Goal: Task Accomplishment & Management: Use online tool/utility

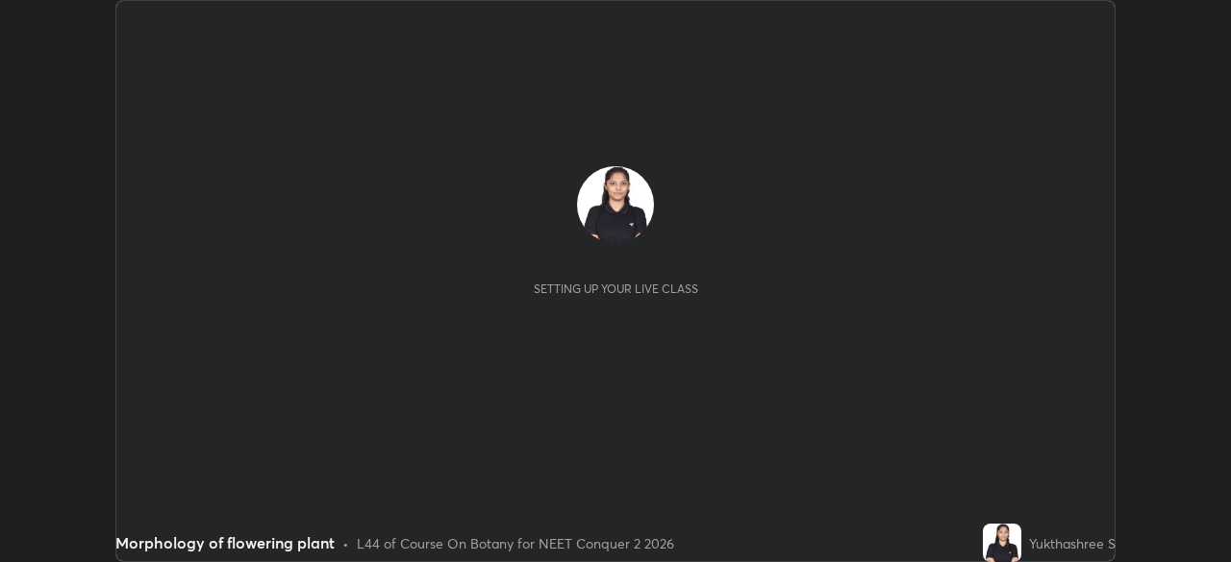
scroll to position [562, 1230]
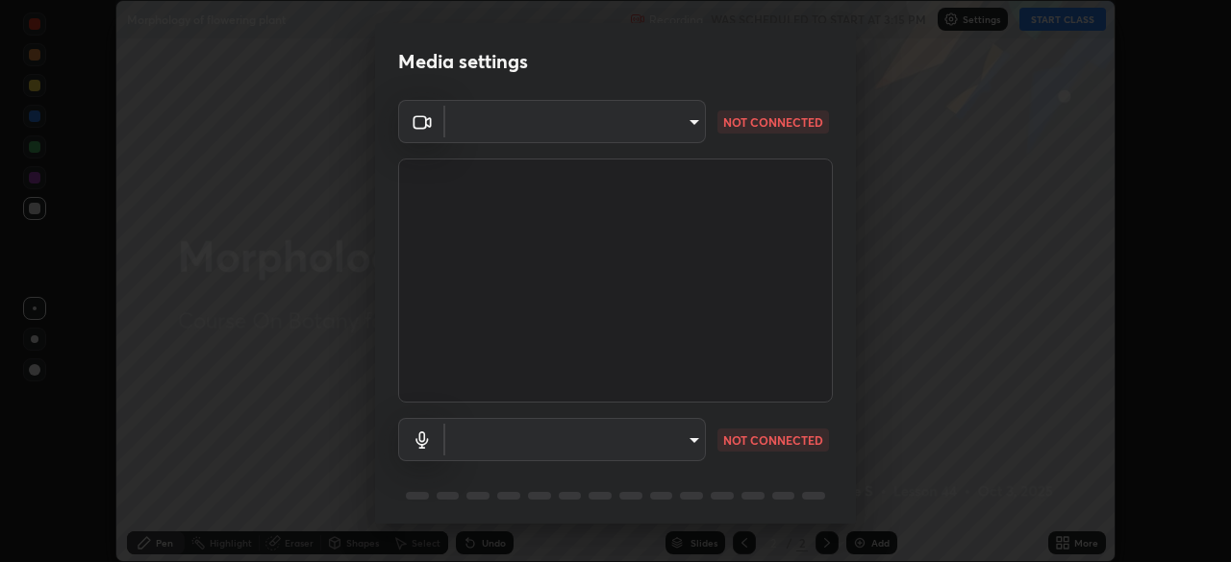
type input "09f294524f3521c037d78ee7cdb71511b6c9344afeed810a356f0d23342d5398"
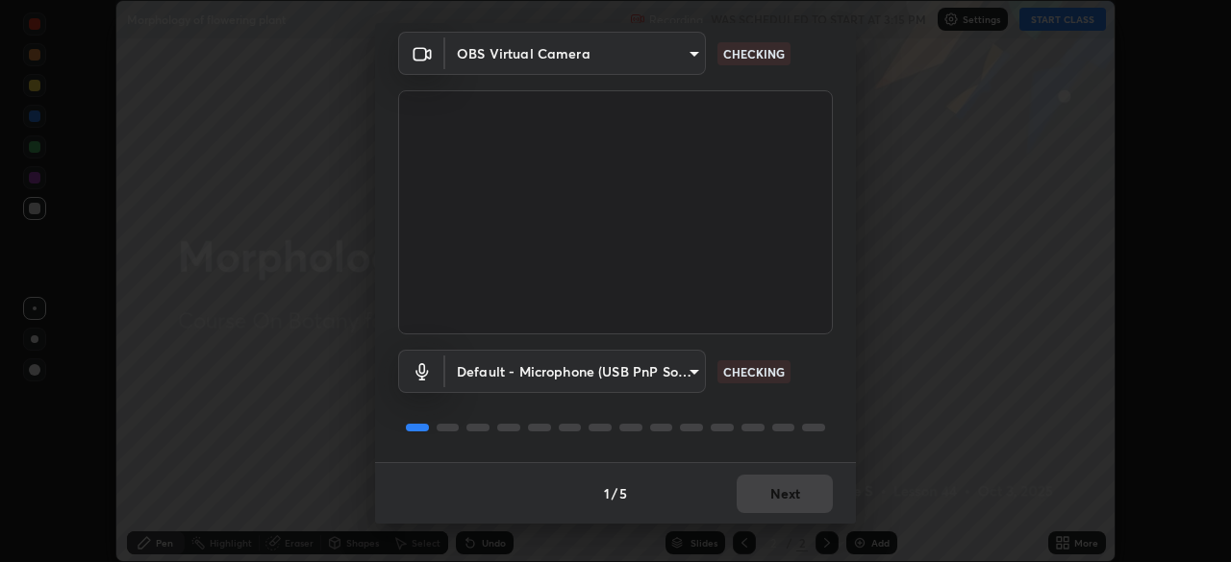
click at [592, 359] on body "Erase all Morphology of flowering plant Recording WAS SCHEDULED TO START AT 3:1…" at bounding box center [615, 281] width 1231 height 562
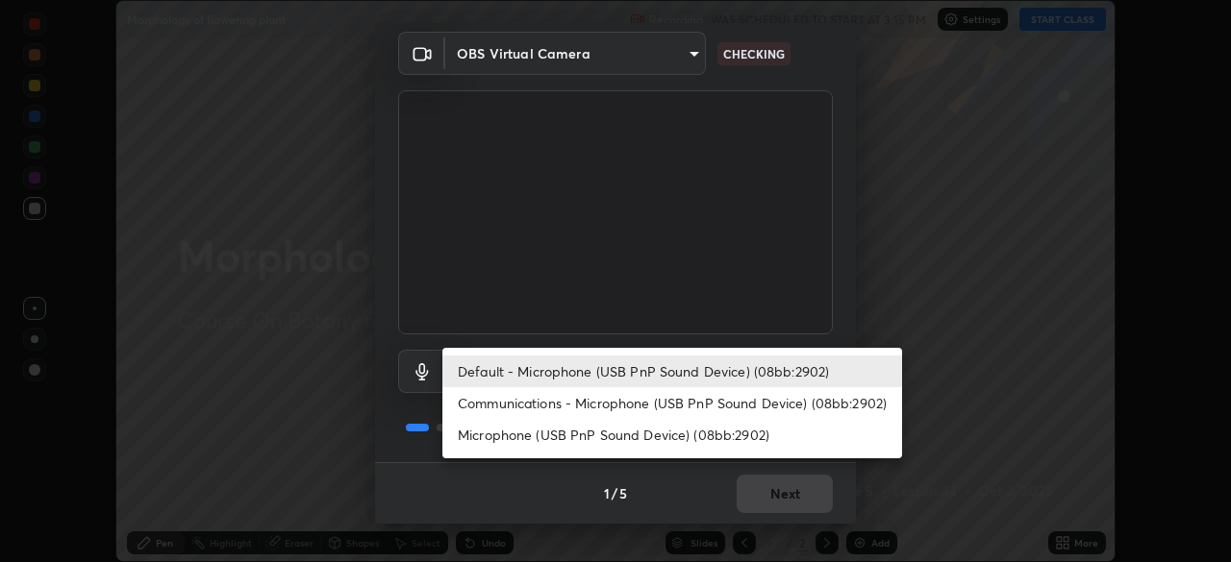
click at [612, 406] on li "Communications - Microphone (USB PnP Sound Device) (08bb:2902)" at bounding box center [672, 403] width 460 height 32
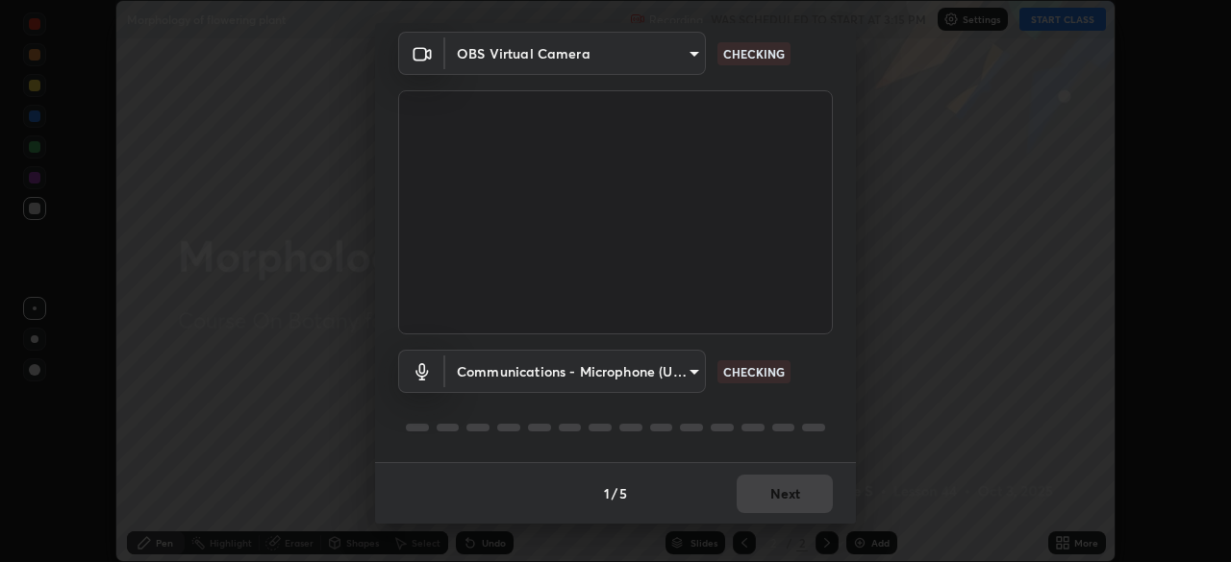
click at [614, 374] on body "Erase all Morphology of flowering plant Recording WAS SCHEDULED TO START AT 3:1…" at bounding box center [615, 281] width 1231 height 562
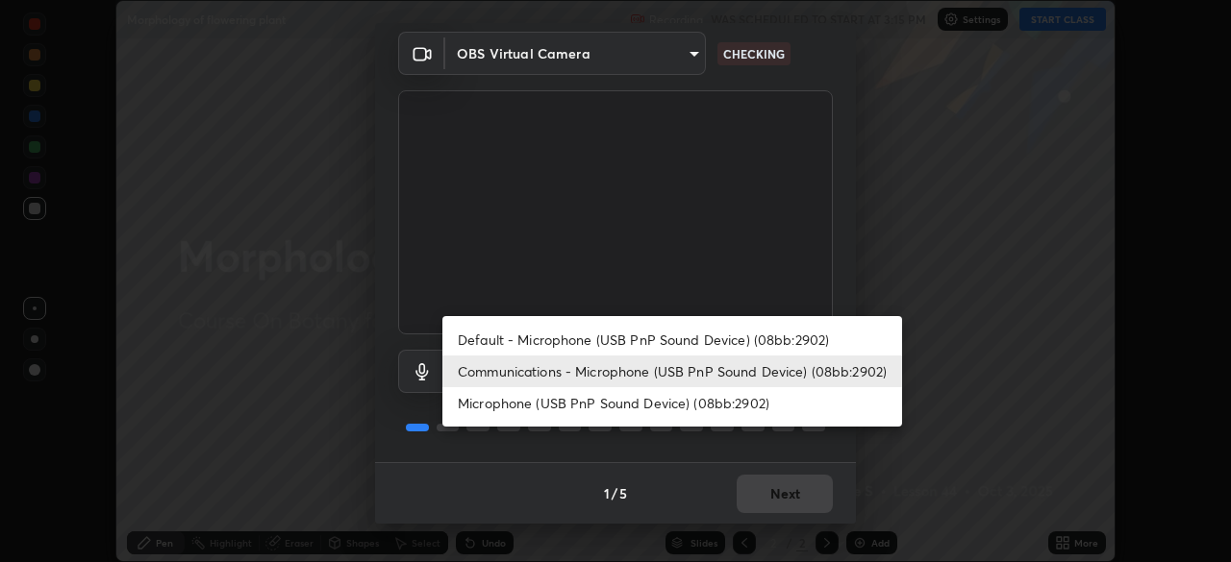
click at [623, 338] on li "Default - Microphone (USB PnP Sound Device) (08bb:2902)" at bounding box center [672, 340] width 460 height 32
type input "default"
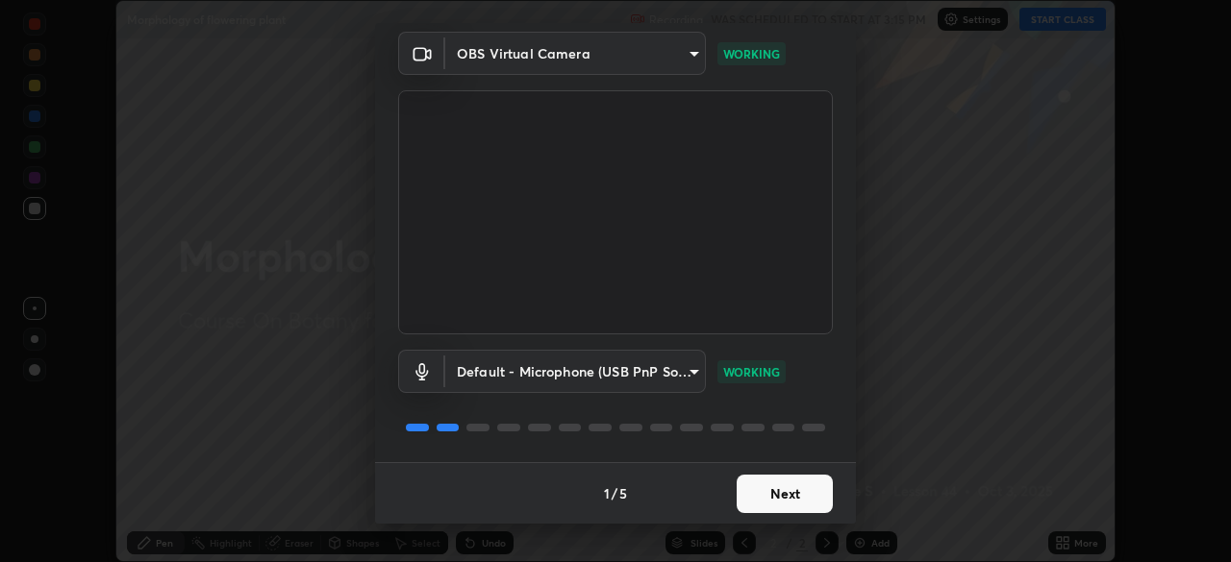
click at [791, 503] on button "Next" at bounding box center [784, 494] width 96 height 38
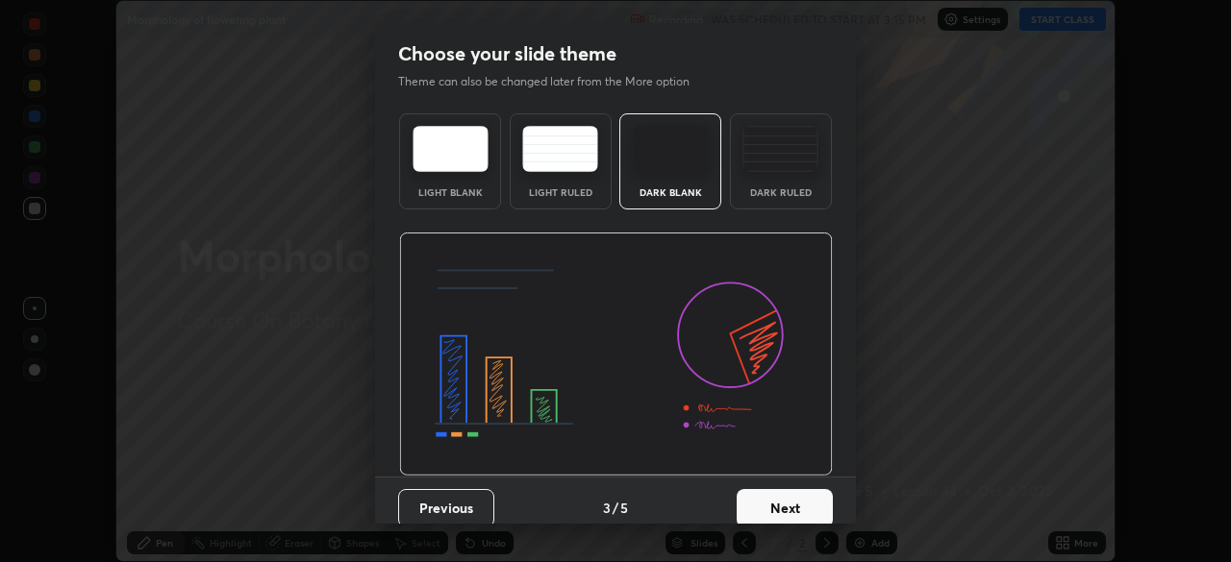
click at [802, 502] on button "Next" at bounding box center [784, 508] width 96 height 38
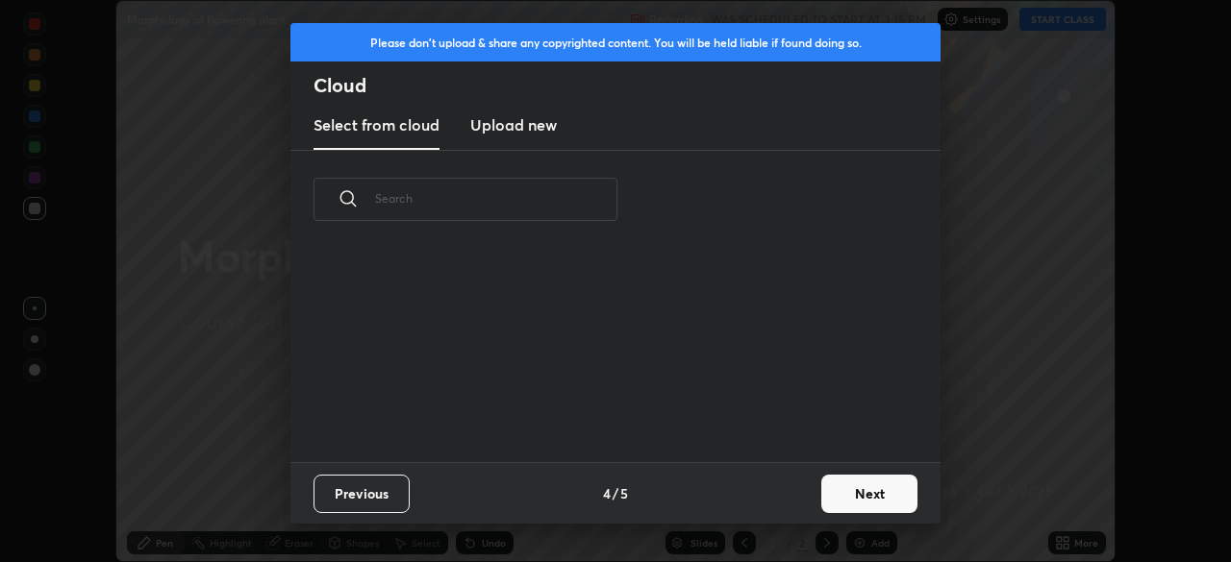
click at [879, 499] on button "Next" at bounding box center [869, 494] width 96 height 38
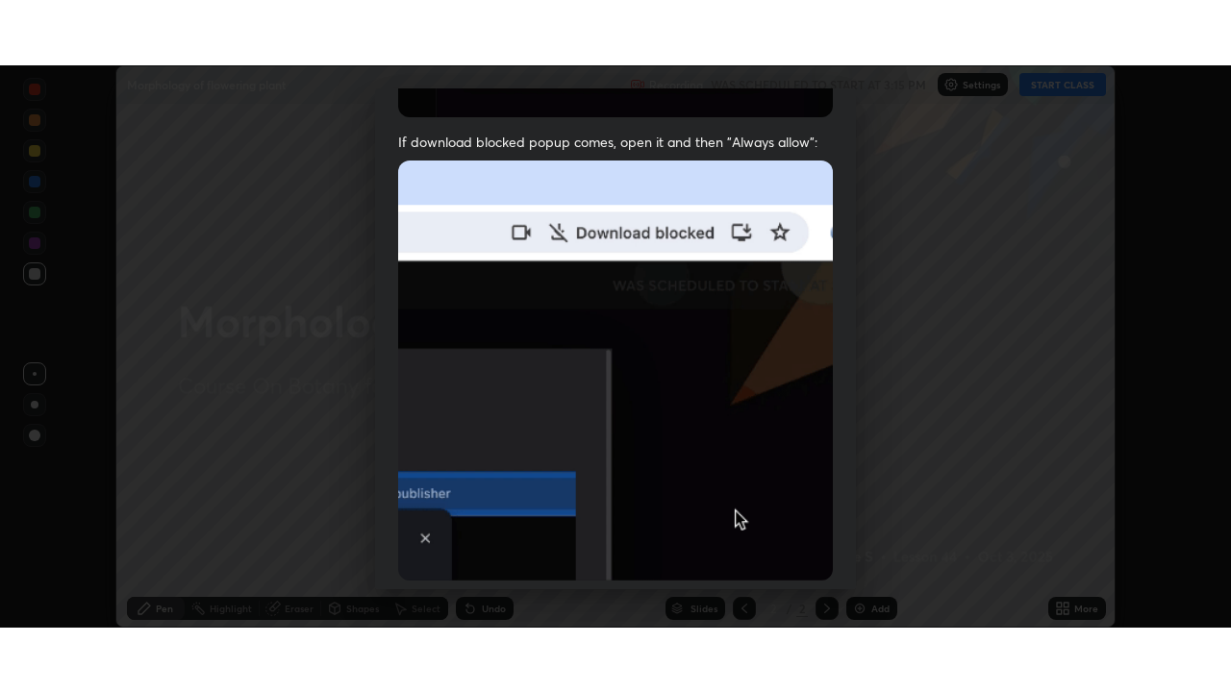
scroll to position [461, 0]
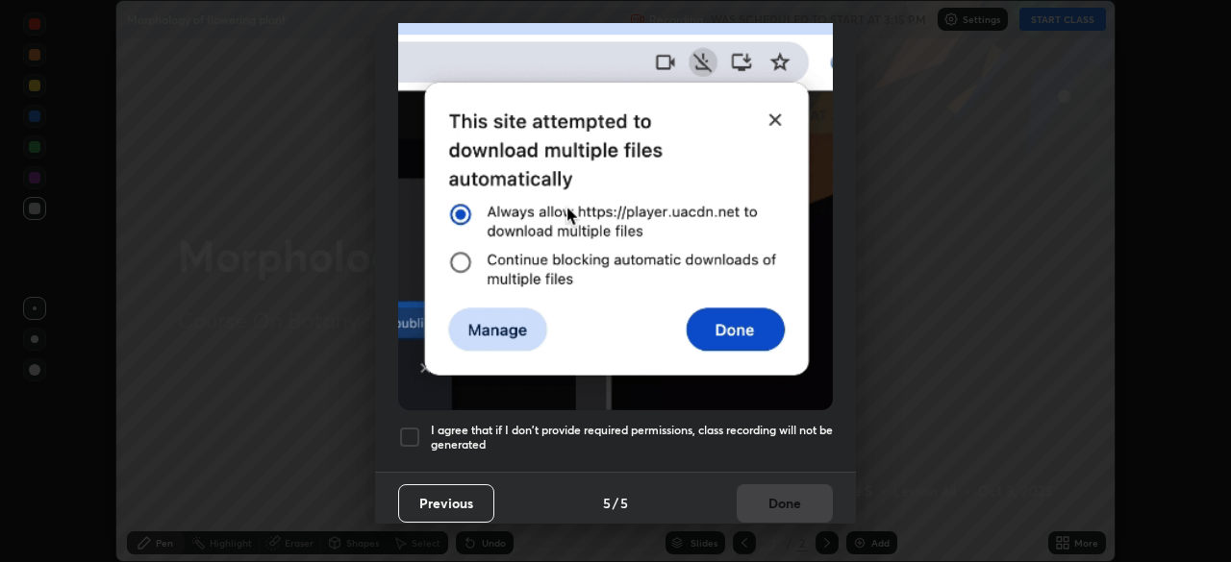
click at [409, 428] on div at bounding box center [409, 437] width 23 height 23
click at [789, 498] on button "Done" at bounding box center [784, 504] width 96 height 38
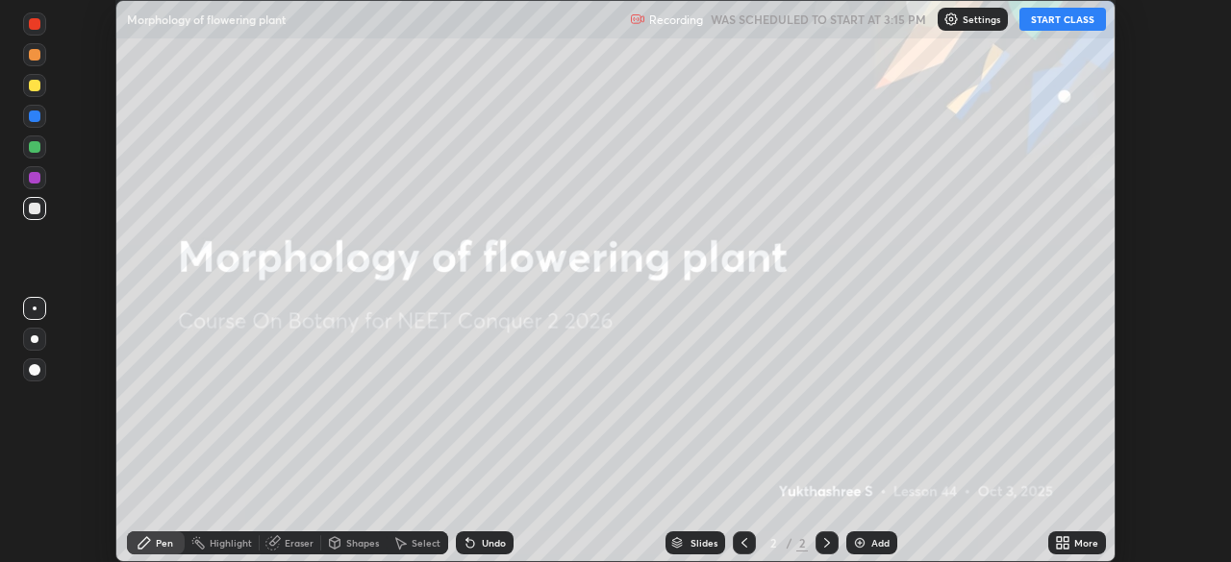
click at [1065, 13] on button "START CLASS" at bounding box center [1062, 19] width 87 height 23
click at [1075, 538] on div "More" at bounding box center [1086, 543] width 24 height 10
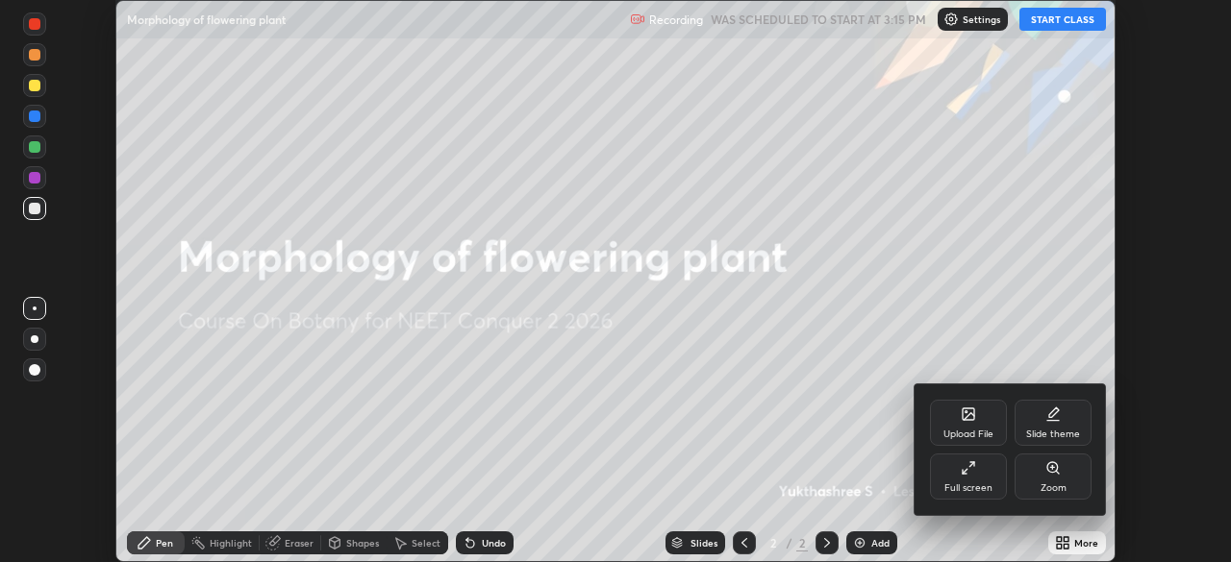
click at [976, 471] on div "Full screen" at bounding box center [968, 477] width 77 height 46
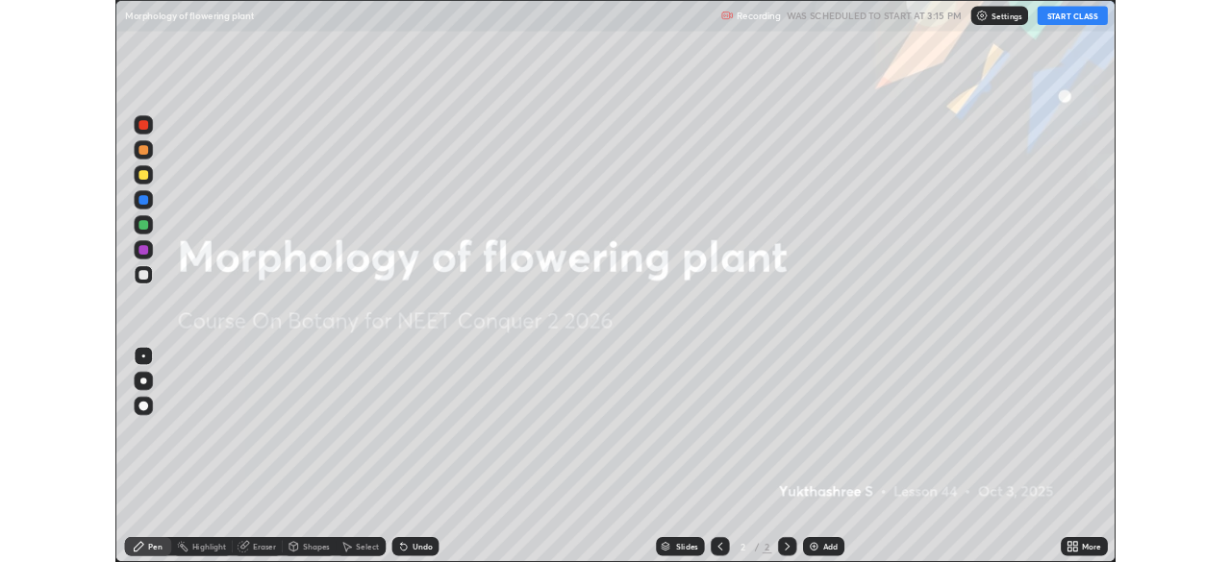
scroll to position [692, 1231]
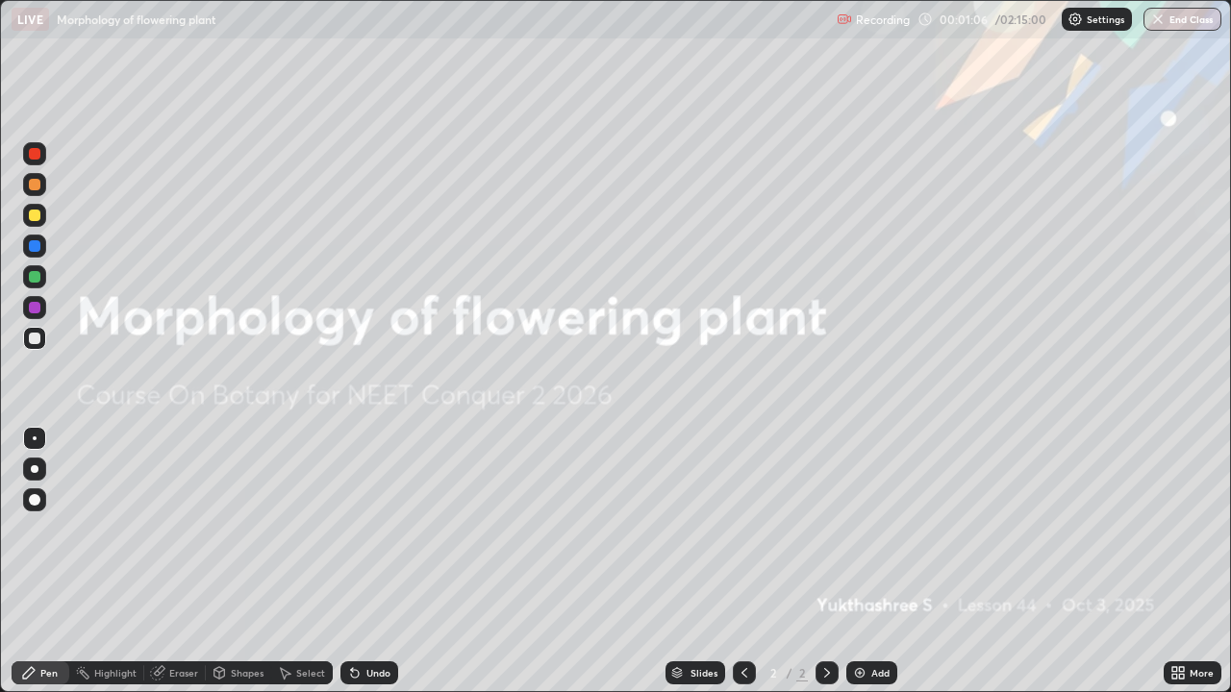
click at [1217, 562] on div "More" at bounding box center [1192, 673] width 58 height 23
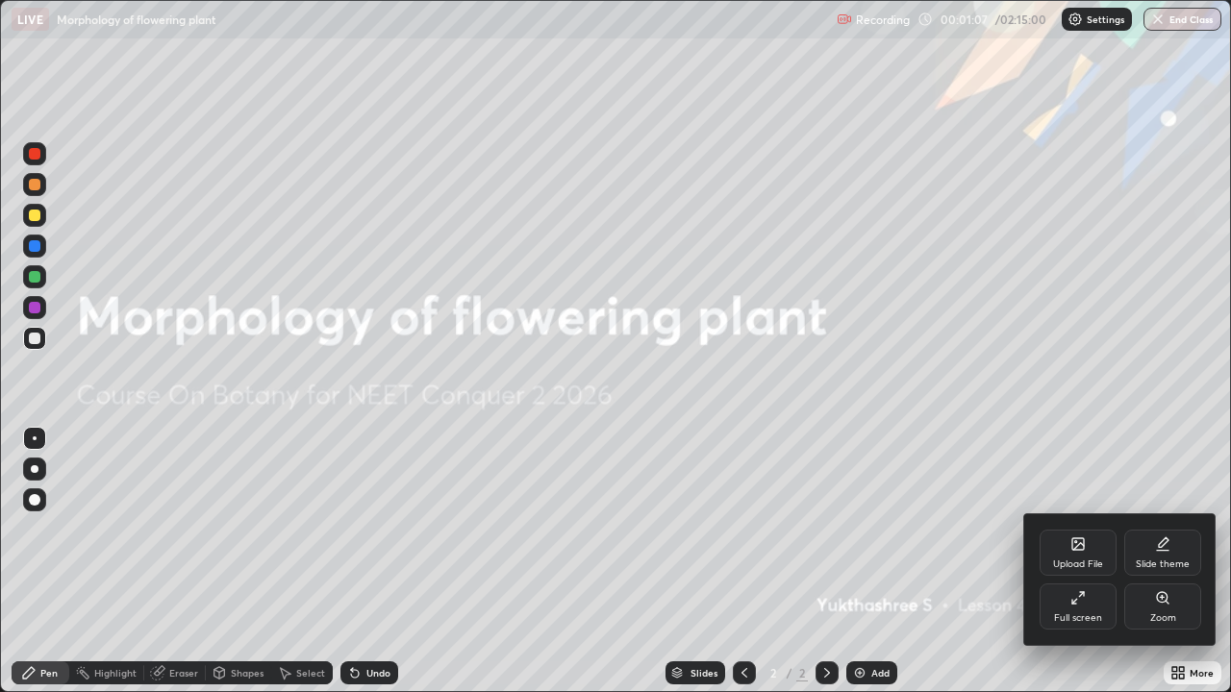
click at [1228, 516] on div at bounding box center [615, 346] width 1231 height 692
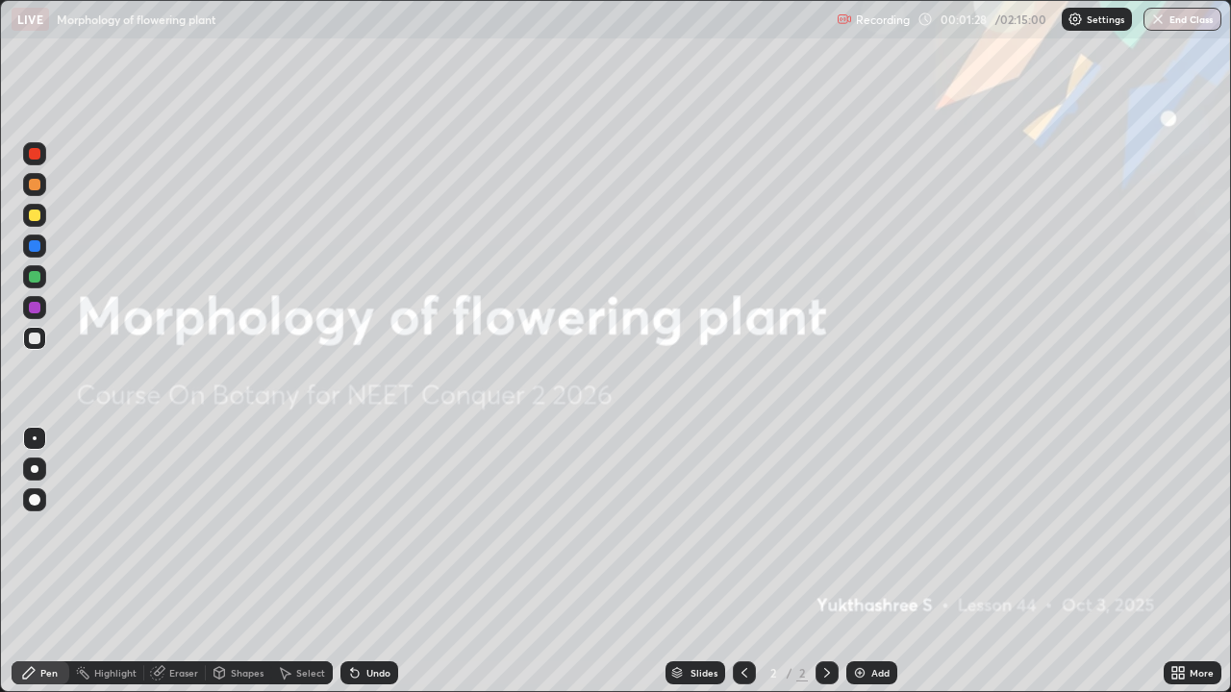
click at [1194, 562] on div "More" at bounding box center [1201, 673] width 24 height 10
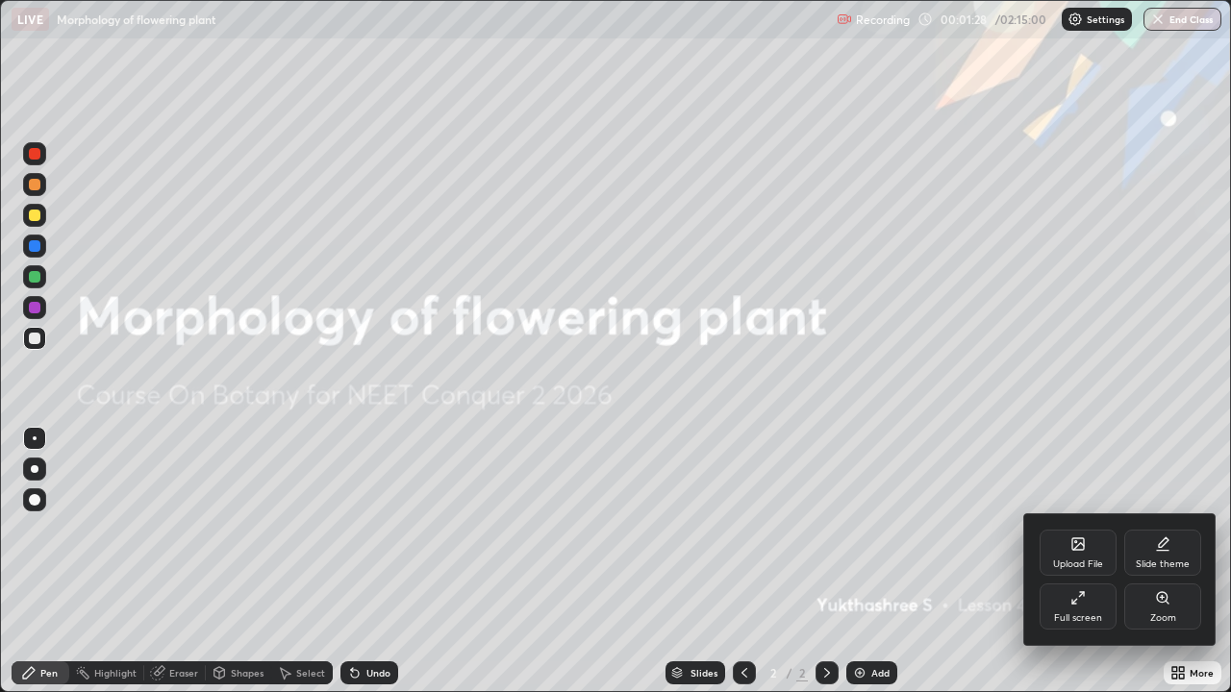
click at [1177, 560] on div "Slide theme" at bounding box center [1163, 565] width 54 height 10
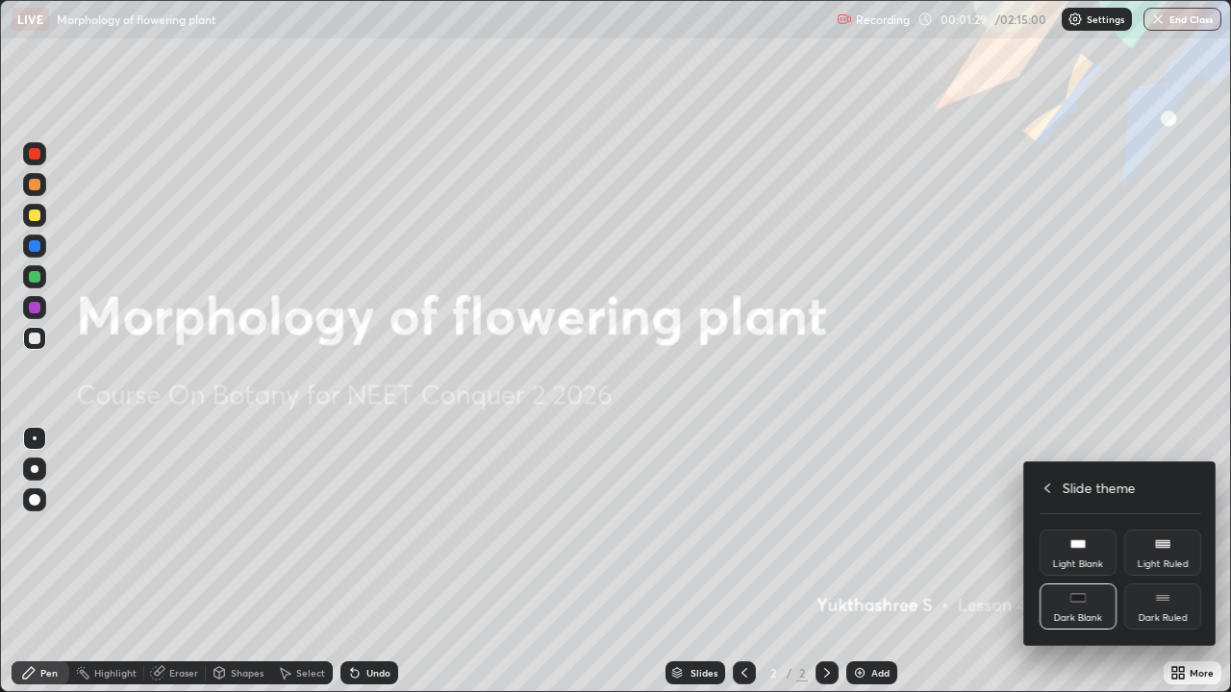
click at [1180, 562] on div "Dark Ruled" at bounding box center [1162, 607] width 77 height 46
click at [976, 562] on div at bounding box center [615, 346] width 1231 height 692
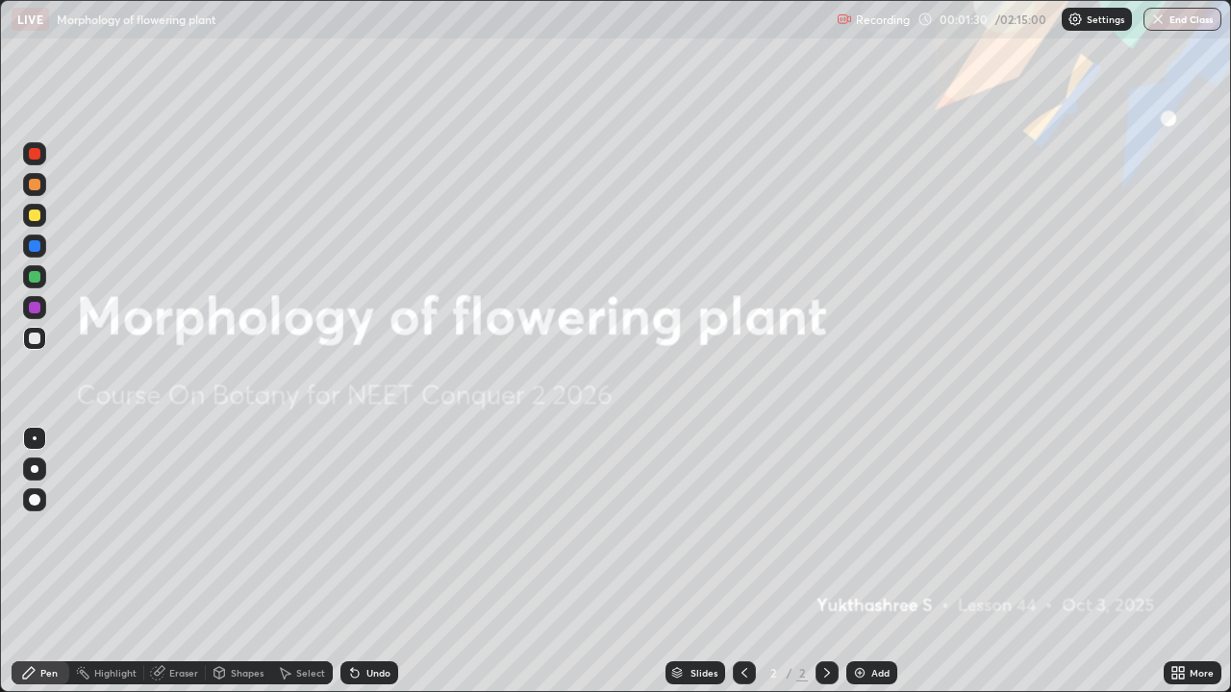
click at [871, 562] on div "Add" at bounding box center [880, 673] width 18 height 10
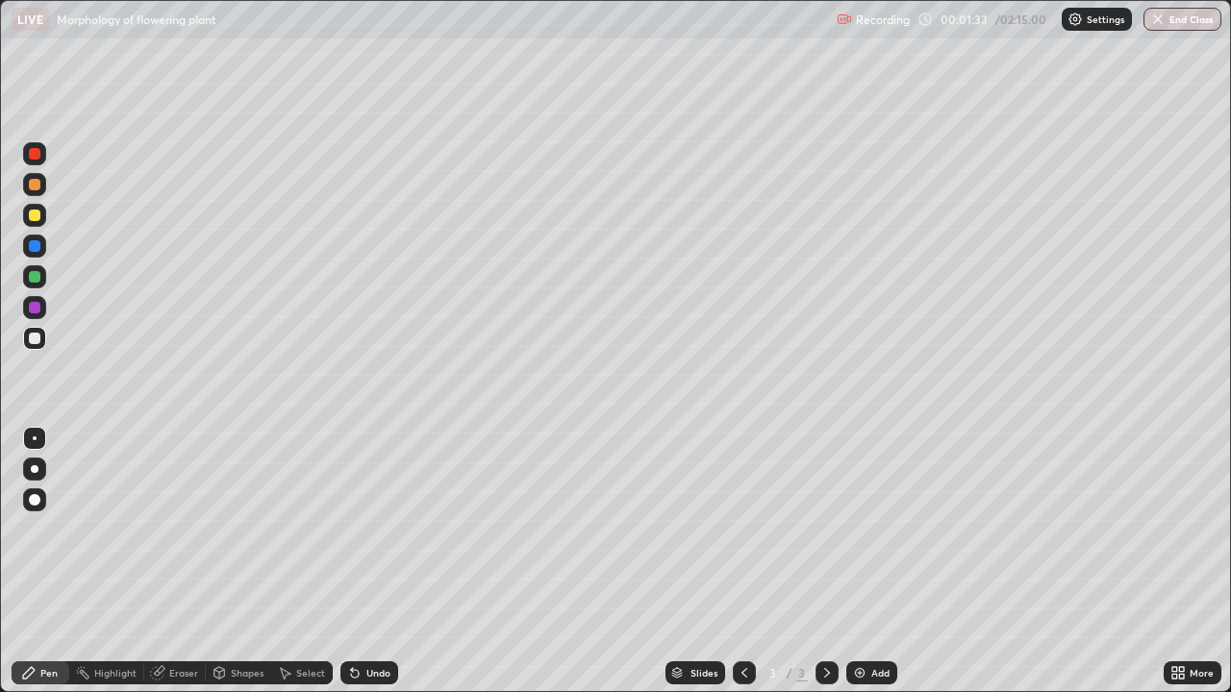
click at [37, 186] on div at bounding box center [35, 185] width 12 height 12
click at [33, 184] on div at bounding box center [35, 185] width 12 height 12
click at [41, 345] on div at bounding box center [34, 338] width 23 height 23
click at [37, 188] on div at bounding box center [35, 185] width 12 height 12
click at [32, 216] on div at bounding box center [35, 216] width 12 height 12
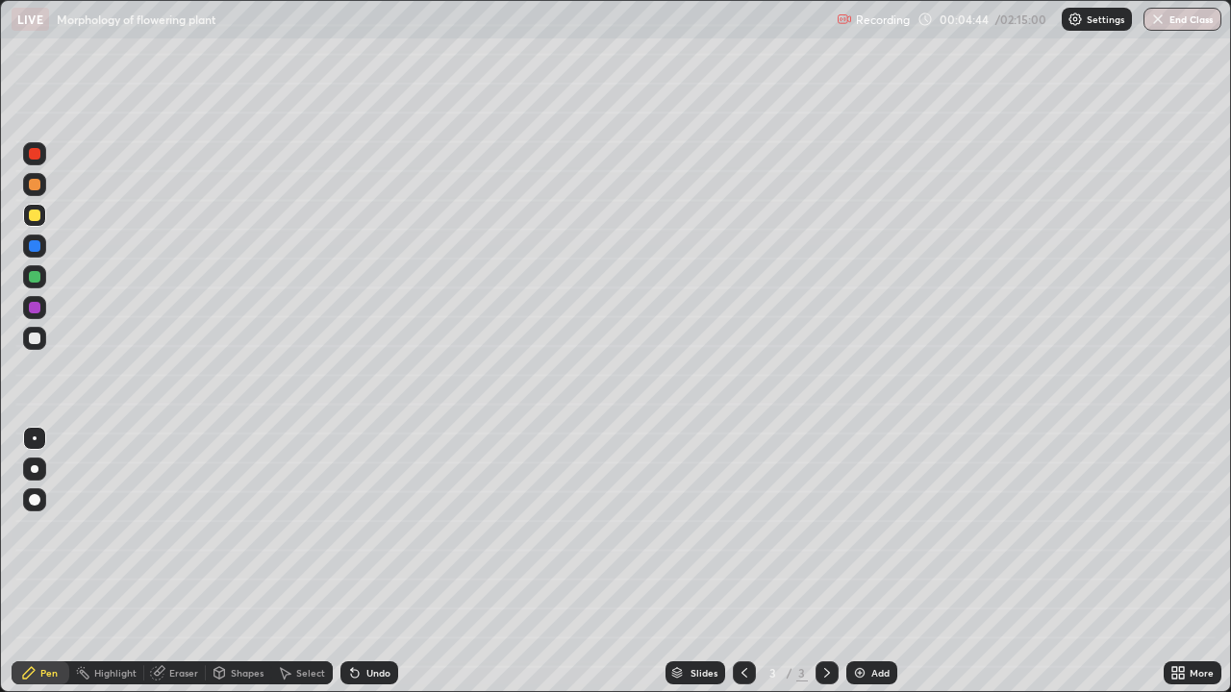
click at [33, 281] on div at bounding box center [35, 277] width 12 height 12
click at [36, 187] on div at bounding box center [35, 185] width 12 height 12
click at [37, 150] on div at bounding box center [35, 154] width 12 height 12
click at [36, 277] on div at bounding box center [35, 277] width 12 height 12
click at [36, 185] on div at bounding box center [35, 185] width 12 height 12
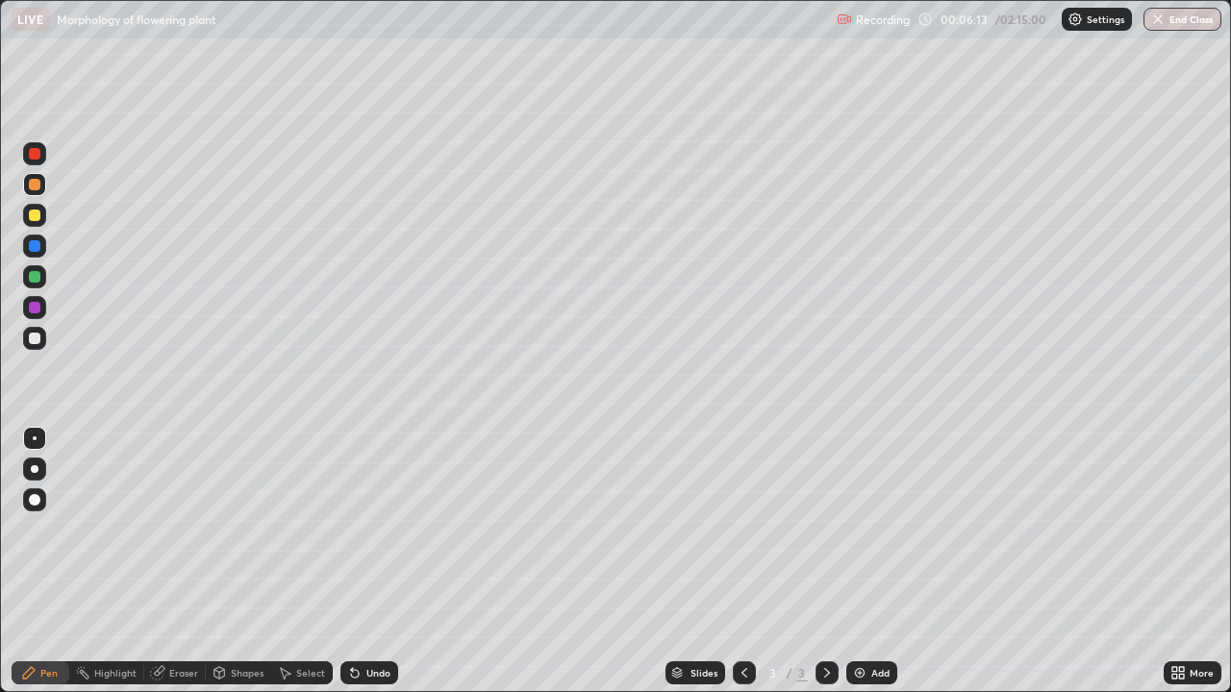
click at [38, 152] on div at bounding box center [35, 154] width 12 height 12
click at [168, 562] on div "Eraser" at bounding box center [175, 673] width 62 height 23
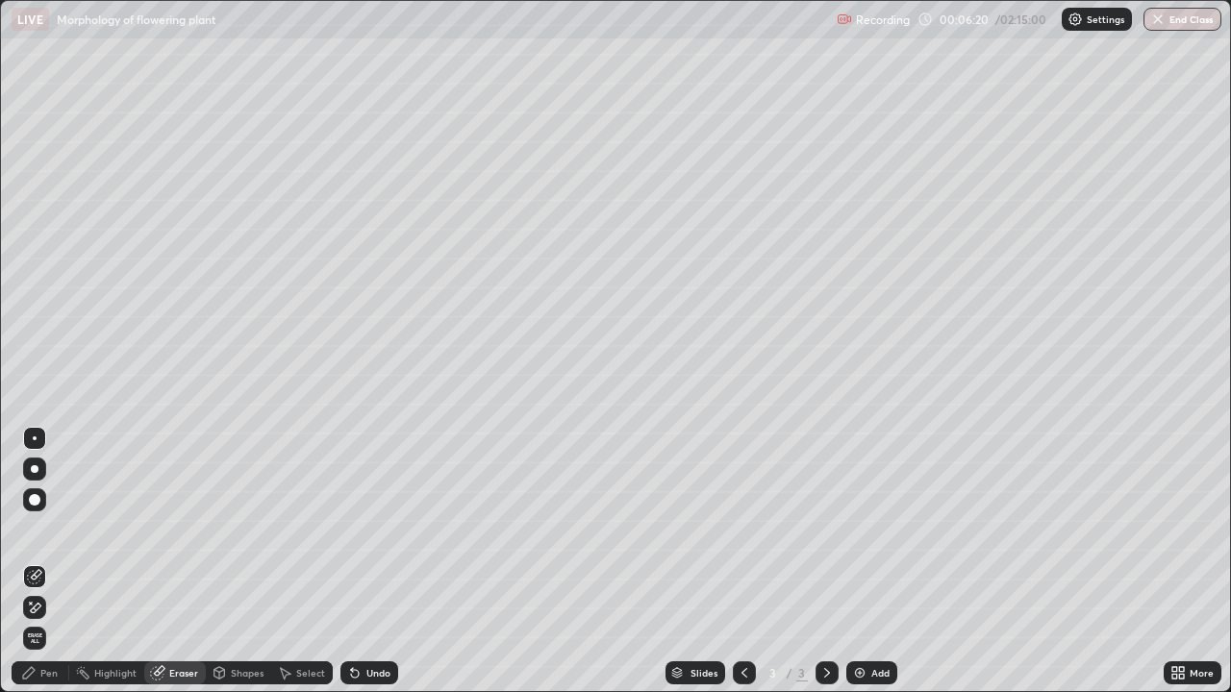
click at [33, 562] on icon at bounding box center [34, 608] width 15 height 16
click at [39, 562] on div "Pen" at bounding box center [41, 673] width 58 height 23
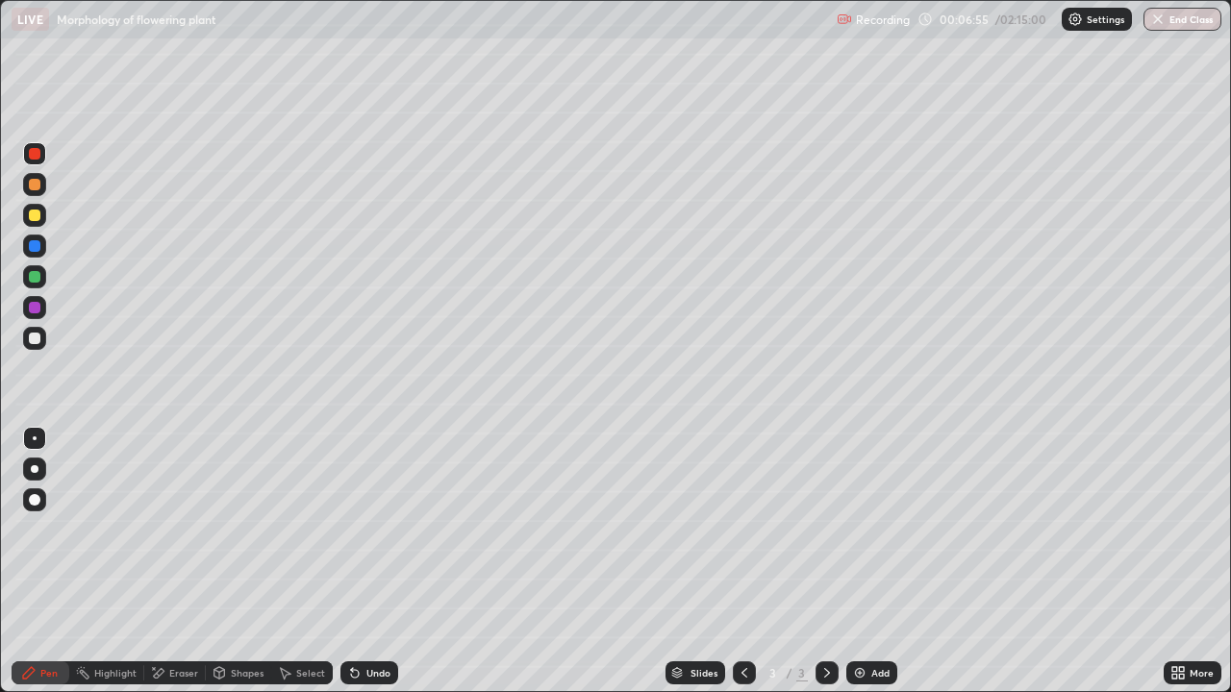
click at [33, 184] on div at bounding box center [35, 185] width 12 height 12
click at [35, 148] on div at bounding box center [35, 154] width 12 height 12
click at [37, 192] on div at bounding box center [34, 184] width 23 height 23
click at [371, 562] on div "Undo" at bounding box center [378, 673] width 24 height 10
click at [35, 498] on div at bounding box center [35, 500] width 12 height 12
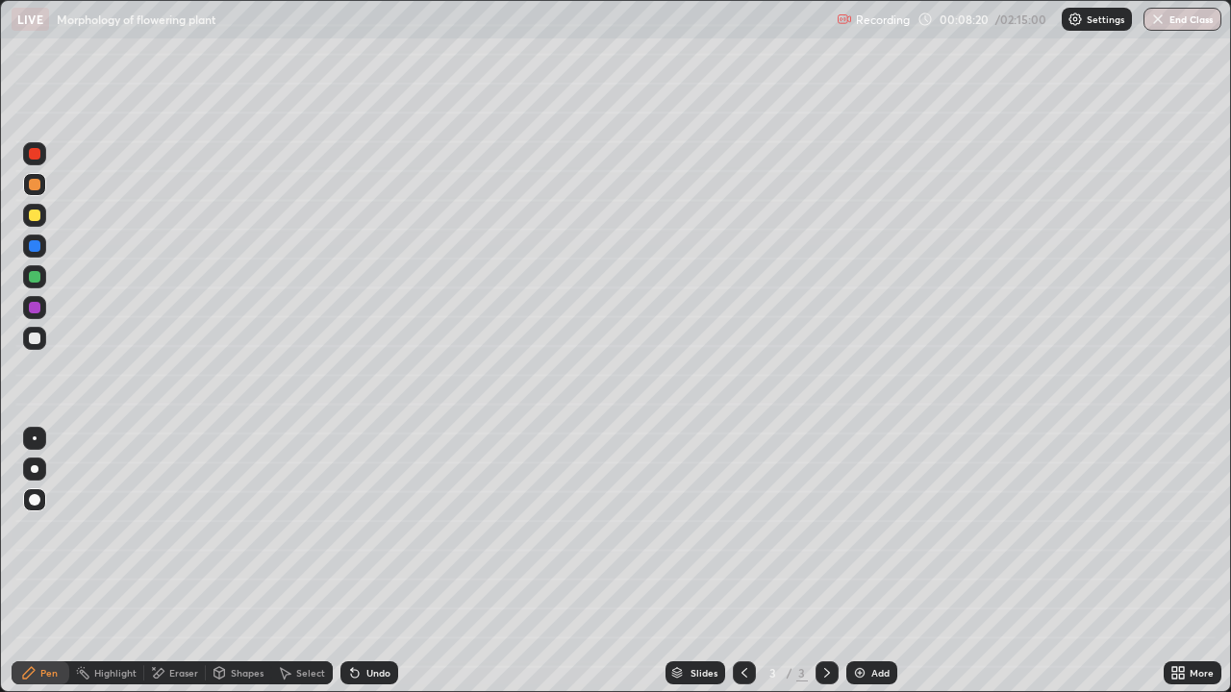
click at [25, 562] on icon at bounding box center [28, 672] width 15 height 15
click at [34, 150] on div at bounding box center [35, 154] width 12 height 12
click at [33, 439] on div at bounding box center [35, 439] width 4 height 4
click at [41, 217] on div at bounding box center [34, 215] width 23 height 23
click at [35, 186] on div at bounding box center [35, 185] width 12 height 12
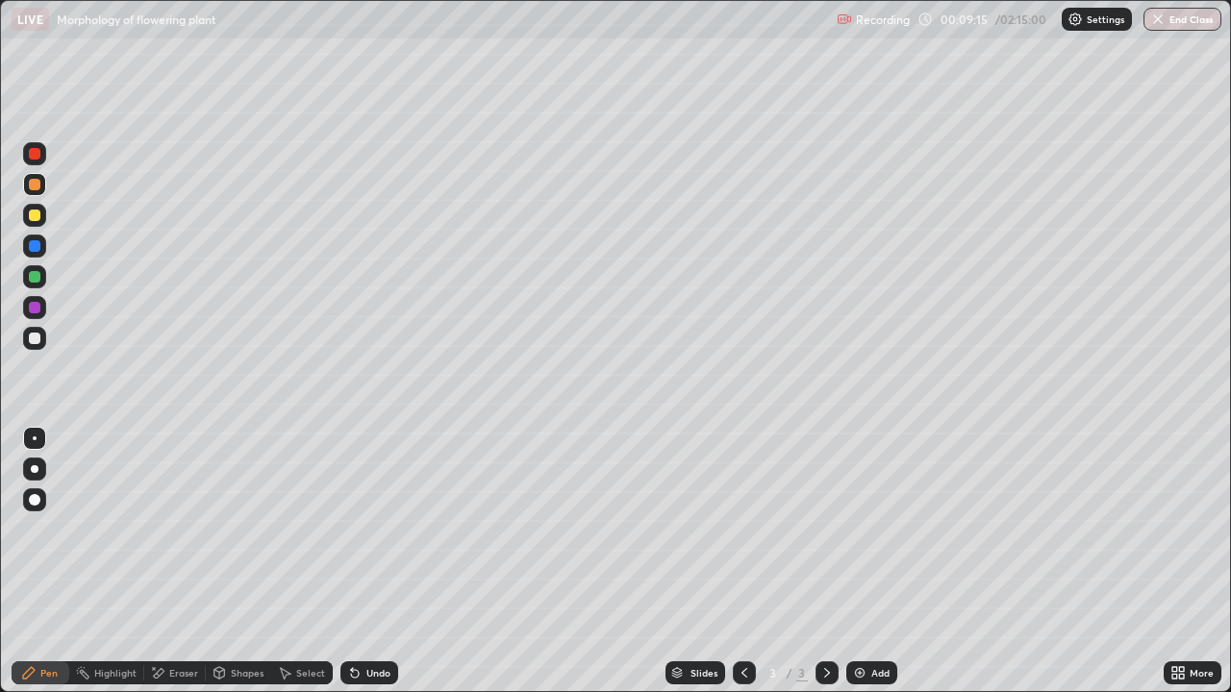
click at [36, 159] on div at bounding box center [35, 154] width 12 height 12
click at [368, 562] on div "Undo" at bounding box center [369, 673] width 58 height 23
click at [39, 187] on div at bounding box center [35, 185] width 12 height 12
click at [30, 156] on div at bounding box center [35, 154] width 12 height 12
click at [35, 216] on div at bounding box center [35, 216] width 12 height 12
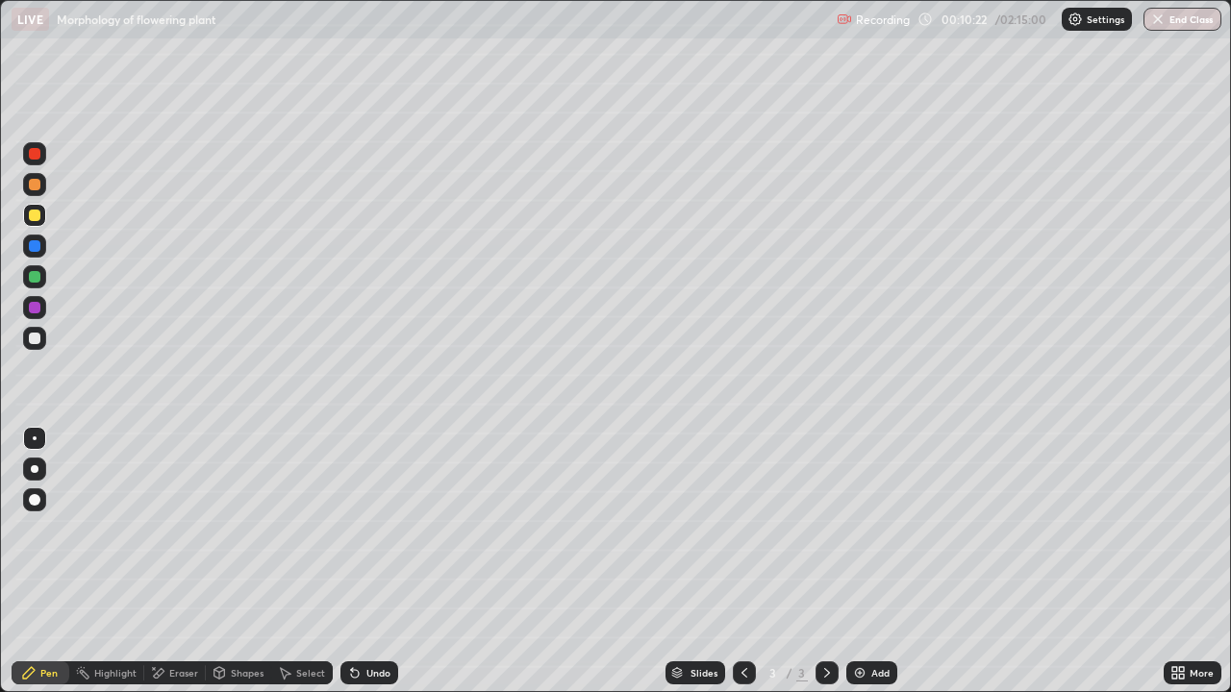
click at [38, 157] on div at bounding box center [35, 154] width 12 height 12
click at [29, 342] on div at bounding box center [35, 339] width 12 height 12
click at [375, 562] on div "Undo" at bounding box center [378, 673] width 24 height 10
click at [368, 562] on div "Undo" at bounding box center [378, 673] width 24 height 10
click at [871, 562] on div "Add" at bounding box center [880, 673] width 18 height 10
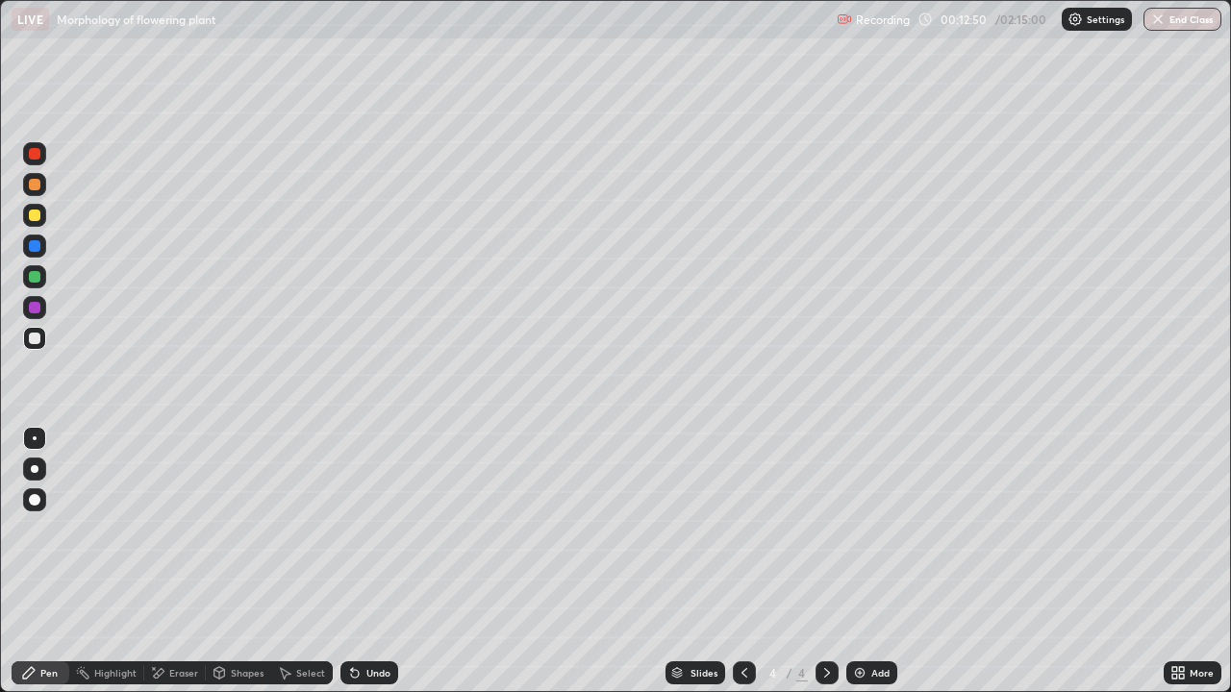
click at [36, 338] on div at bounding box center [35, 339] width 12 height 12
click at [742, 562] on icon at bounding box center [743, 672] width 15 height 15
click at [825, 562] on icon at bounding box center [826, 672] width 15 height 15
click at [35, 218] on div at bounding box center [35, 216] width 12 height 12
click at [31, 280] on div at bounding box center [35, 277] width 12 height 12
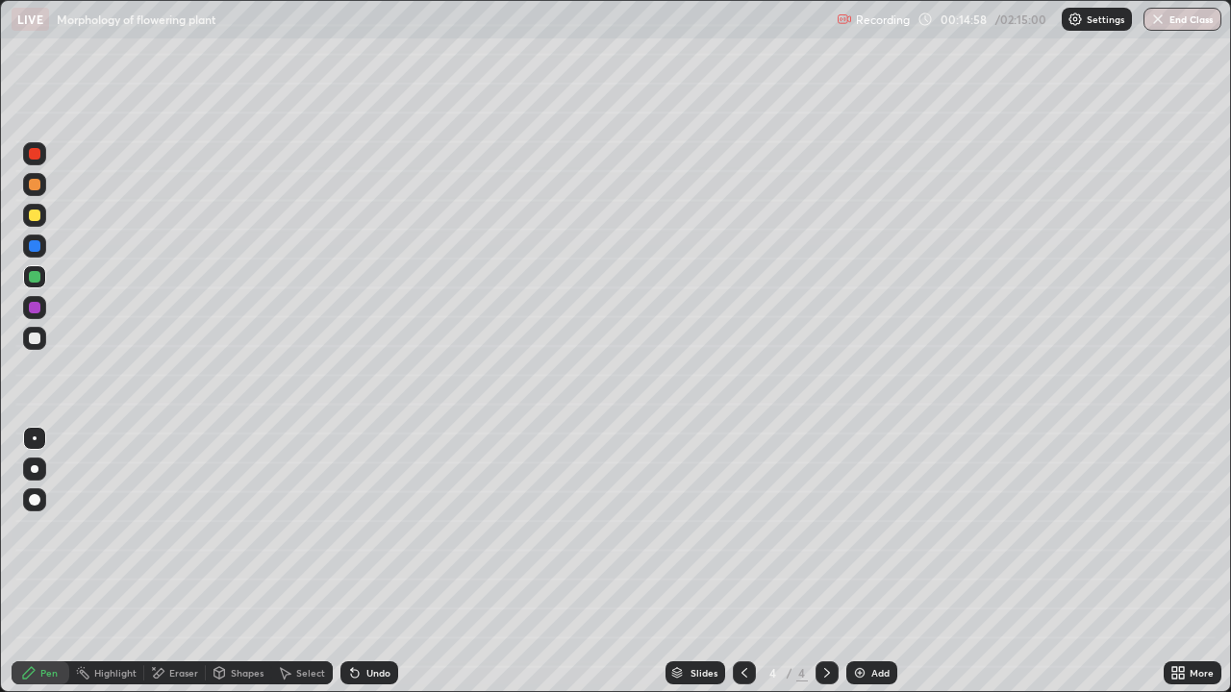
click at [379, 562] on div "Undo" at bounding box center [378, 673] width 24 height 10
click at [35, 152] on div at bounding box center [35, 154] width 12 height 12
click at [37, 186] on div at bounding box center [35, 185] width 12 height 12
click at [362, 562] on div "Undo" at bounding box center [369, 673] width 58 height 23
click at [38, 162] on div at bounding box center [34, 153] width 23 height 23
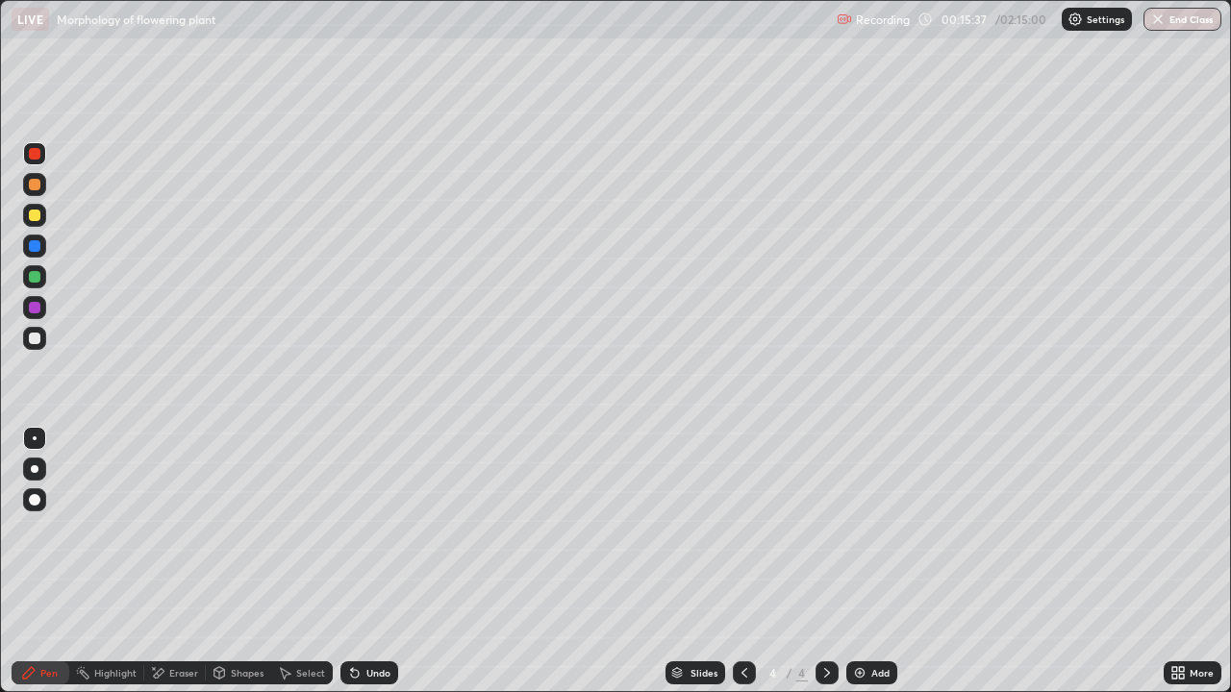
click at [38, 280] on div at bounding box center [35, 277] width 12 height 12
click at [33, 185] on div at bounding box center [35, 185] width 12 height 12
click at [35, 278] on div at bounding box center [35, 277] width 12 height 12
click at [374, 562] on div "Undo" at bounding box center [378, 673] width 24 height 10
click at [33, 183] on div at bounding box center [35, 185] width 12 height 12
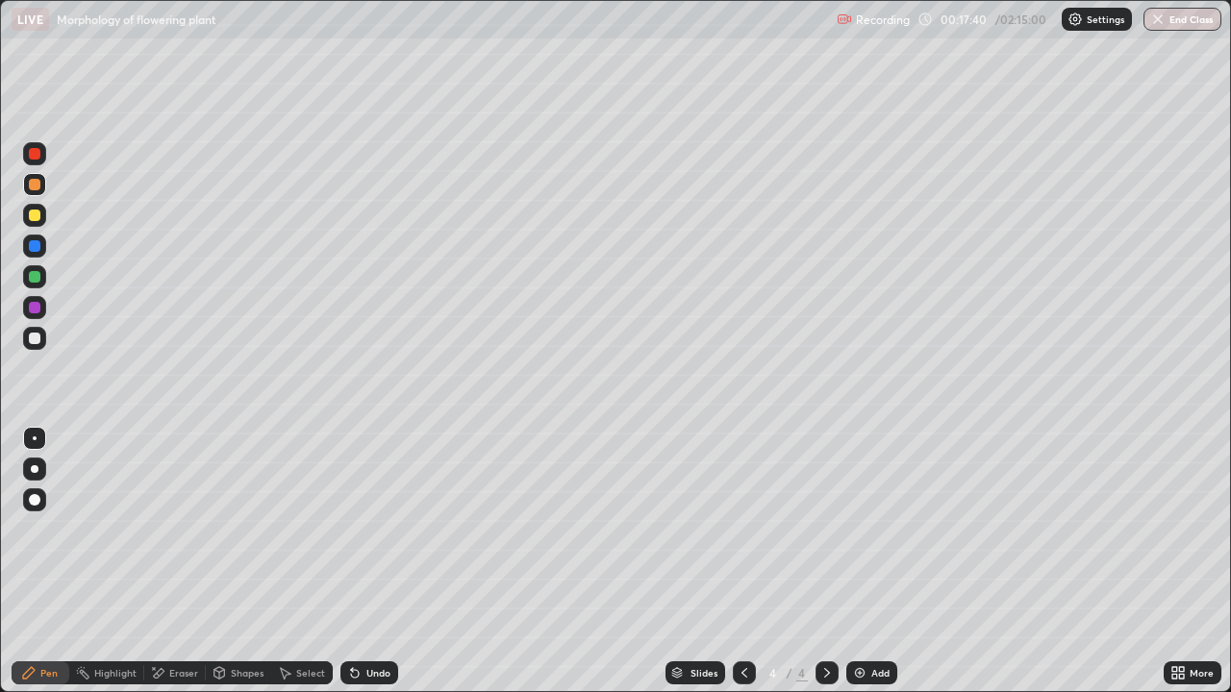
click at [39, 280] on div at bounding box center [35, 277] width 12 height 12
click at [36, 185] on div at bounding box center [35, 185] width 12 height 12
click at [36, 284] on div at bounding box center [34, 276] width 23 height 23
click at [36, 154] on div at bounding box center [35, 154] width 12 height 12
click at [368, 562] on div "Undo" at bounding box center [378, 673] width 24 height 10
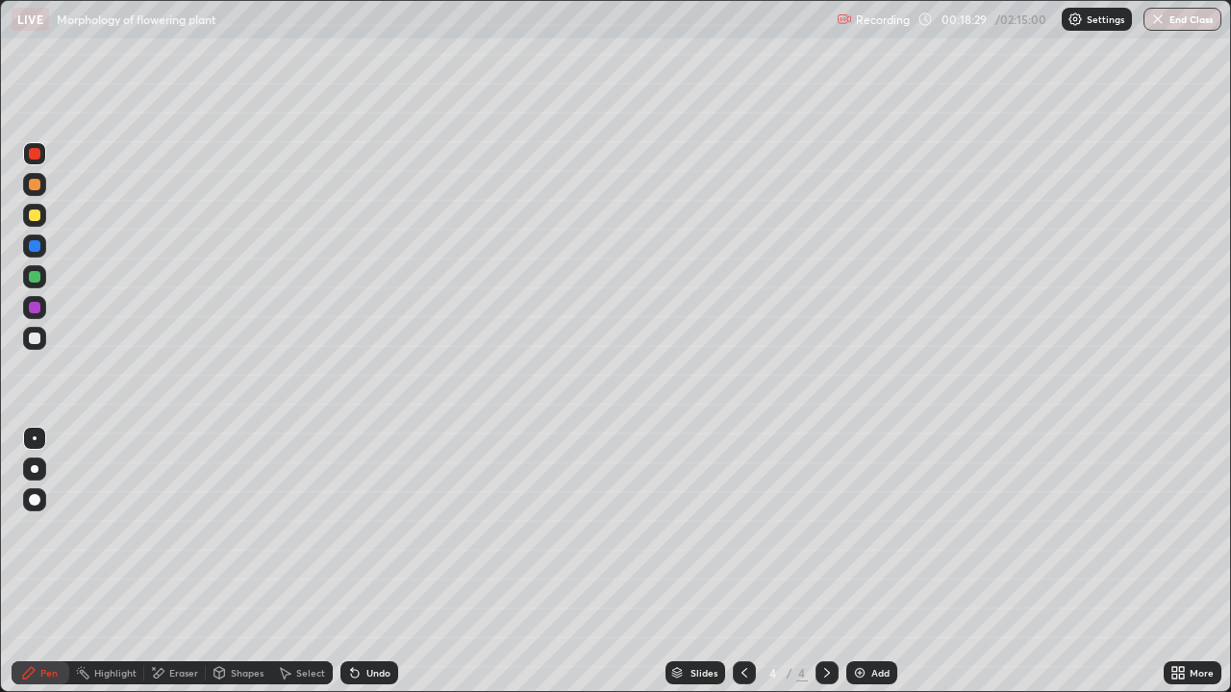
click at [378, 562] on div "Undo" at bounding box center [378, 673] width 24 height 10
click at [375, 562] on div "Undo" at bounding box center [378, 673] width 24 height 10
click at [36, 338] on div at bounding box center [35, 339] width 12 height 12
click at [39, 159] on div at bounding box center [34, 153] width 23 height 23
click at [366, 562] on div "Undo" at bounding box center [378, 673] width 24 height 10
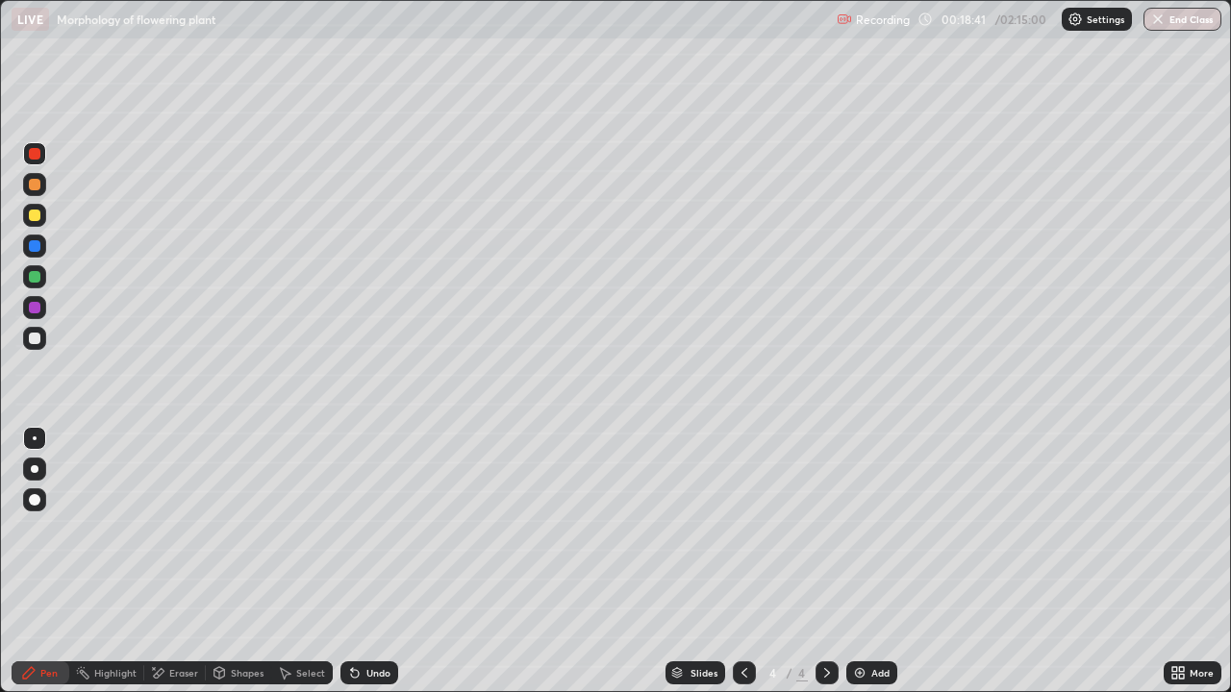
click at [36, 185] on div at bounding box center [35, 185] width 12 height 12
click at [34, 155] on div at bounding box center [35, 154] width 12 height 12
click at [39, 342] on div at bounding box center [34, 338] width 23 height 23
click at [43, 156] on div at bounding box center [34, 153] width 23 height 23
click at [163, 562] on icon at bounding box center [157, 673] width 15 height 16
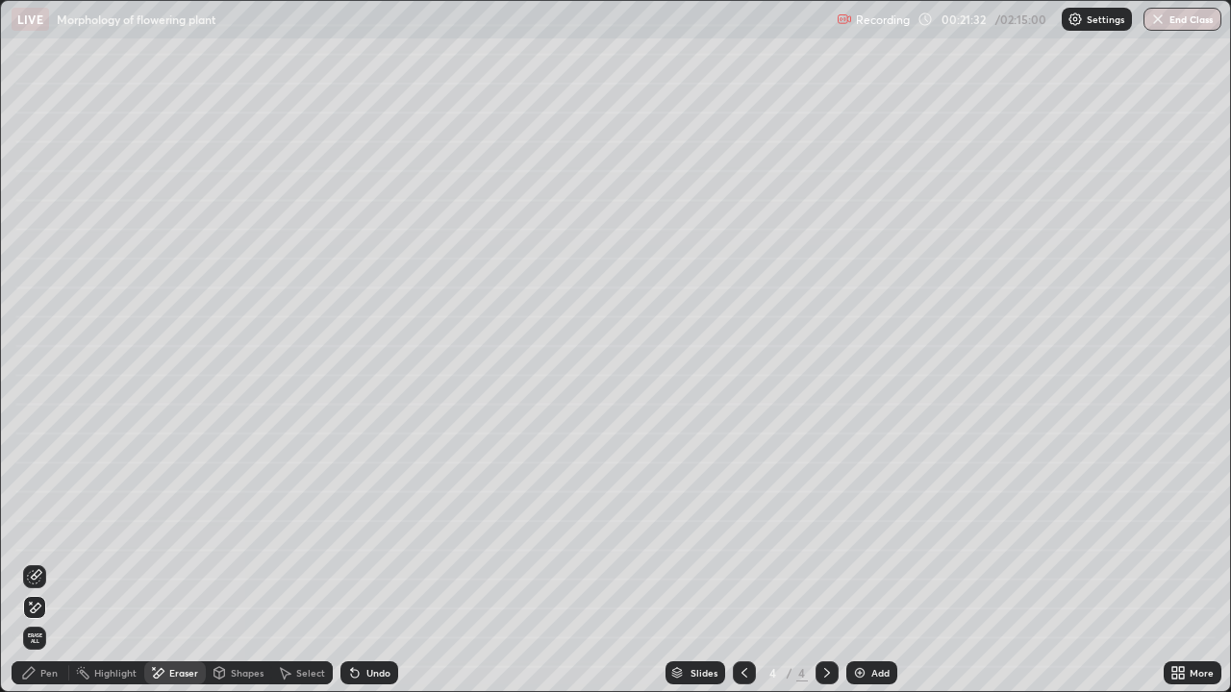
click at [23, 562] on icon at bounding box center [29, 673] width 12 height 12
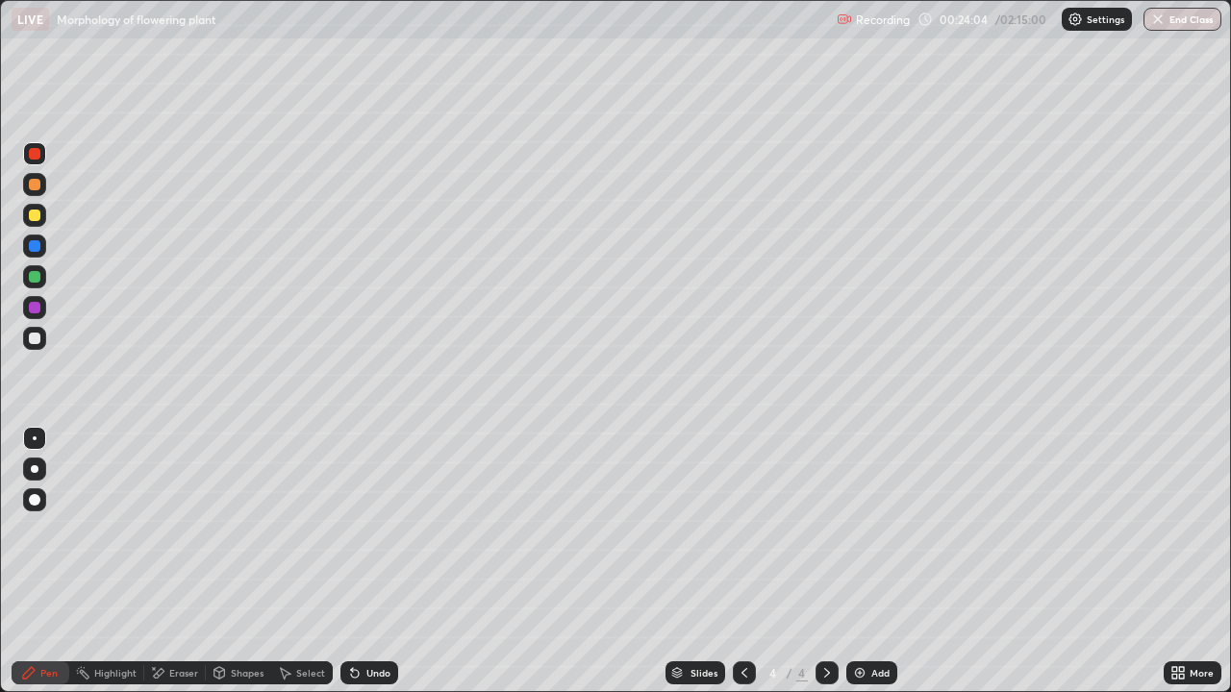
click at [876, 562] on div "Add" at bounding box center [880, 673] width 18 height 10
click at [32, 334] on div at bounding box center [35, 339] width 12 height 12
click at [31, 222] on div at bounding box center [34, 215] width 23 height 23
click at [39, 281] on div at bounding box center [35, 277] width 12 height 12
click at [377, 562] on div "Undo" at bounding box center [369, 673] width 58 height 23
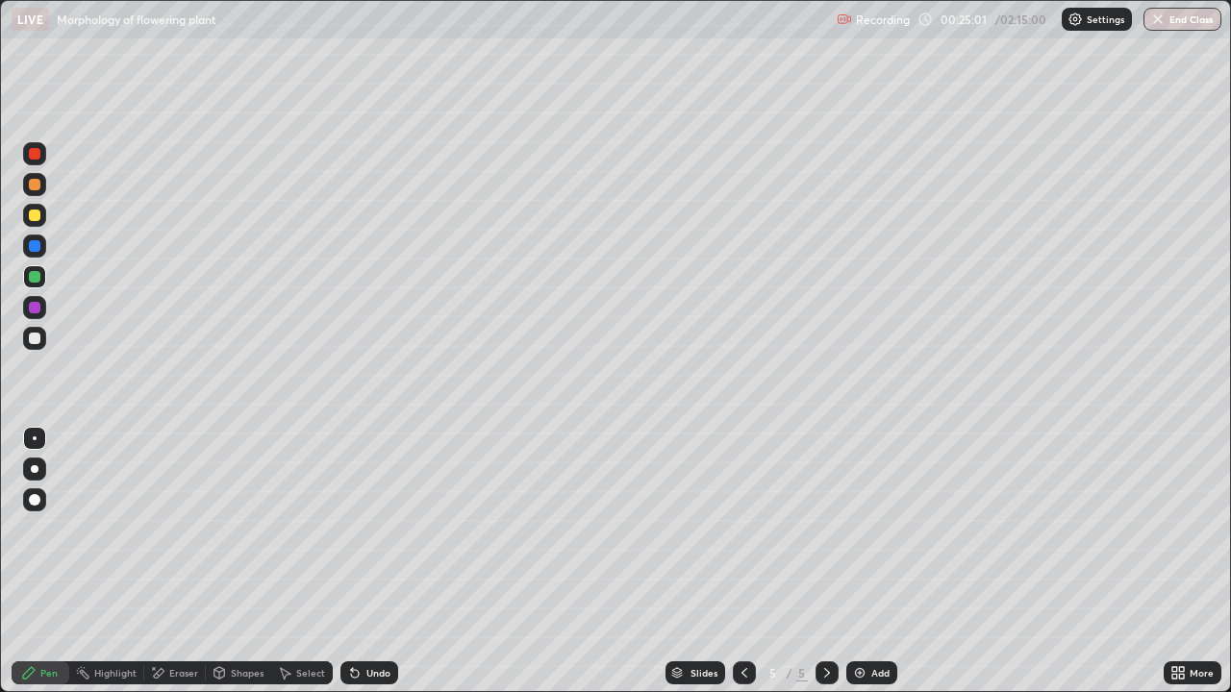
click at [369, 562] on div "Undo" at bounding box center [378, 673] width 24 height 10
click at [37, 179] on div at bounding box center [35, 185] width 12 height 12
click at [35, 217] on div at bounding box center [35, 216] width 12 height 12
click at [32, 277] on div at bounding box center [35, 277] width 12 height 12
click at [37, 182] on div at bounding box center [35, 185] width 12 height 12
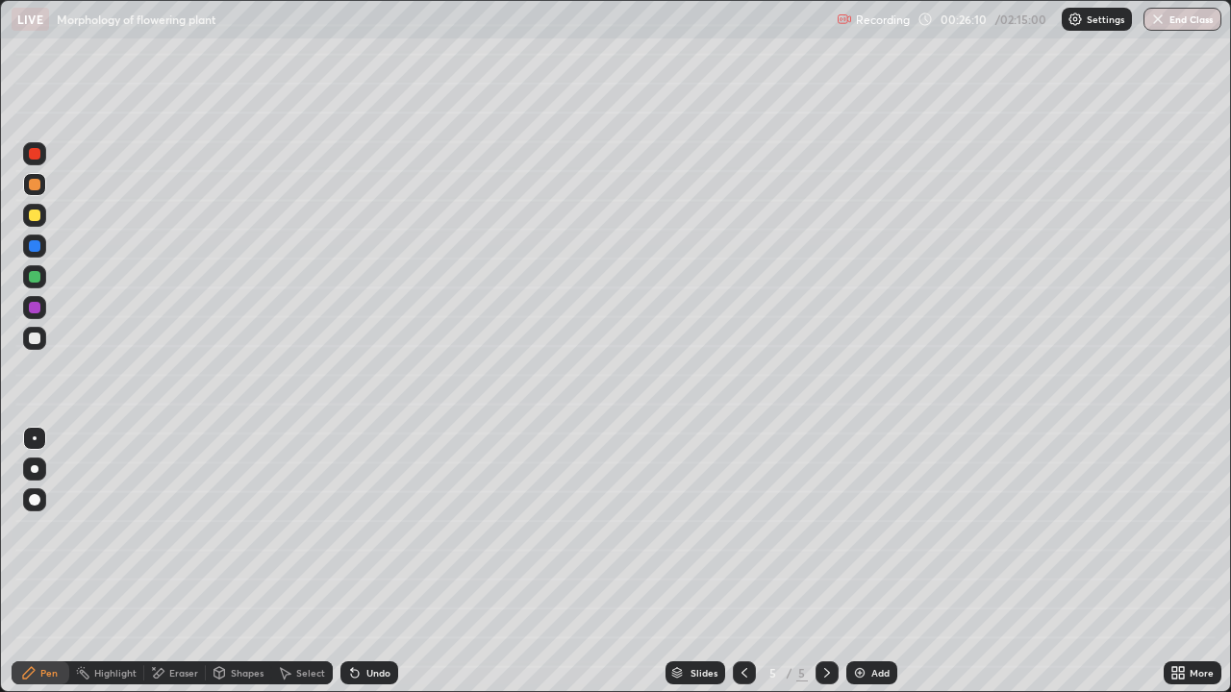
click at [36, 277] on div at bounding box center [35, 277] width 12 height 12
click at [33, 155] on div at bounding box center [35, 154] width 12 height 12
click at [37, 282] on div at bounding box center [35, 277] width 12 height 12
click at [41, 155] on div at bounding box center [34, 153] width 23 height 23
click at [1189, 562] on div "More" at bounding box center [1201, 673] width 24 height 10
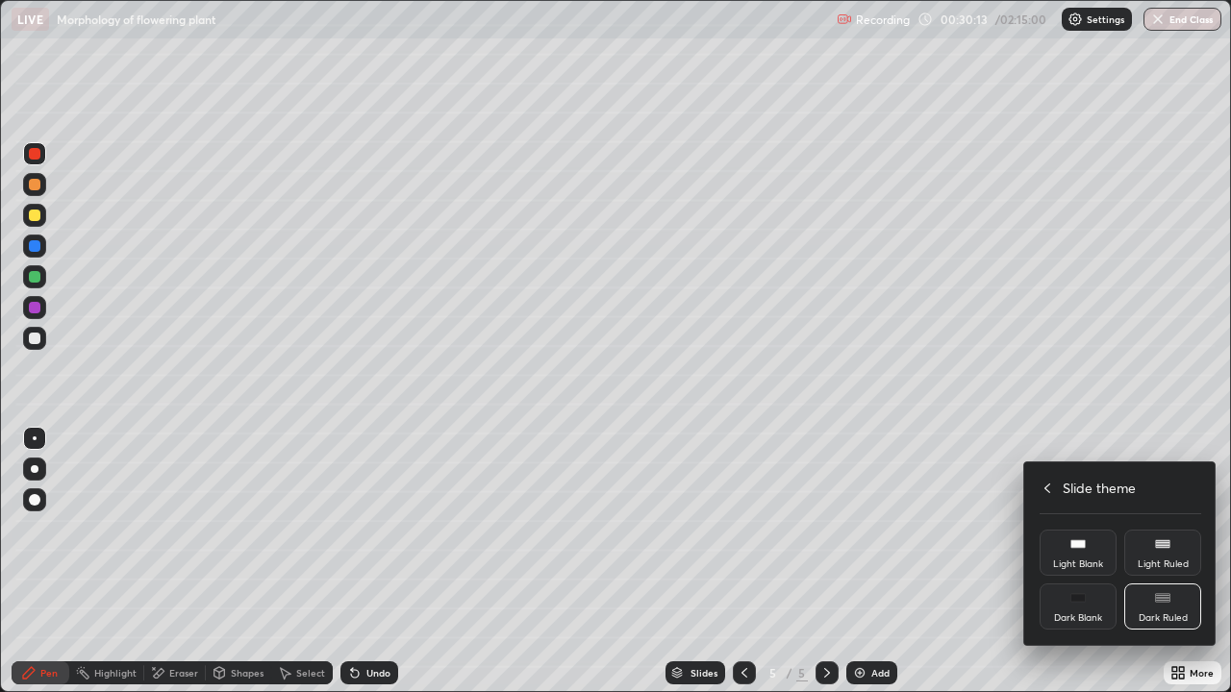
click at [1047, 490] on icon at bounding box center [1047, 489] width 6 height 10
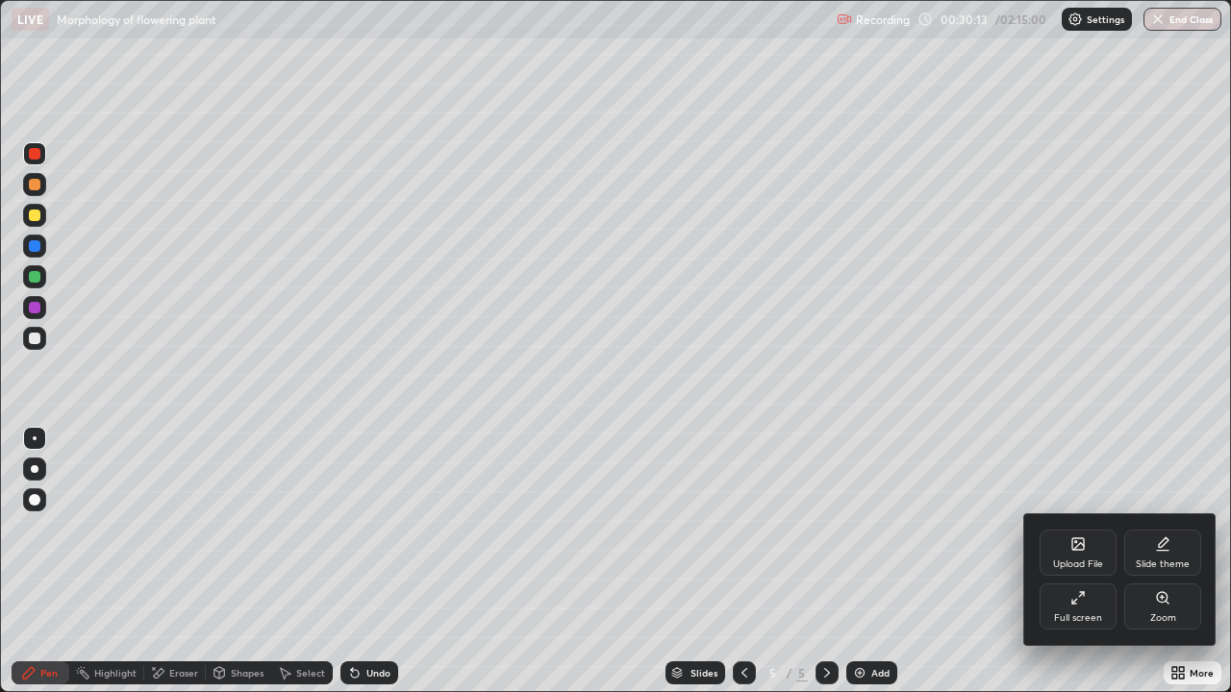
click at [1079, 562] on icon at bounding box center [1077, 597] width 15 height 15
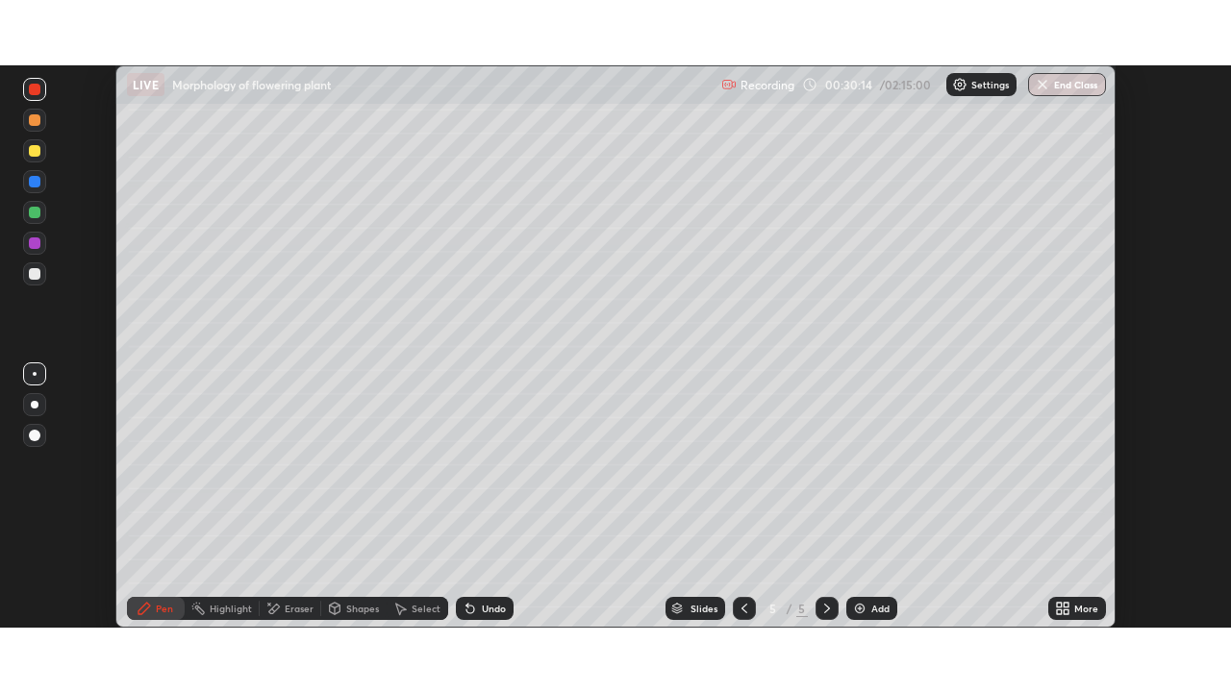
scroll to position [95586, 94918]
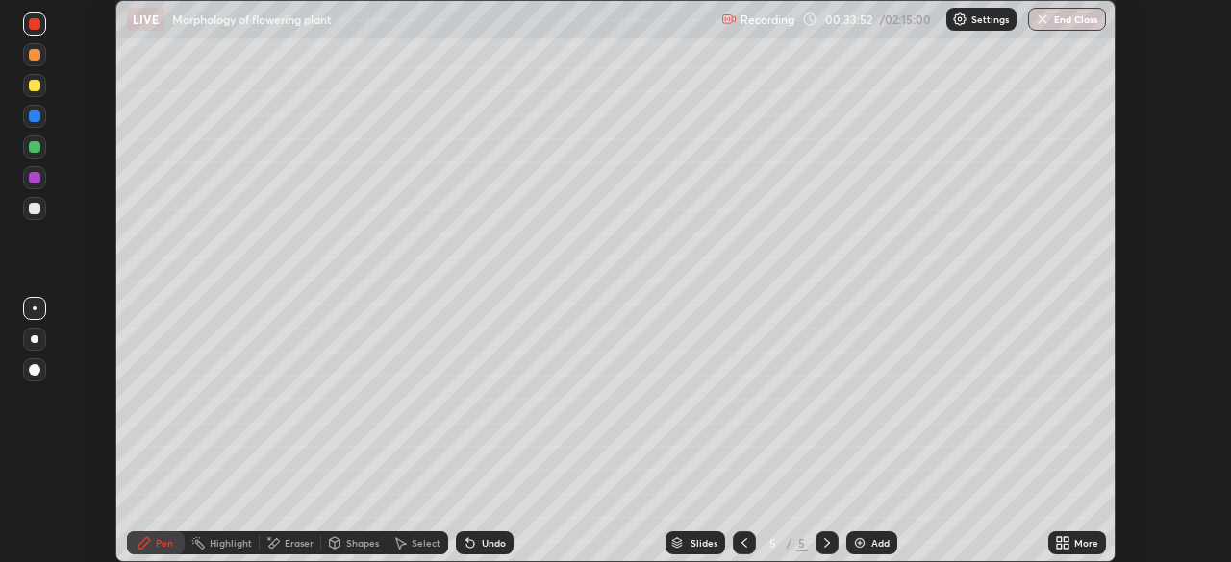
click at [1078, 543] on div "More" at bounding box center [1086, 543] width 24 height 10
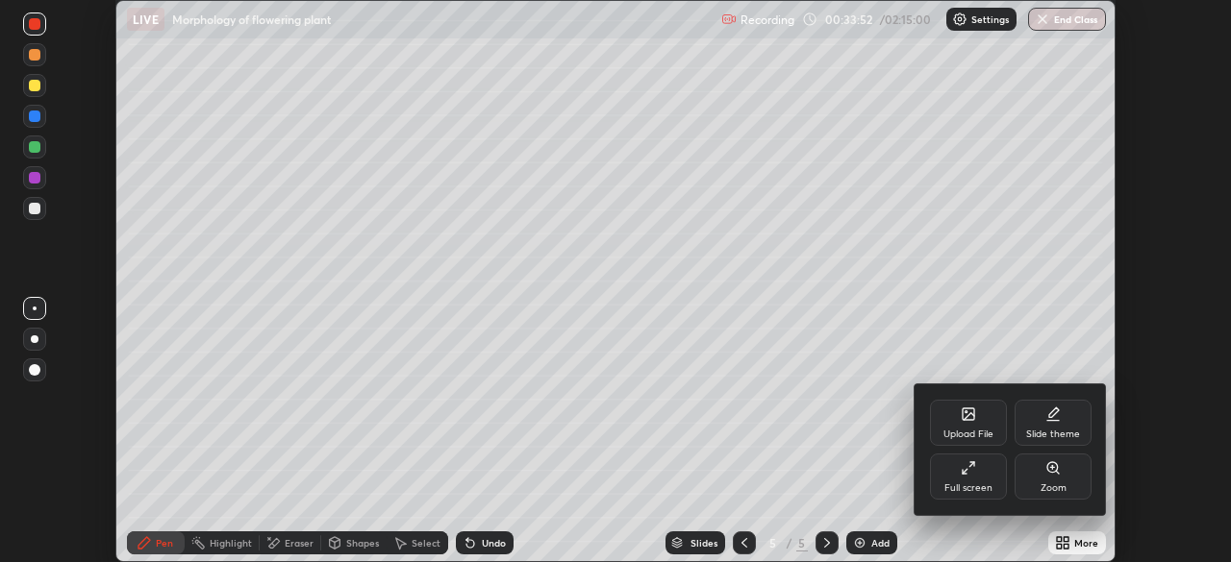
click at [964, 484] on div "Full screen" at bounding box center [968, 489] width 48 height 10
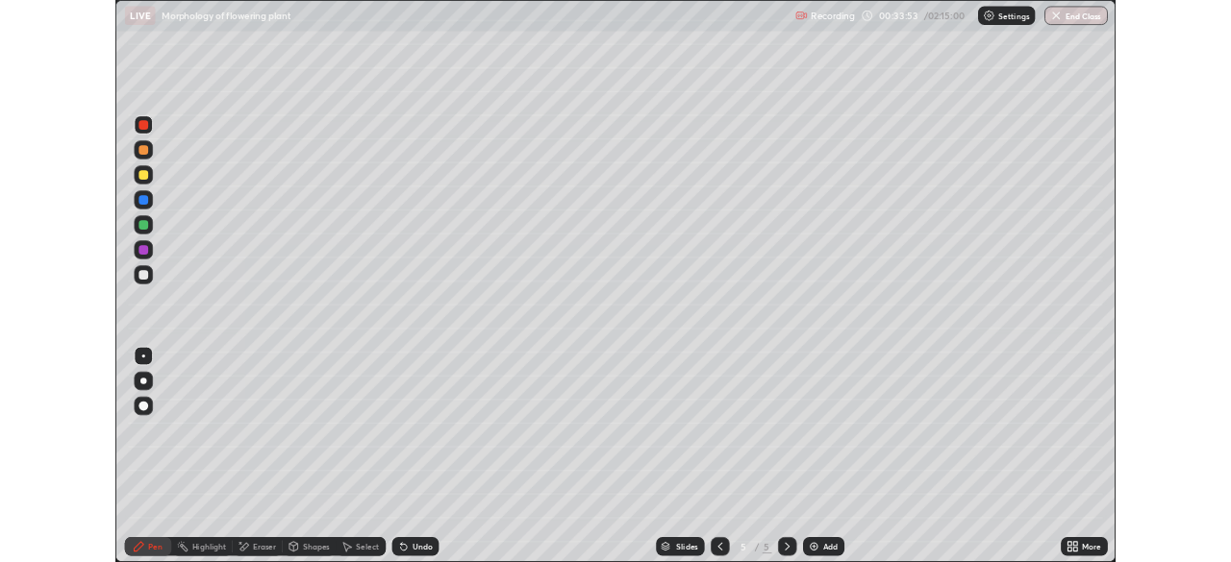
scroll to position [692, 1231]
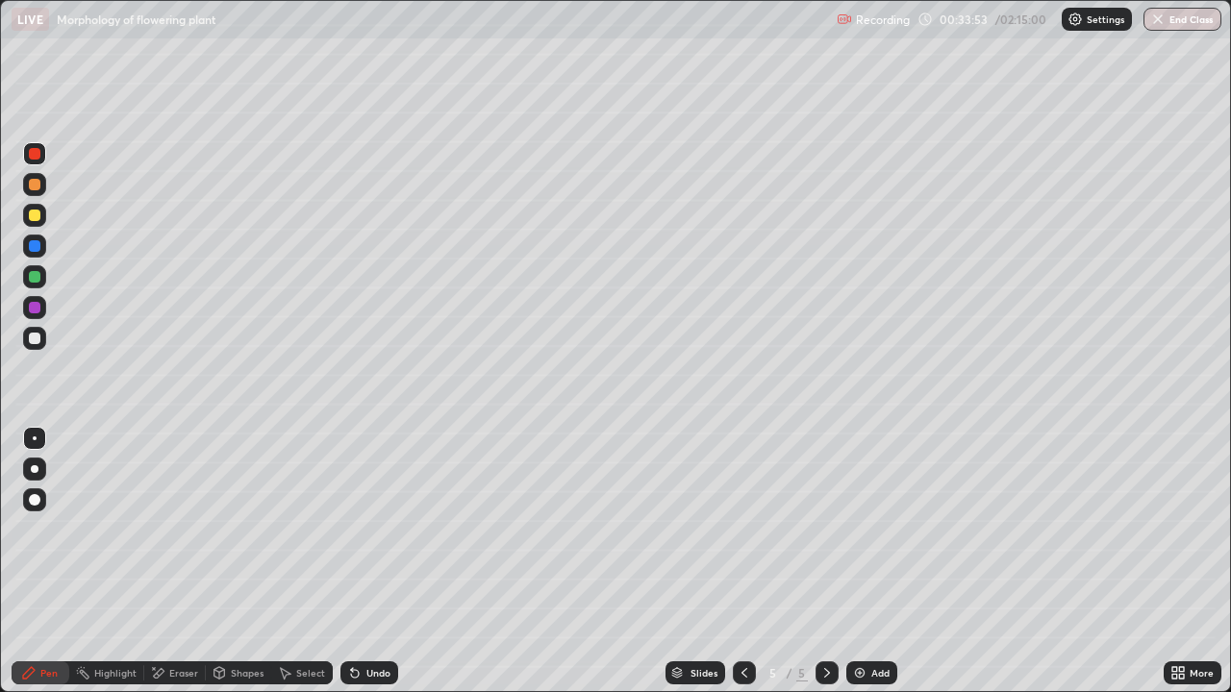
click at [871, 562] on div "Add" at bounding box center [880, 673] width 18 height 10
click at [35, 345] on div at bounding box center [34, 338] width 23 height 23
click at [35, 186] on div at bounding box center [35, 185] width 12 height 12
click at [373, 562] on div "Undo" at bounding box center [369, 673] width 58 height 23
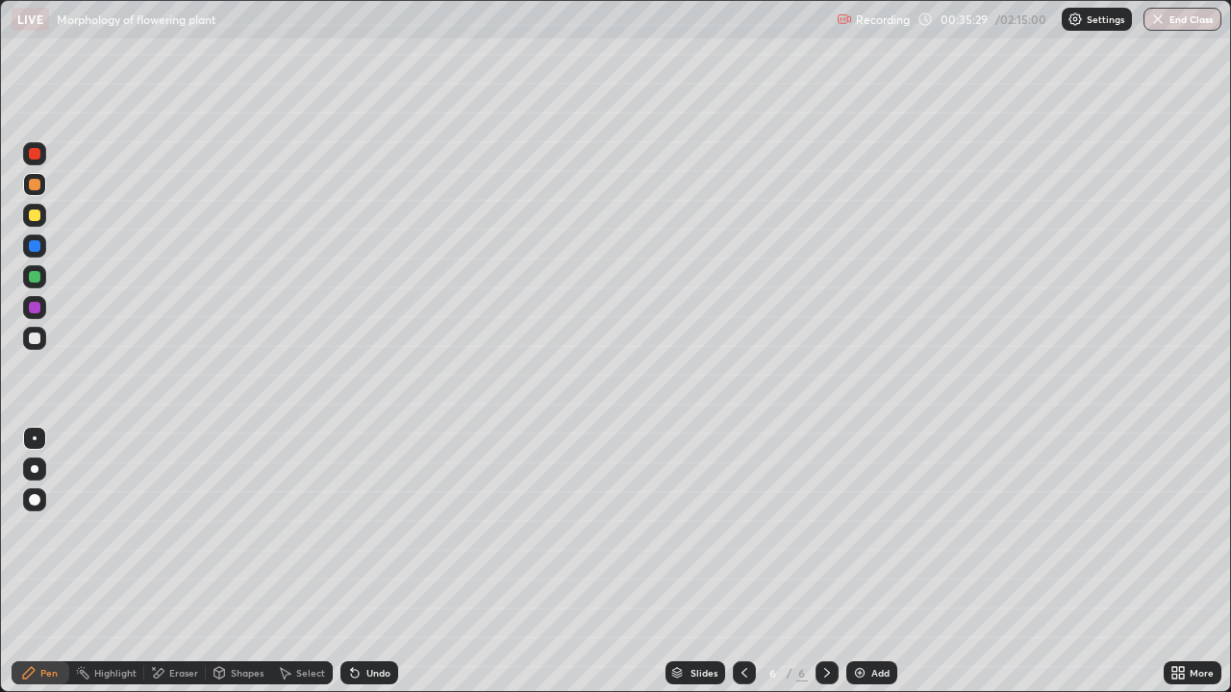
click at [366, 562] on div "Undo" at bounding box center [378, 673] width 24 height 10
click at [372, 562] on div "Undo" at bounding box center [369, 673] width 58 height 23
click at [372, 562] on div "Undo" at bounding box center [378, 673] width 24 height 10
click at [378, 562] on div "Undo" at bounding box center [369, 673] width 58 height 23
click at [41, 214] on div at bounding box center [34, 215] width 23 height 23
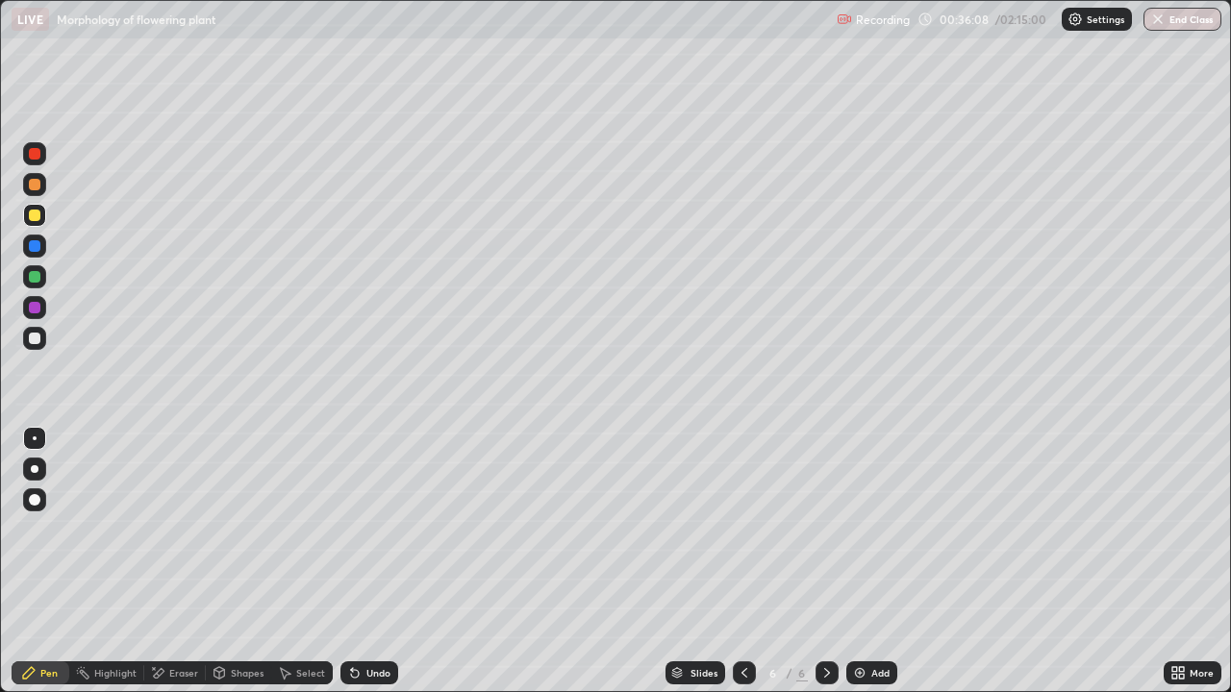
click at [38, 158] on div at bounding box center [35, 154] width 12 height 12
click at [36, 277] on div at bounding box center [35, 277] width 12 height 12
click at [35, 438] on div at bounding box center [35, 439] width 4 height 4
click at [35, 470] on div at bounding box center [35, 469] width 8 height 8
click at [169, 562] on div "Eraser" at bounding box center [183, 673] width 29 height 10
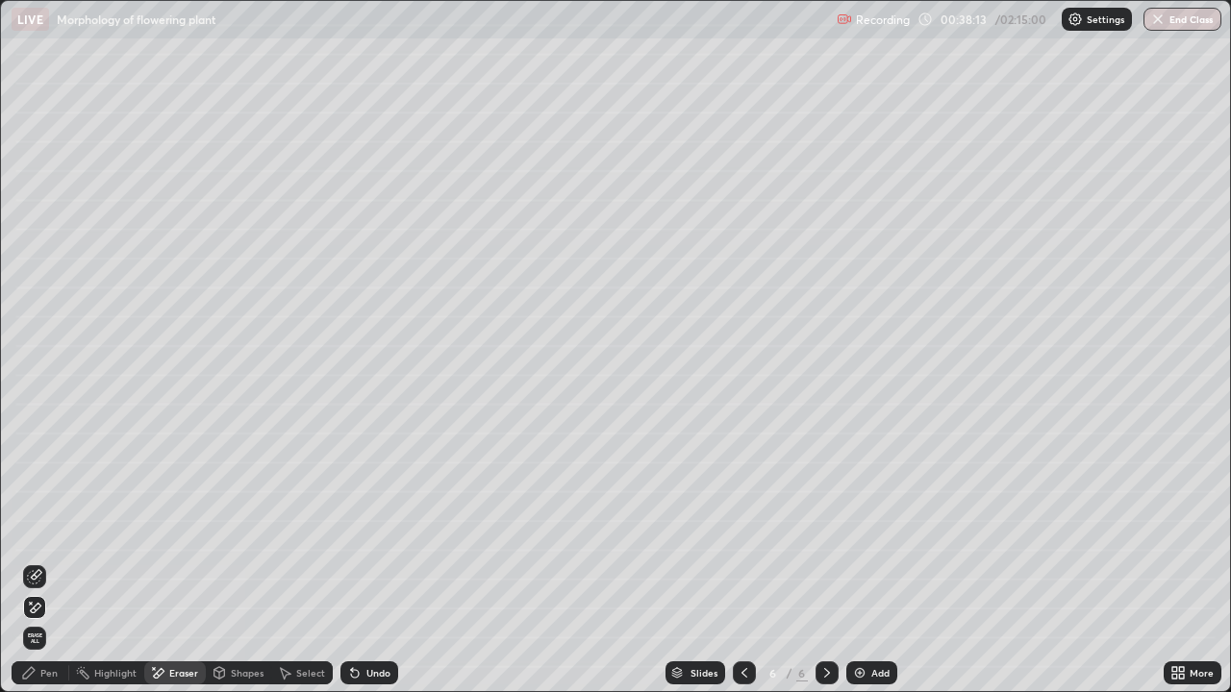
click at [37, 562] on icon at bounding box center [34, 576] width 15 height 15
click at [41, 562] on div "Pen" at bounding box center [48, 673] width 17 height 10
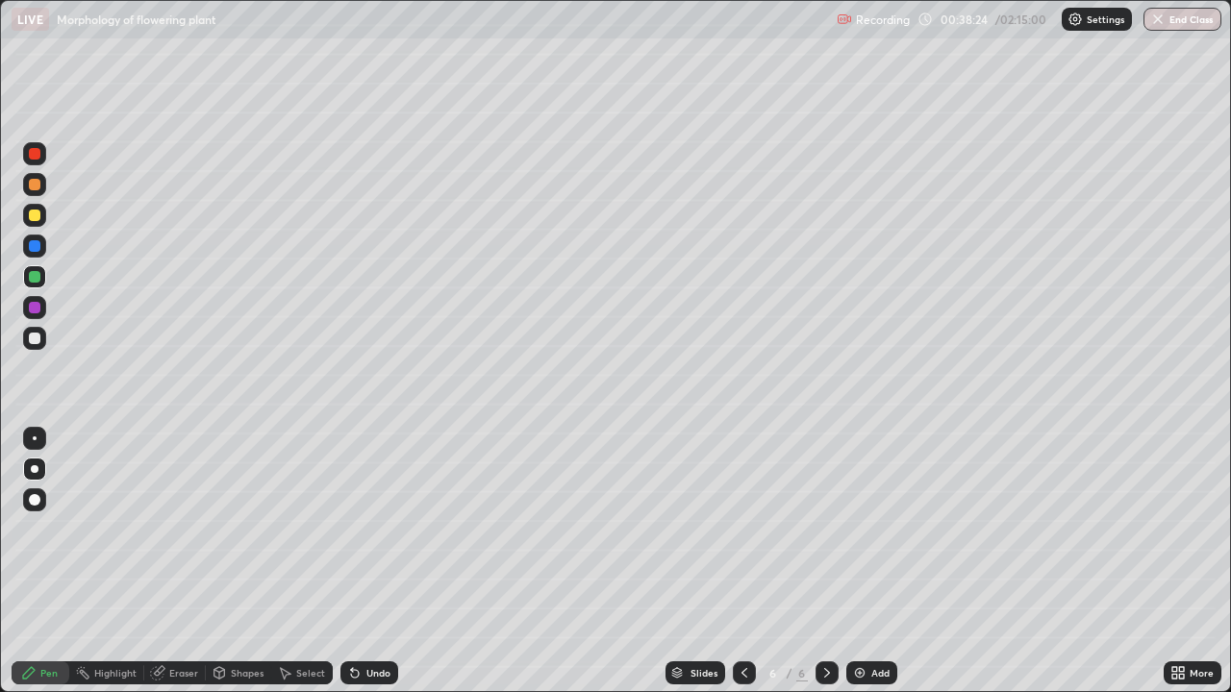
click at [367, 562] on div "Undo" at bounding box center [369, 673] width 58 height 23
click at [35, 438] on div at bounding box center [35, 439] width 4 height 4
click at [41, 156] on div at bounding box center [34, 153] width 23 height 23
click at [37, 280] on div at bounding box center [35, 277] width 12 height 12
click at [37, 501] on div at bounding box center [35, 500] width 12 height 12
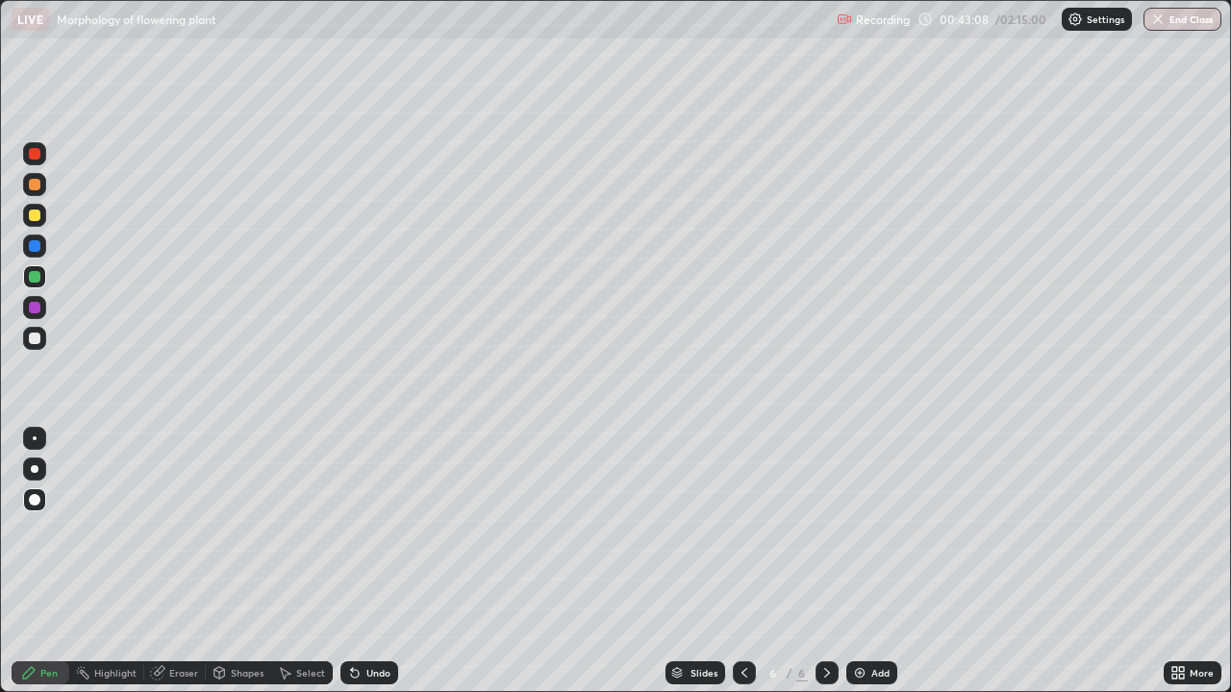
click at [38, 431] on div at bounding box center [34, 438] width 23 height 23
click at [868, 562] on div "Add" at bounding box center [871, 673] width 51 height 23
click at [24, 336] on div at bounding box center [34, 338] width 23 height 23
click at [34, 186] on div at bounding box center [35, 185] width 12 height 12
click at [365, 562] on div "Undo" at bounding box center [369, 673] width 58 height 23
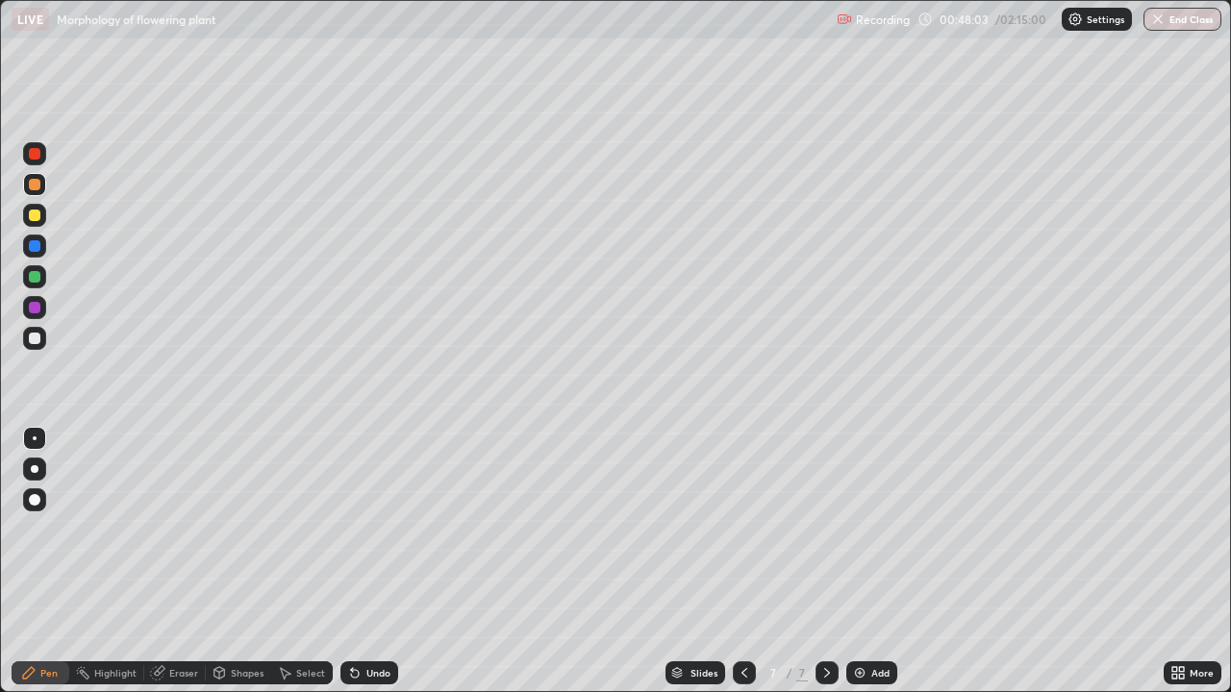
click at [370, 562] on div "Undo" at bounding box center [378, 673] width 24 height 10
click at [374, 562] on div "Undo" at bounding box center [378, 673] width 24 height 10
click at [35, 218] on div at bounding box center [35, 216] width 12 height 12
click at [35, 184] on div at bounding box center [35, 185] width 12 height 12
click at [35, 275] on div at bounding box center [35, 277] width 12 height 12
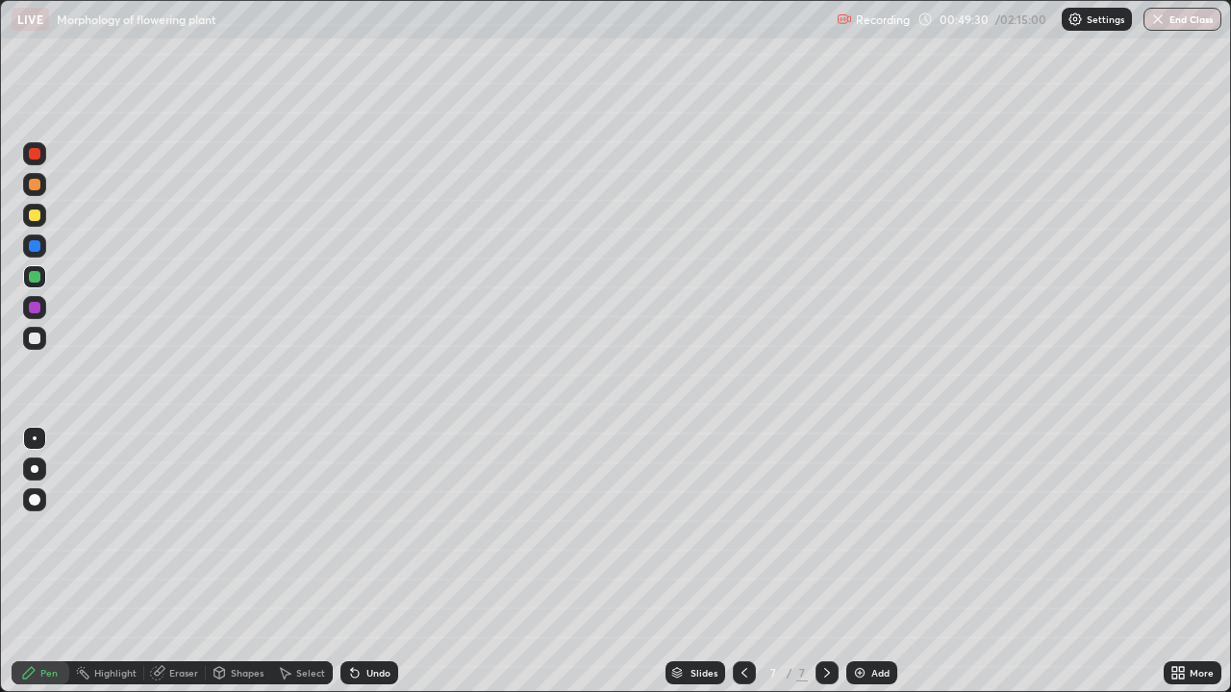
click at [32, 154] on div at bounding box center [35, 154] width 12 height 12
click at [872, 562] on div "Add" at bounding box center [871, 673] width 51 height 23
click at [34, 339] on div at bounding box center [35, 339] width 12 height 12
click at [170, 562] on div "Eraser" at bounding box center [175, 673] width 62 height 23
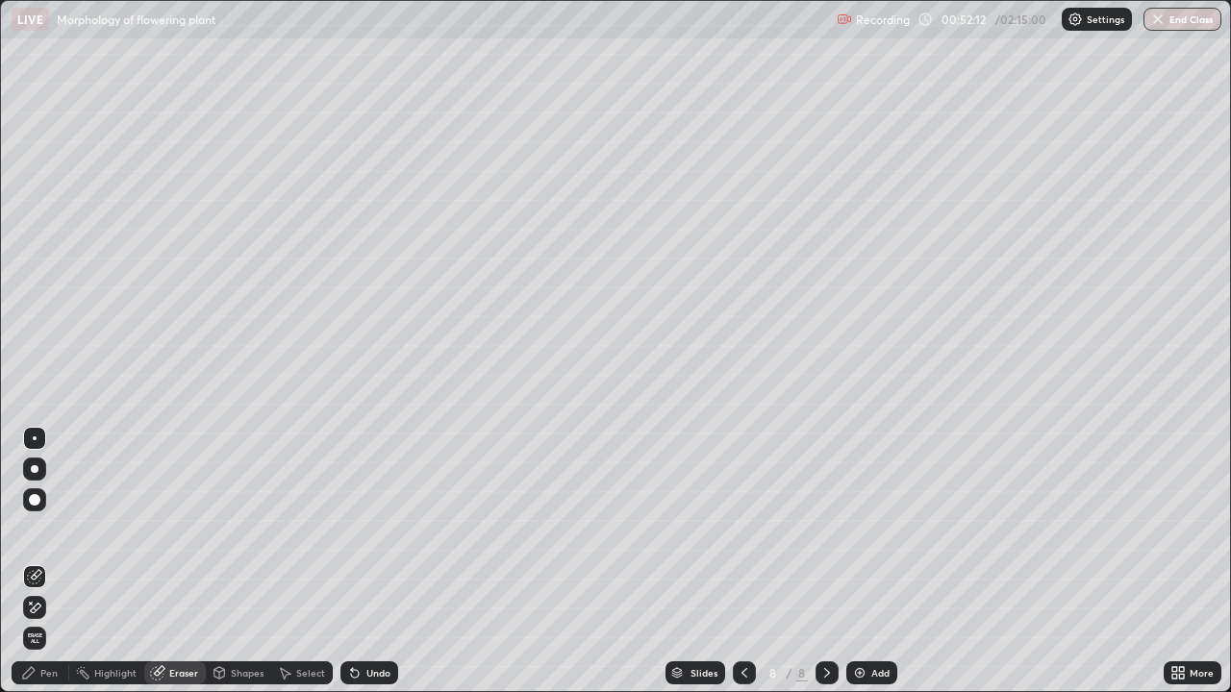
click at [36, 562] on div at bounding box center [34, 607] width 23 height 23
click at [29, 562] on icon at bounding box center [29, 673] width 12 height 12
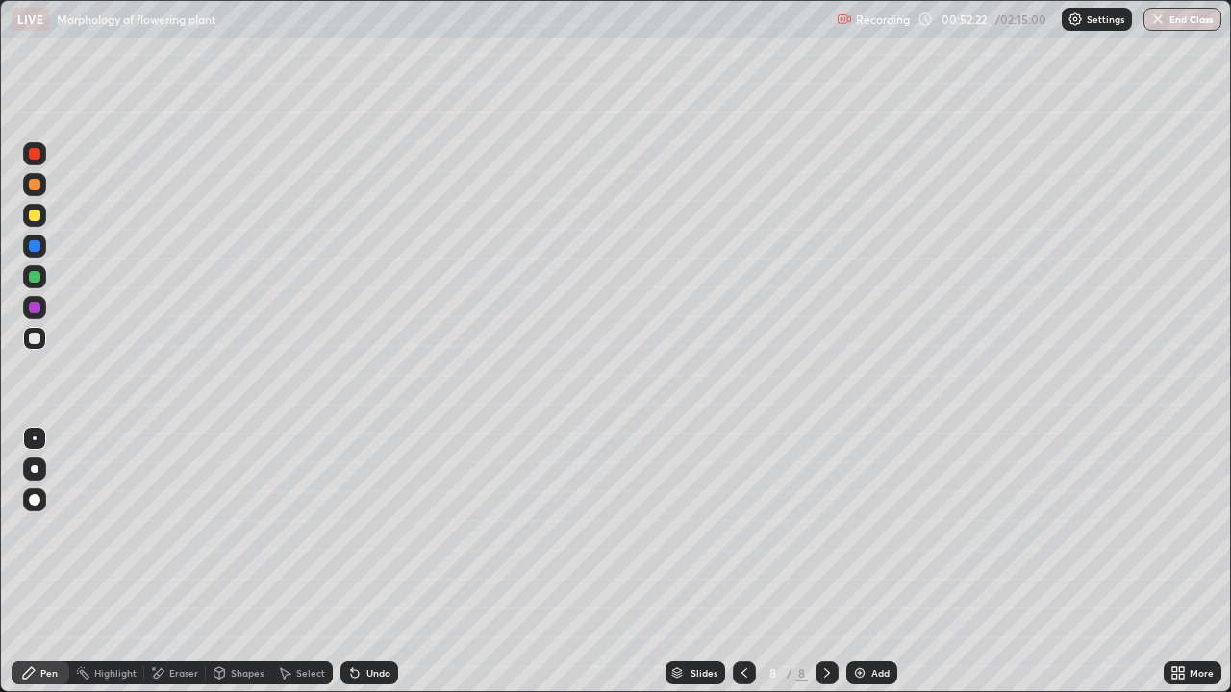
click at [27, 343] on div at bounding box center [34, 338] width 23 height 23
click at [37, 214] on div at bounding box center [35, 216] width 12 height 12
click at [36, 281] on div at bounding box center [35, 277] width 12 height 12
click at [36, 185] on div at bounding box center [35, 185] width 12 height 12
click at [43, 337] on div at bounding box center [34, 338] width 23 height 23
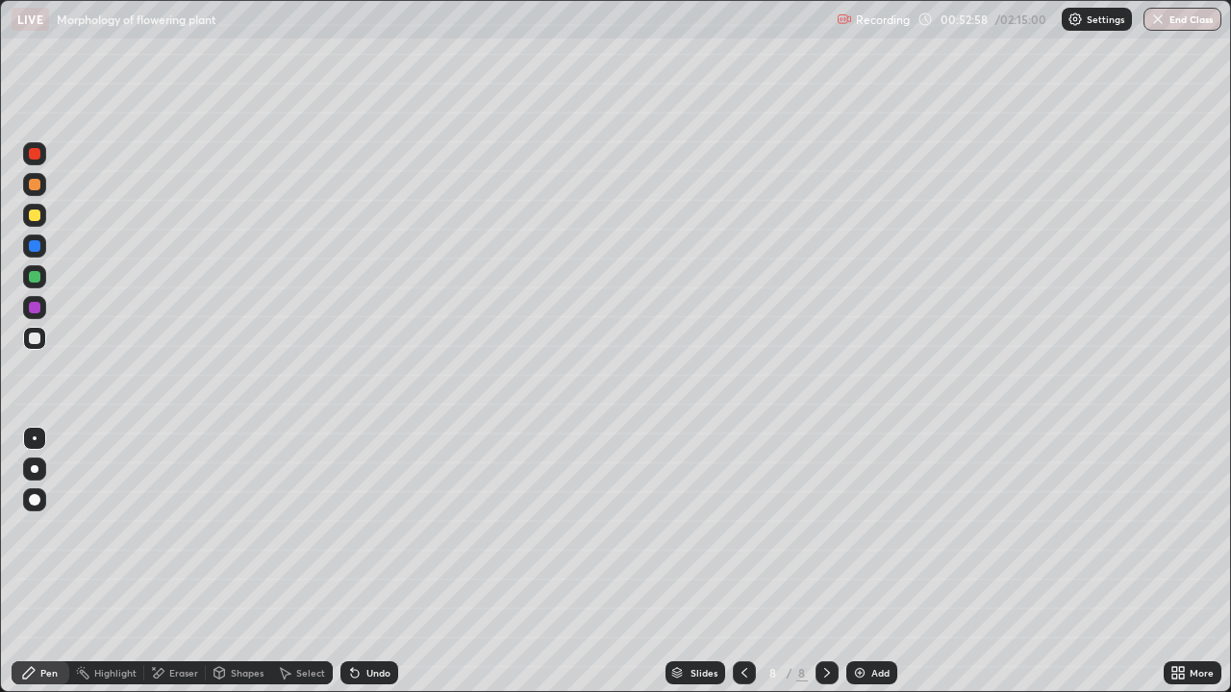
click at [39, 278] on div at bounding box center [35, 277] width 12 height 12
click at [37, 498] on div at bounding box center [35, 500] width 12 height 12
click at [35, 438] on div at bounding box center [35, 439] width 4 height 4
click at [32, 211] on div at bounding box center [35, 216] width 12 height 12
click at [36, 154] on div at bounding box center [35, 154] width 12 height 12
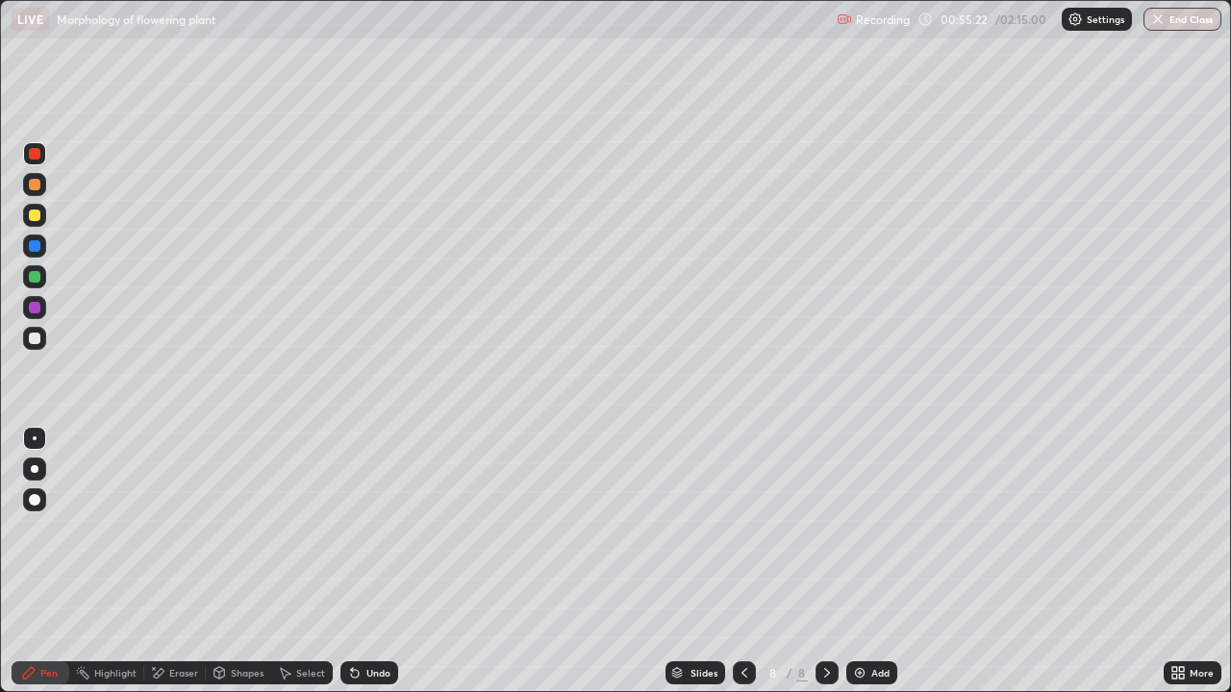
click at [34, 337] on div at bounding box center [35, 339] width 12 height 12
click at [37, 275] on div at bounding box center [35, 277] width 12 height 12
click at [33, 211] on div at bounding box center [35, 216] width 12 height 12
click at [372, 562] on div "Undo" at bounding box center [378, 673] width 24 height 10
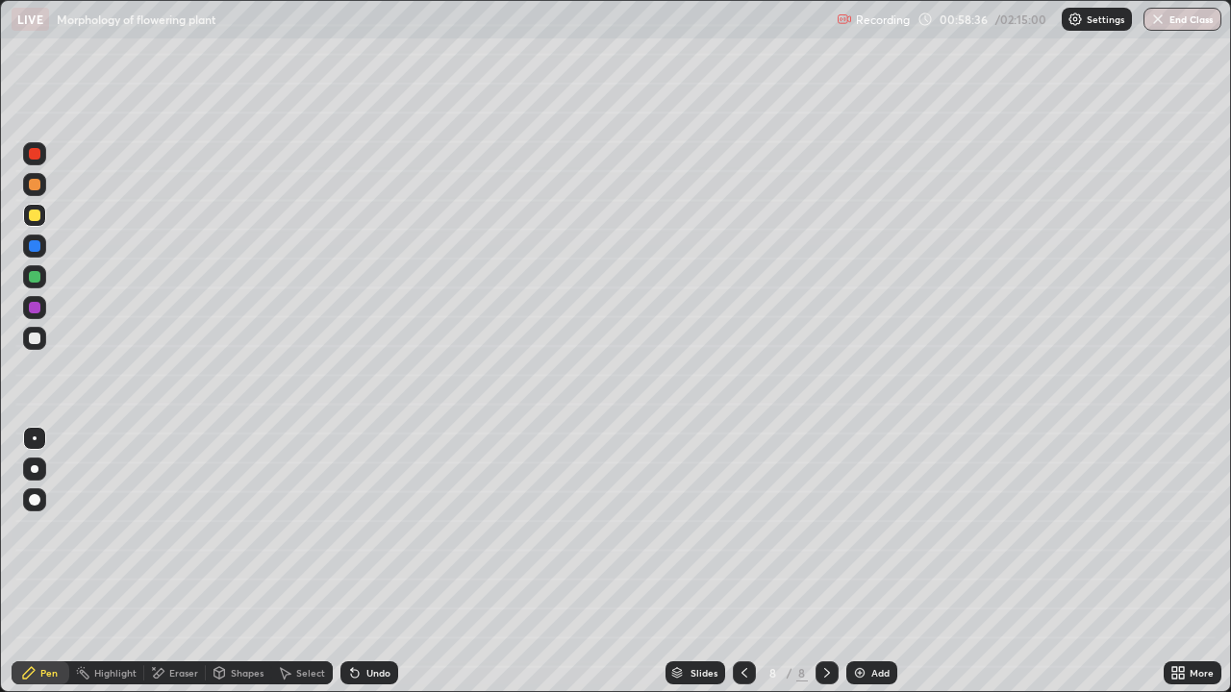
click at [384, 562] on div "Undo" at bounding box center [378, 673] width 24 height 10
click at [363, 562] on div "Undo" at bounding box center [369, 673] width 58 height 23
click at [35, 156] on div at bounding box center [35, 154] width 12 height 12
click at [875, 562] on div "Add" at bounding box center [880, 673] width 18 height 10
click at [33, 349] on div at bounding box center [34, 338] width 23 height 23
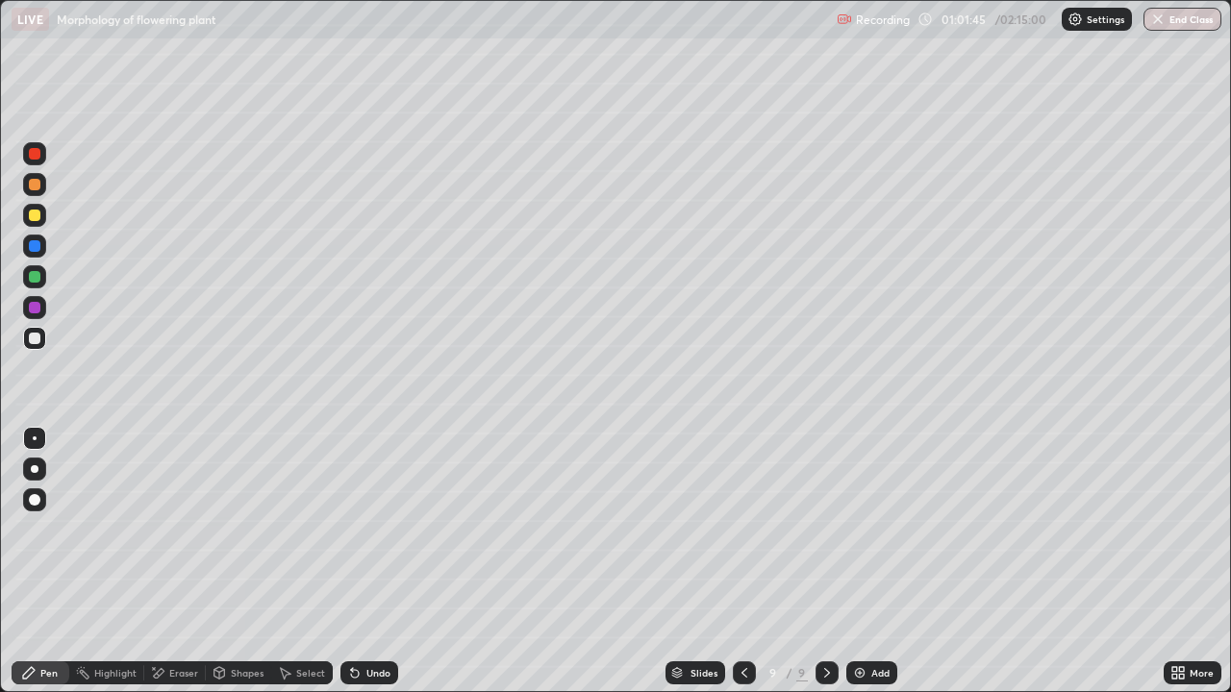
click at [37, 284] on div at bounding box center [34, 276] width 23 height 23
click at [34, 185] on div at bounding box center [35, 185] width 12 height 12
click at [35, 216] on div at bounding box center [35, 216] width 12 height 12
click at [387, 562] on div "Undo" at bounding box center [378, 673] width 24 height 10
click at [367, 562] on div "Undo" at bounding box center [378, 673] width 24 height 10
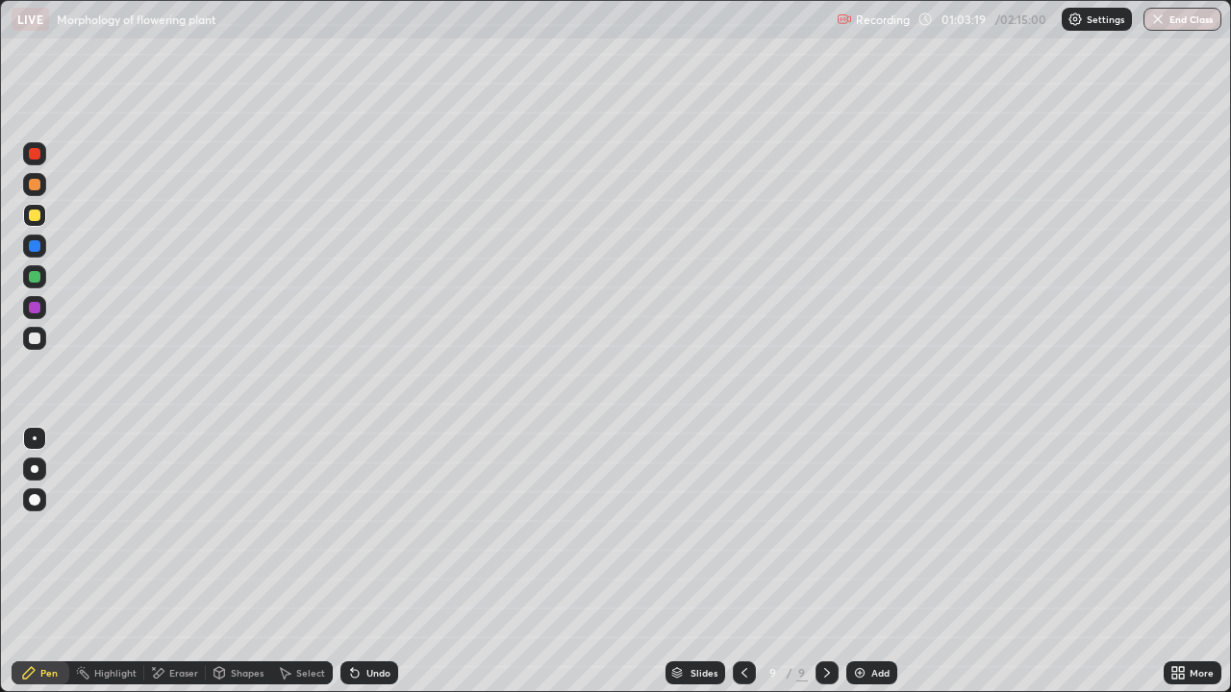
click at [35, 183] on div at bounding box center [35, 185] width 12 height 12
click at [36, 275] on div at bounding box center [35, 277] width 12 height 12
click at [35, 216] on div at bounding box center [35, 216] width 12 height 12
click at [377, 562] on div "Undo" at bounding box center [369, 673] width 58 height 23
click at [370, 562] on div "Undo" at bounding box center [369, 673] width 58 height 23
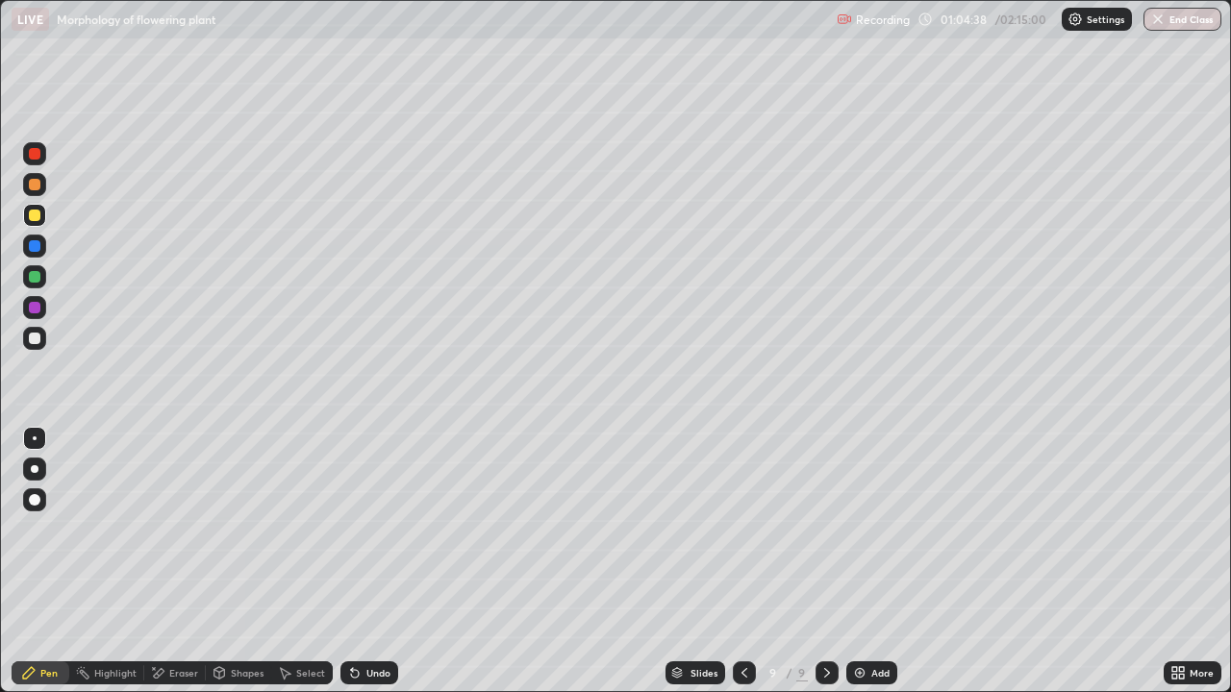
click at [370, 562] on div "Undo" at bounding box center [369, 673] width 58 height 23
click at [374, 562] on div "Undo" at bounding box center [369, 673] width 58 height 23
click at [34, 158] on div at bounding box center [35, 154] width 12 height 12
click at [866, 562] on div "Add" at bounding box center [871, 673] width 51 height 23
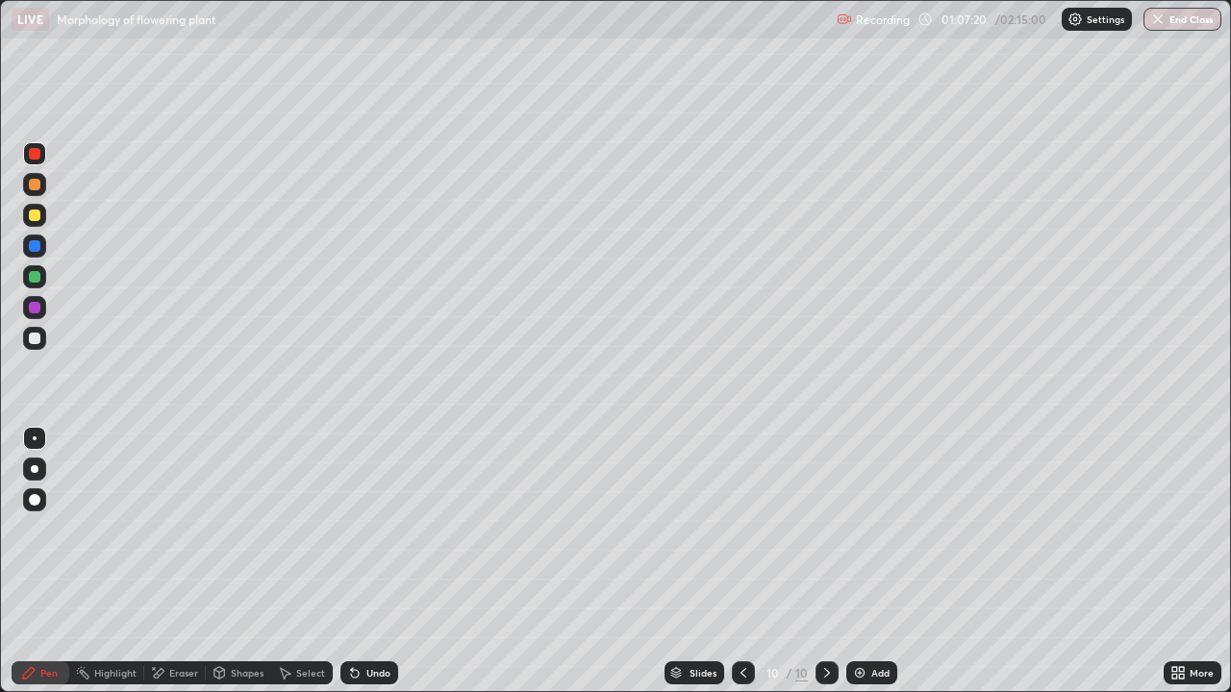
click at [741, 562] on icon at bounding box center [743, 673] width 6 height 10
click at [819, 562] on icon at bounding box center [826, 672] width 15 height 15
click at [36, 346] on div at bounding box center [34, 338] width 23 height 23
click at [744, 562] on icon at bounding box center [743, 672] width 15 height 15
click at [741, 562] on icon at bounding box center [743, 672] width 15 height 15
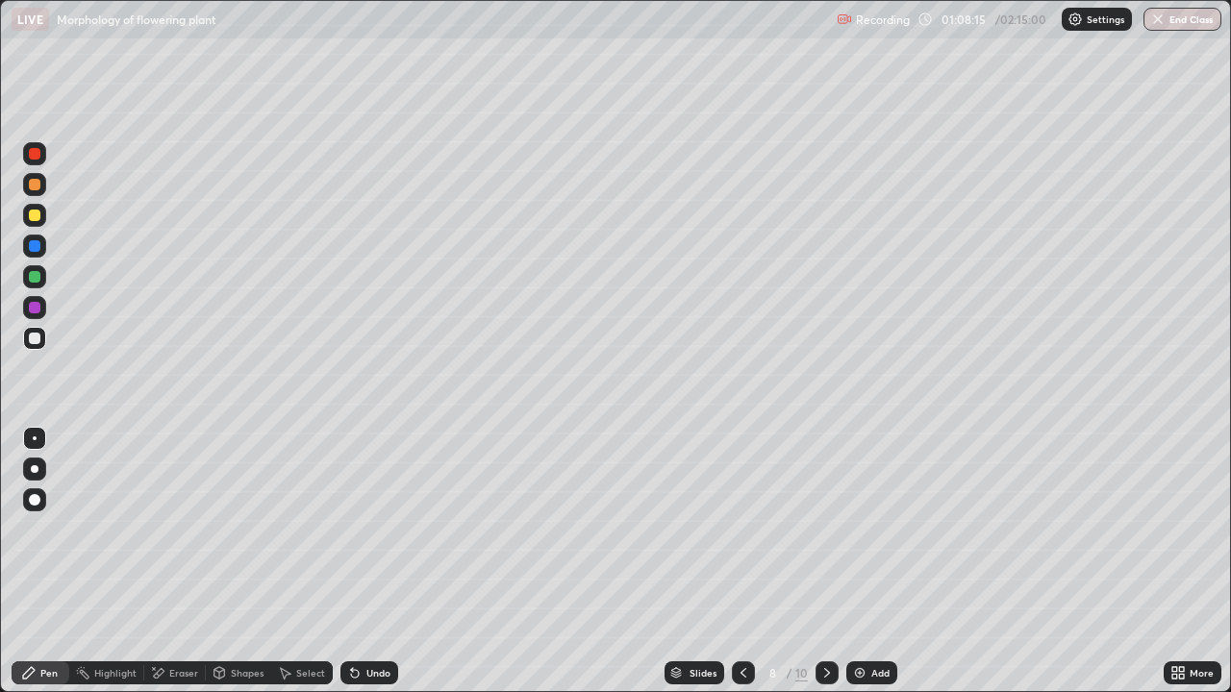
click at [734, 562] on div at bounding box center [743, 673] width 23 height 23
click at [732, 562] on div at bounding box center [743, 673] width 23 height 23
click at [823, 562] on icon at bounding box center [826, 672] width 15 height 15
click at [825, 562] on icon at bounding box center [826, 672] width 15 height 15
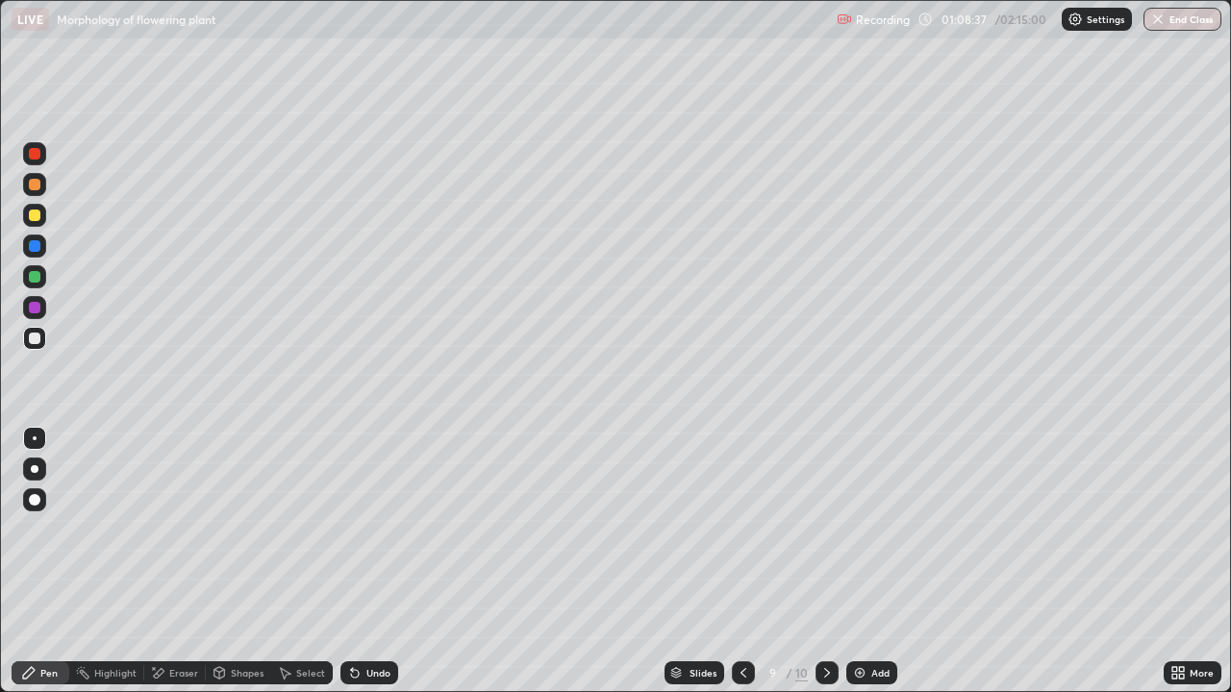
click at [822, 562] on icon at bounding box center [826, 672] width 15 height 15
click at [32, 280] on div at bounding box center [35, 277] width 12 height 12
click at [30, 152] on div at bounding box center [35, 154] width 12 height 12
click at [31, 337] on div at bounding box center [35, 339] width 12 height 12
click at [37, 220] on div at bounding box center [35, 216] width 12 height 12
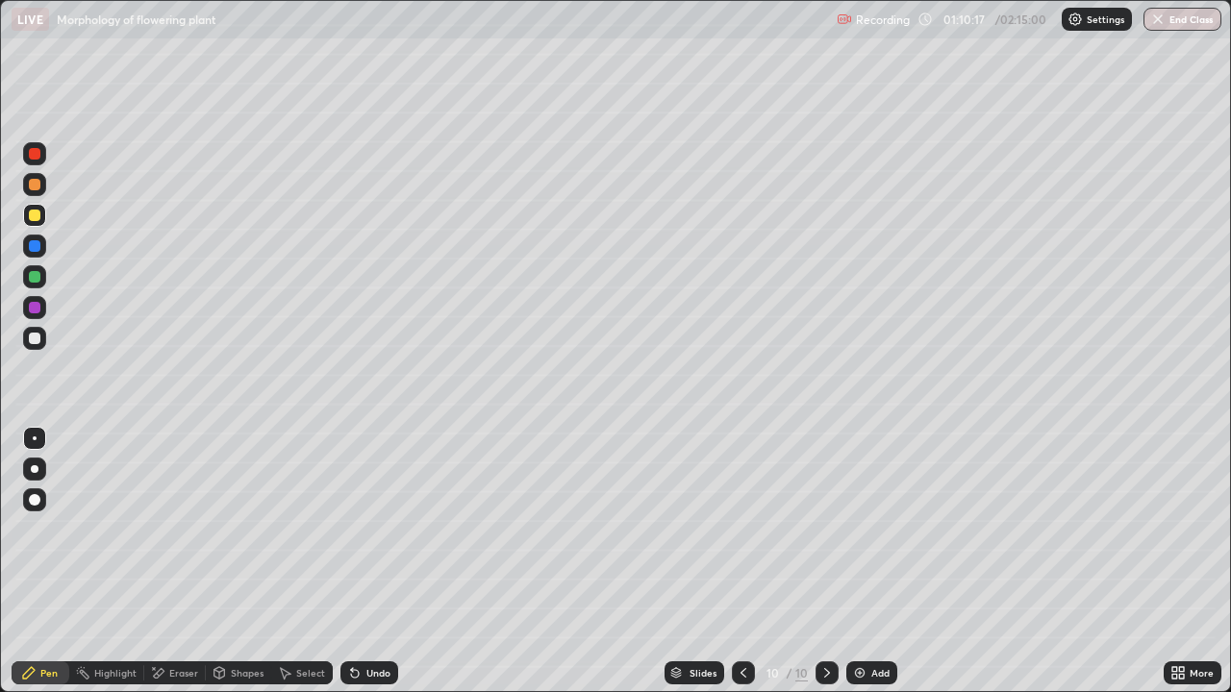
click at [33, 343] on div at bounding box center [35, 339] width 12 height 12
click at [36, 282] on div at bounding box center [35, 277] width 12 height 12
click at [31, 176] on div at bounding box center [34, 184] width 23 height 23
click at [39, 154] on div at bounding box center [35, 154] width 12 height 12
click at [748, 562] on div at bounding box center [743, 673] width 23 height 38
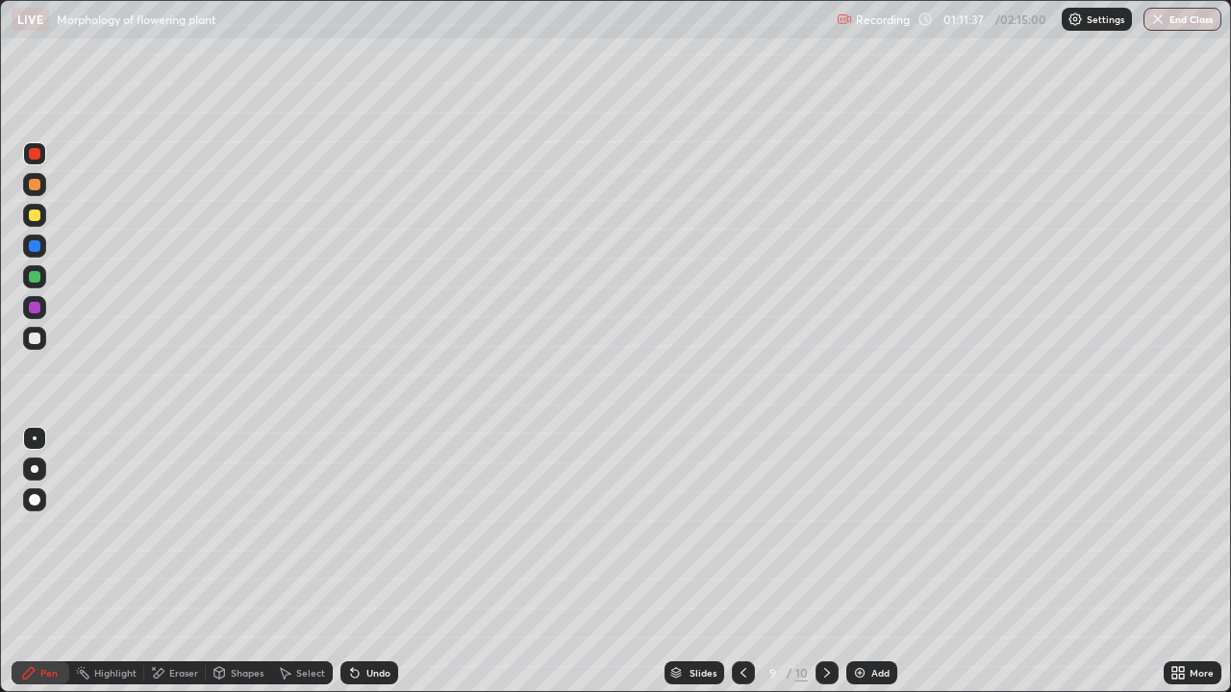
click at [825, 562] on icon at bounding box center [826, 672] width 15 height 15
click at [867, 562] on div "Add" at bounding box center [871, 673] width 51 height 23
click at [24, 334] on div at bounding box center [34, 338] width 23 height 23
click at [26, 279] on div at bounding box center [34, 276] width 23 height 23
click at [40, 223] on div at bounding box center [34, 215] width 23 height 23
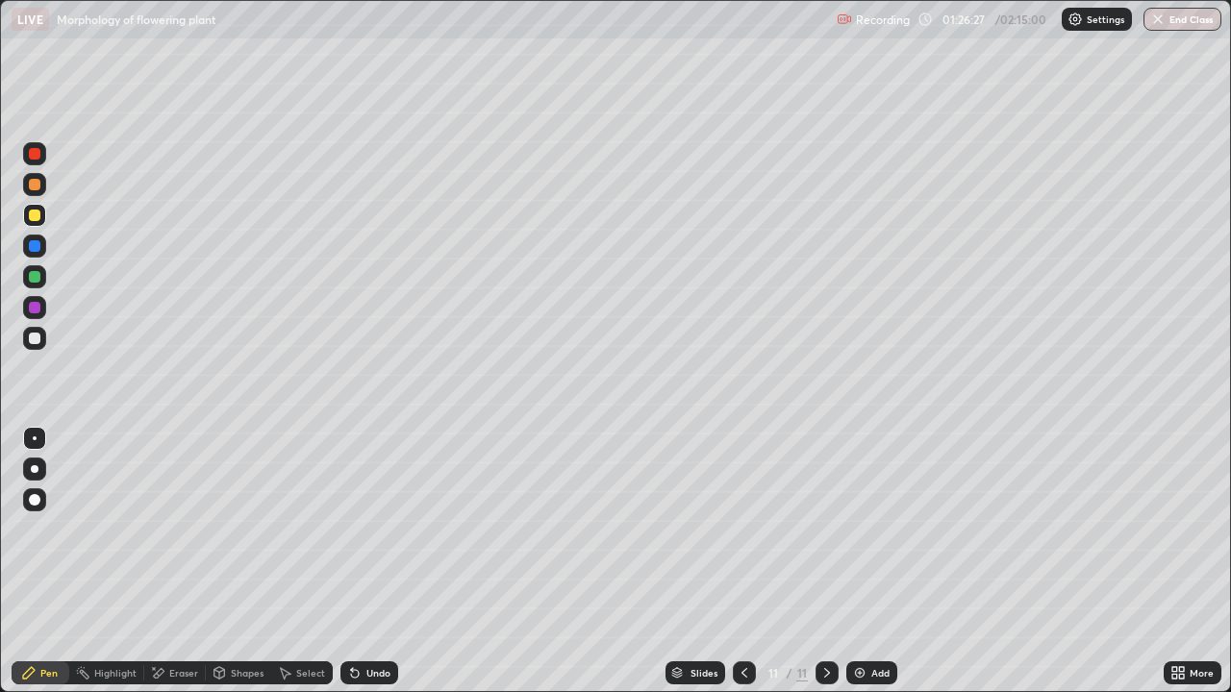
click at [874, 562] on div "Add" at bounding box center [880, 673] width 18 height 10
click at [32, 337] on div at bounding box center [35, 339] width 12 height 12
click at [38, 188] on div at bounding box center [35, 185] width 12 height 12
click at [33, 218] on div at bounding box center [35, 216] width 12 height 12
click at [33, 152] on div at bounding box center [35, 154] width 12 height 12
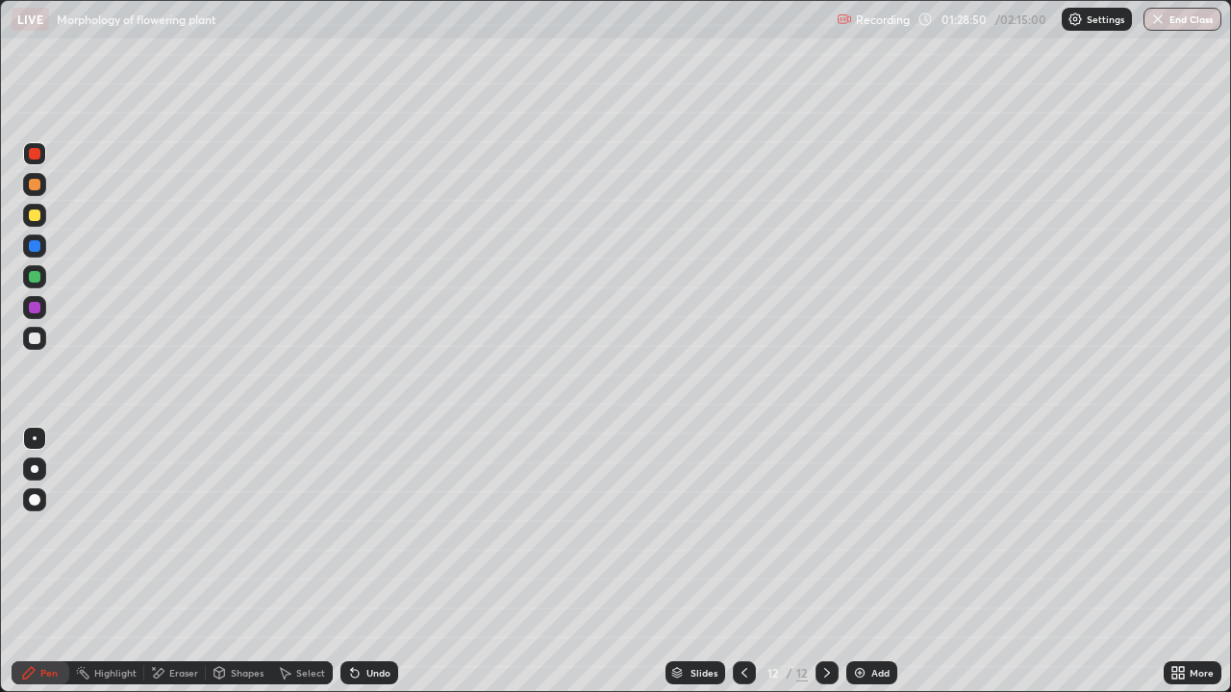
click at [366, 562] on div "Undo" at bounding box center [378, 673] width 24 height 10
click at [362, 562] on div "Undo" at bounding box center [369, 673] width 58 height 23
click at [371, 562] on div "Undo" at bounding box center [369, 673] width 58 height 23
click at [35, 213] on div at bounding box center [35, 216] width 12 height 12
click at [1174, 562] on icon at bounding box center [1177, 672] width 15 height 15
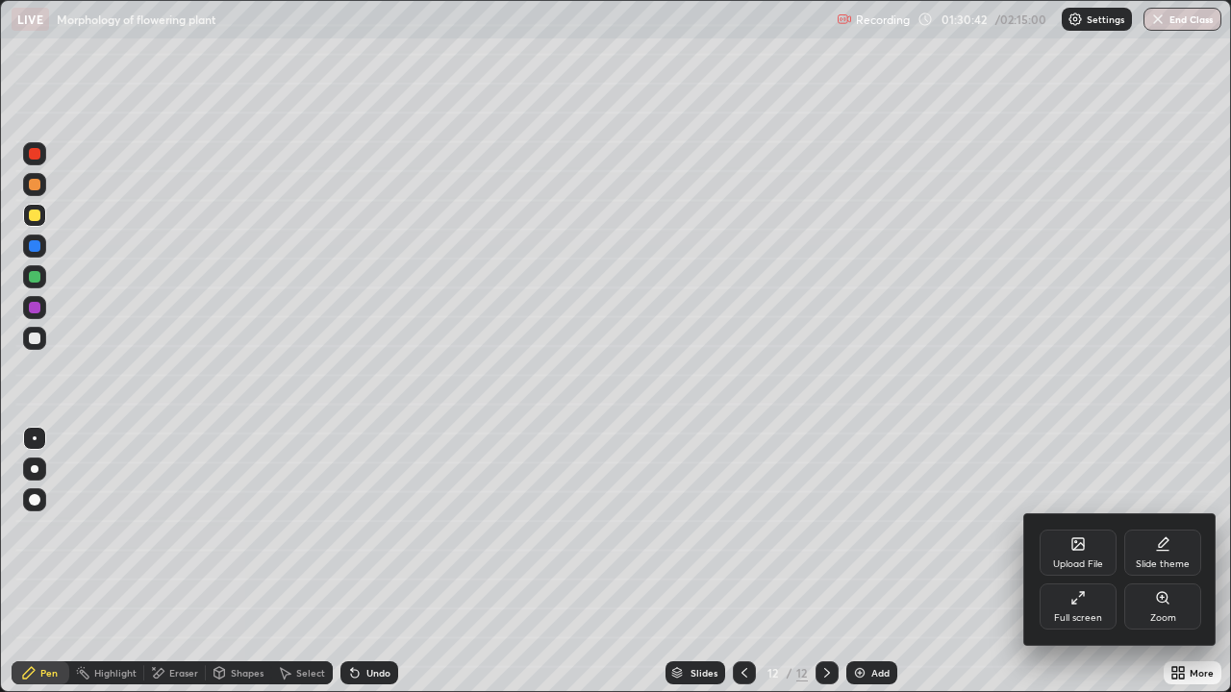
click at [1075, 562] on div "Full screen" at bounding box center [1077, 607] width 77 height 46
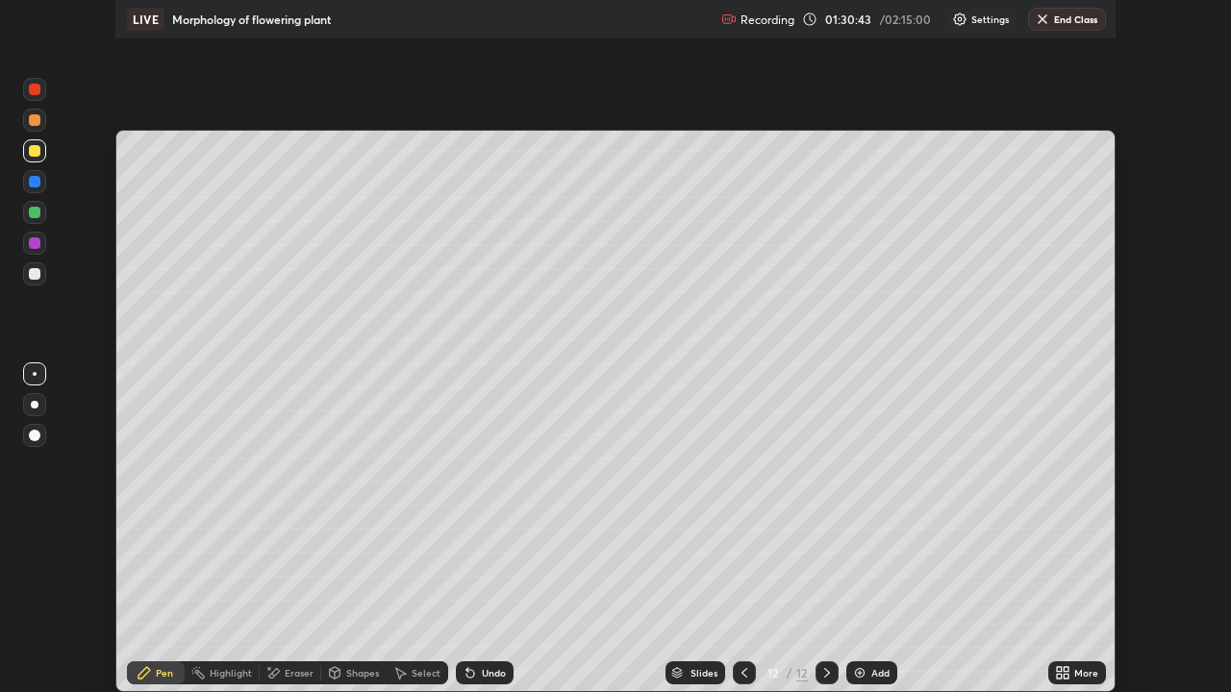
scroll to position [95586, 94918]
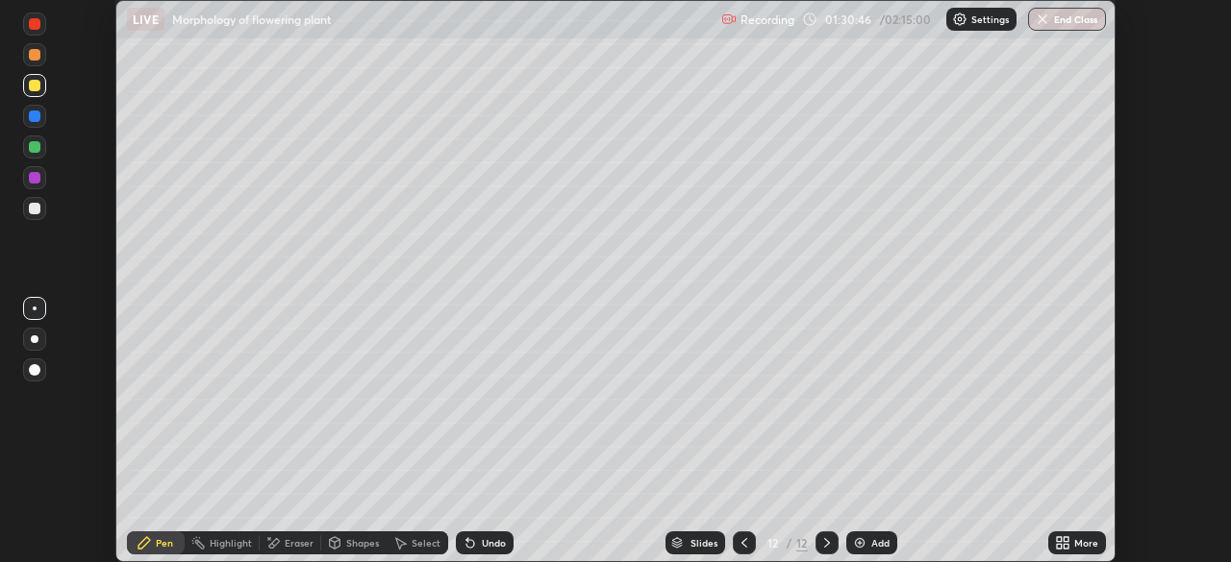
click at [487, 546] on div "Undo" at bounding box center [494, 543] width 24 height 10
click at [1062, 542] on icon at bounding box center [1062, 543] width 15 height 15
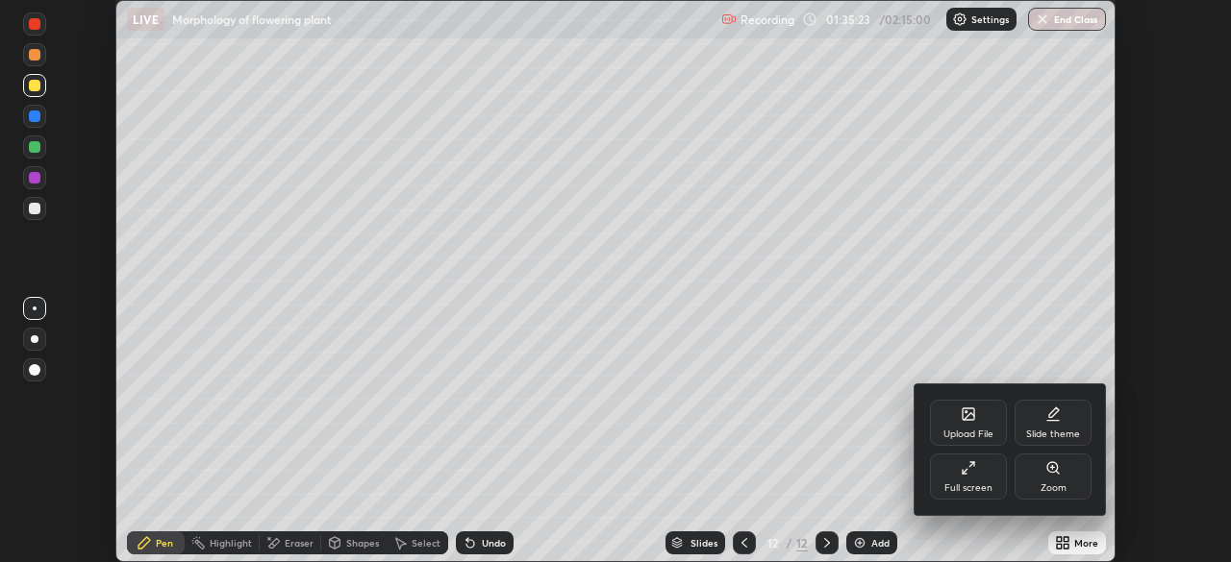
click at [973, 478] on div "Full screen" at bounding box center [968, 477] width 77 height 46
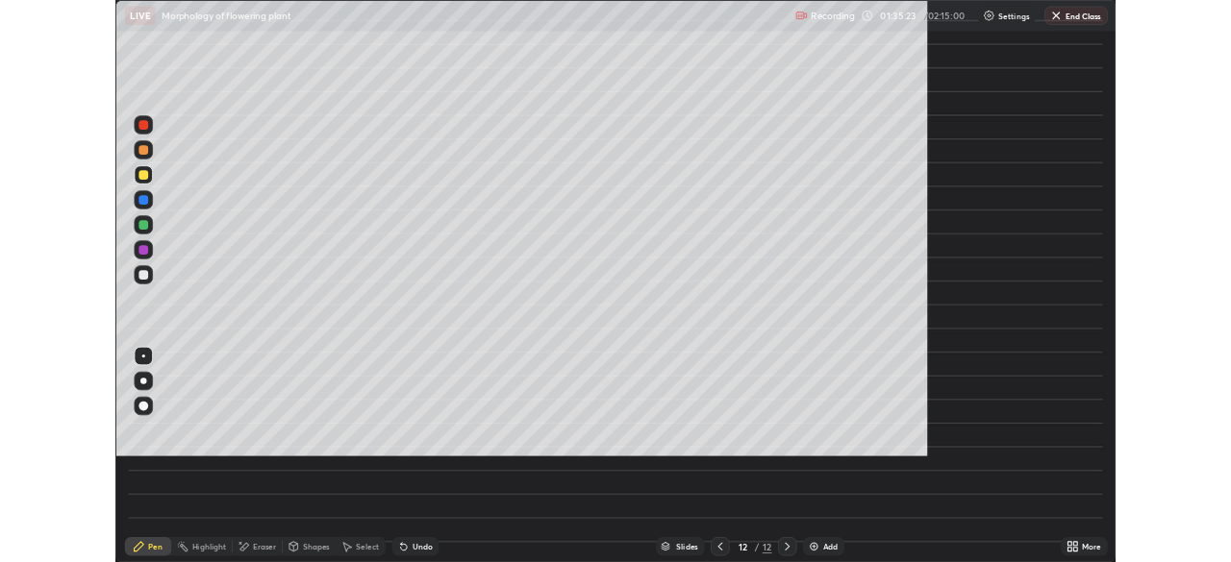
scroll to position [692, 1231]
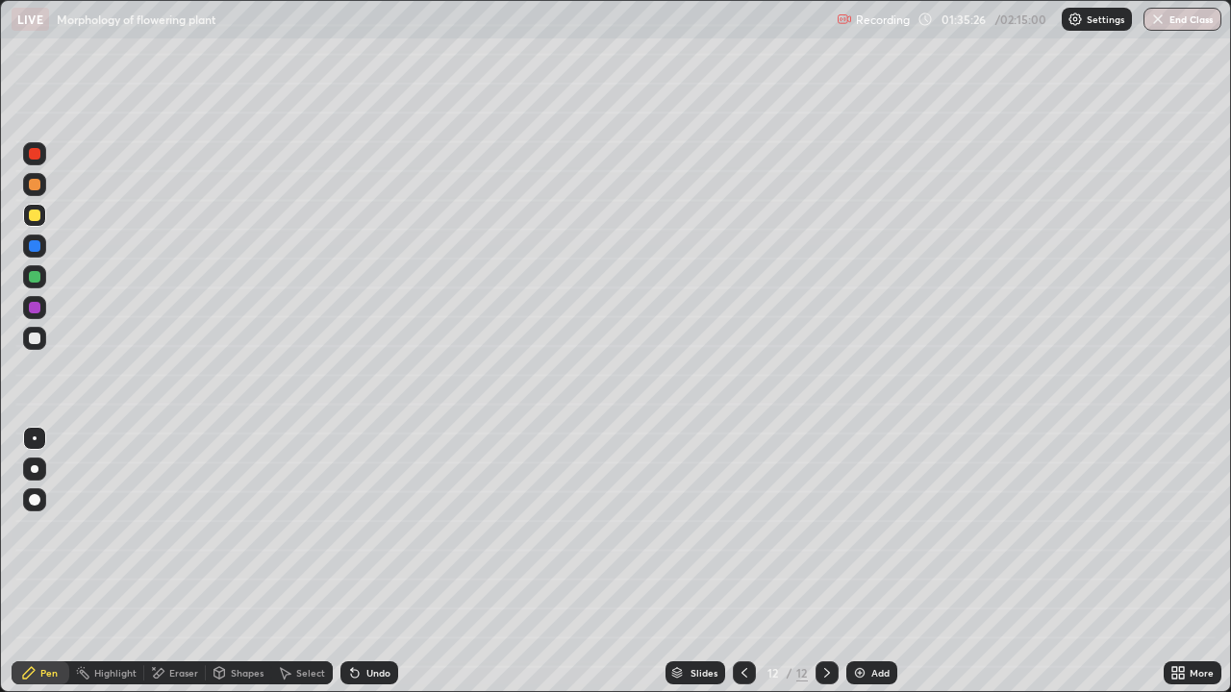
click at [36, 154] on div at bounding box center [35, 154] width 12 height 12
click at [38, 216] on div at bounding box center [35, 216] width 12 height 12
click at [34, 156] on div at bounding box center [35, 154] width 12 height 12
click at [35, 151] on div at bounding box center [35, 154] width 12 height 12
click at [871, 562] on div "Add" at bounding box center [880, 673] width 18 height 10
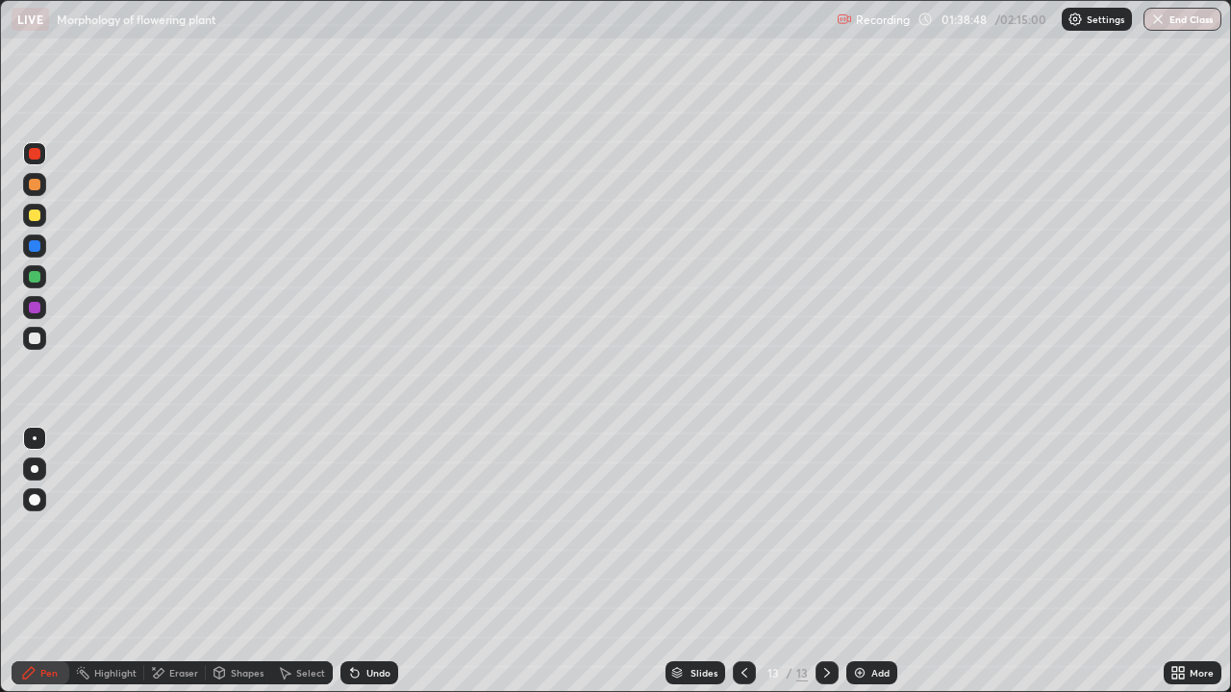
click at [39, 340] on div at bounding box center [35, 339] width 12 height 12
click at [35, 220] on div at bounding box center [35, 216] width 12 height 12
click at [384, 562] on div "Undo" at bounding box center [378, 673] width 24 height 10
click at [378, 562] on div "Undo" at bounding box center [378, 673] width 24 height 10
click at [375, 562] on div "Undo" at bounding box center [378, 673] width 24 height 10
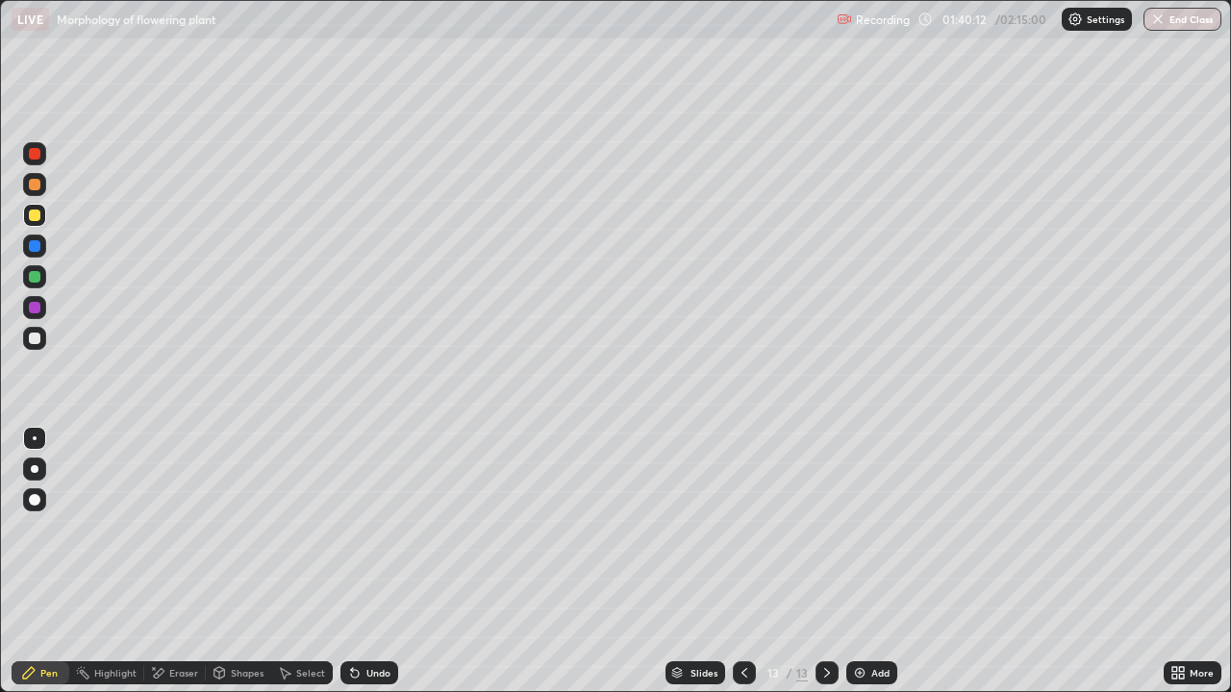
click at [372, 562] on div "Undo" at bounding box center [378, 673] width 24 height 10
click at [27, 277] on div at bounding box center [34, 276] width 23 height 23
click at [31, 188] on div at bounding box center [35, 185] width 12 height 12
click at [36, 222] on div at bounding box center [34, 215] width 23 height 23
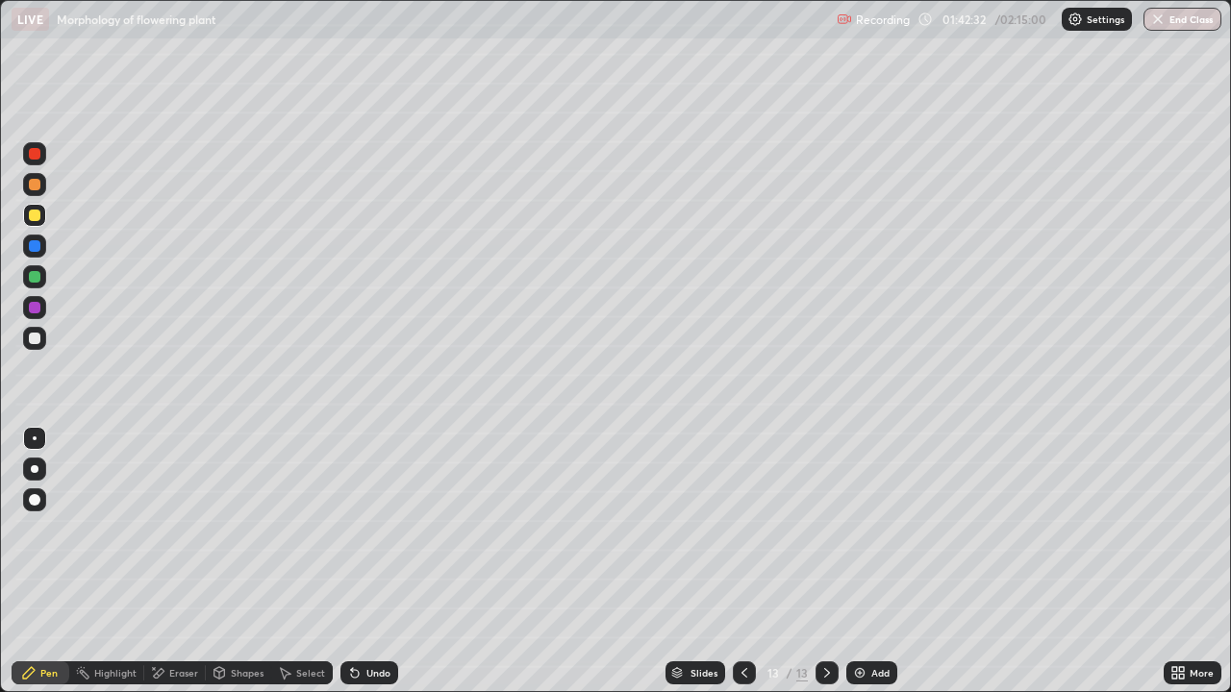
click at [34, 144] on div at bounding box center [34, 153] width 23 height 23
click at [36, 216] on div at bounding box center [35, 216] width 12 height 12
click at [1192, 562] on div "More" at bounding box center [1201, 673] width 24 height 10
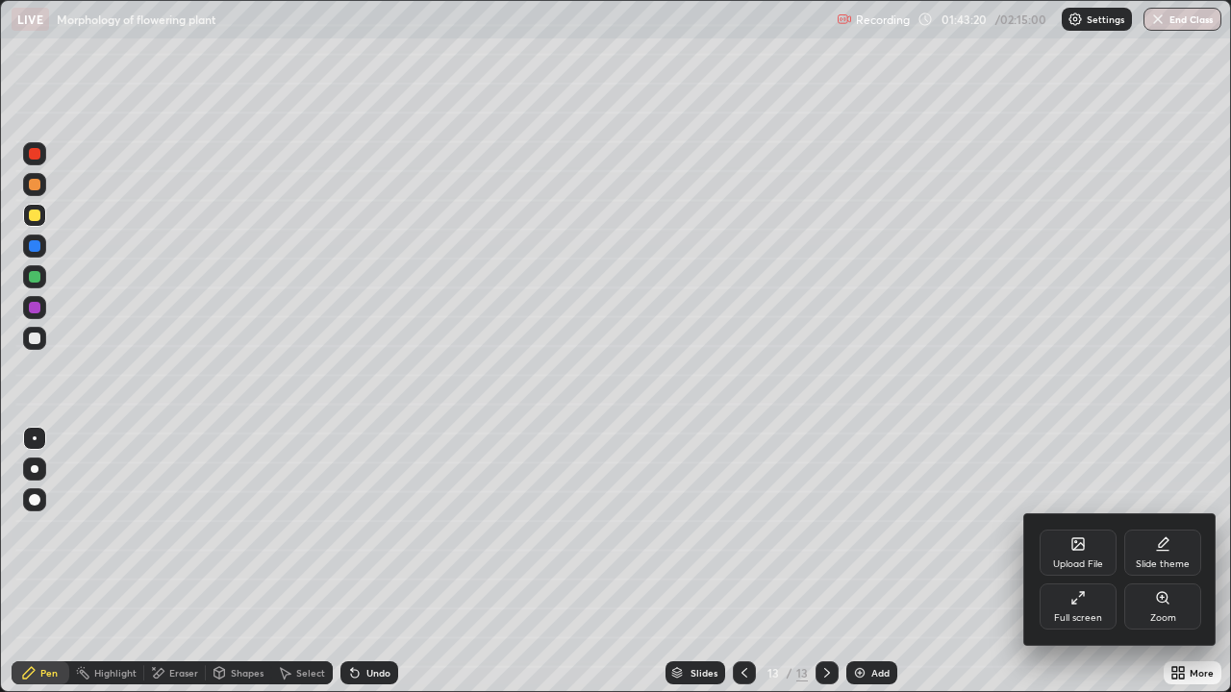
click at [1067, 562] on div "Full screen" at bounding box center [1078, 618] width 48 height 10
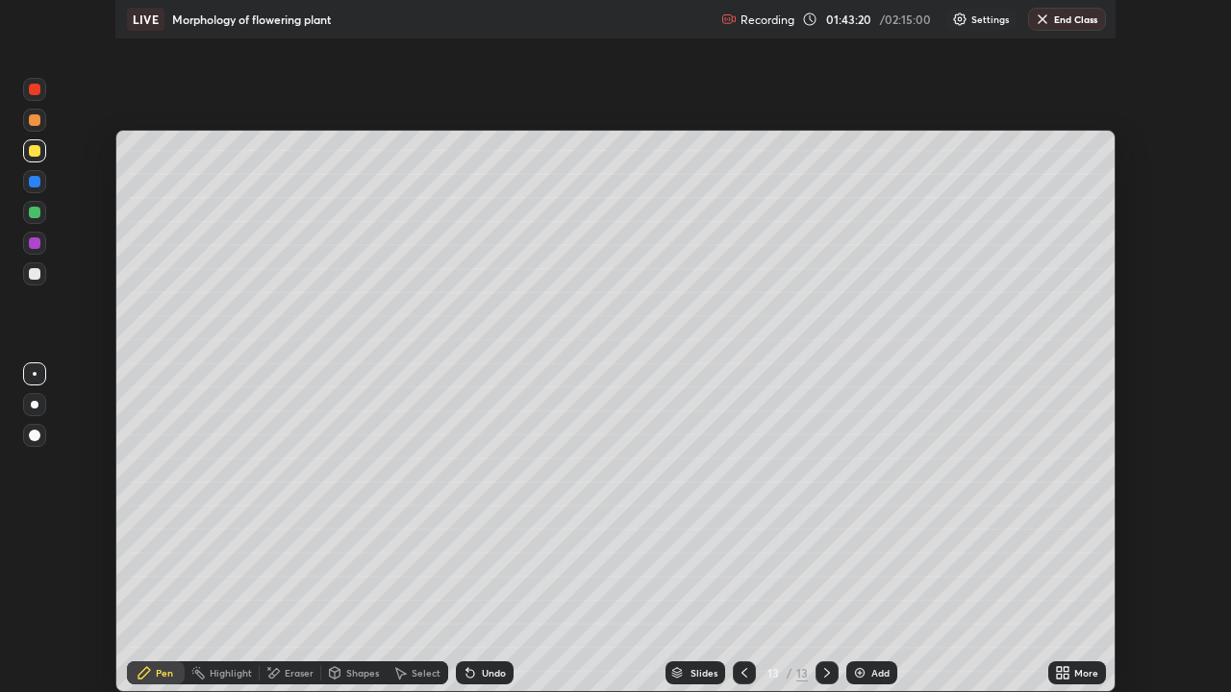
scroll to position [95586, 94918]
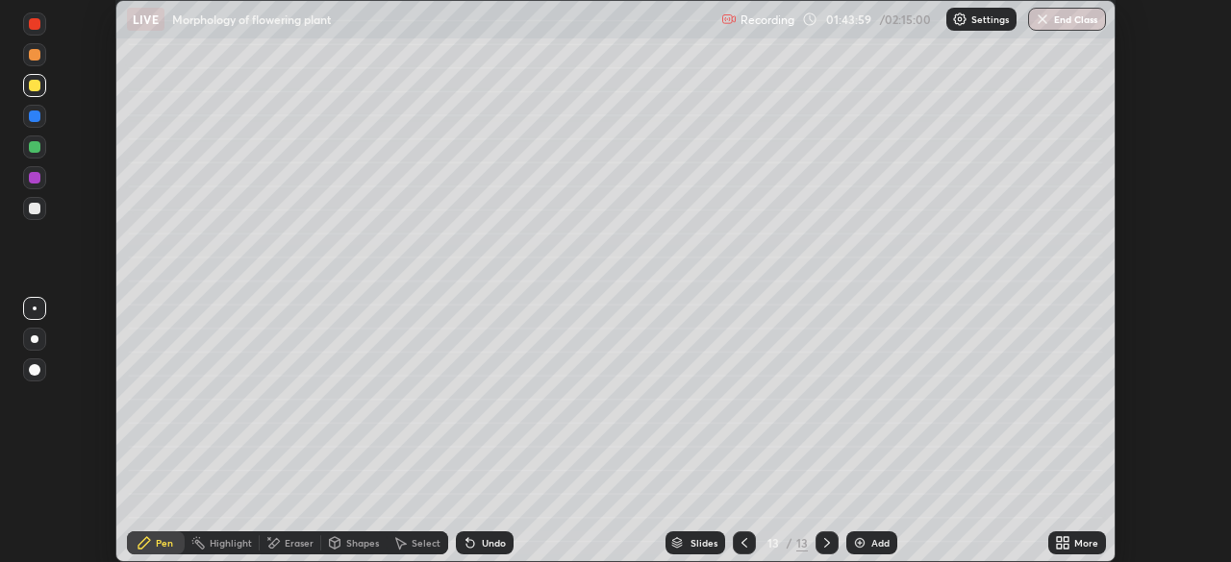
click at [1078, 539] on div "More" at bounding box center [1086, 543] width 24 height 10
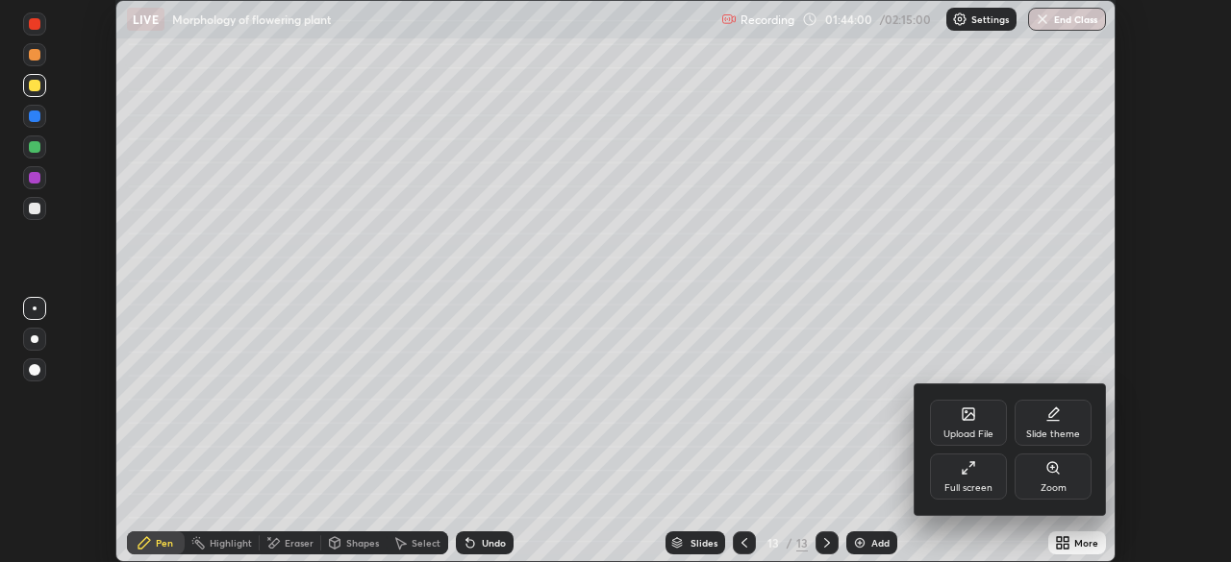
click at [970, 479] on div "Full screen" at bounding box center [968, 477] width 77 height 46
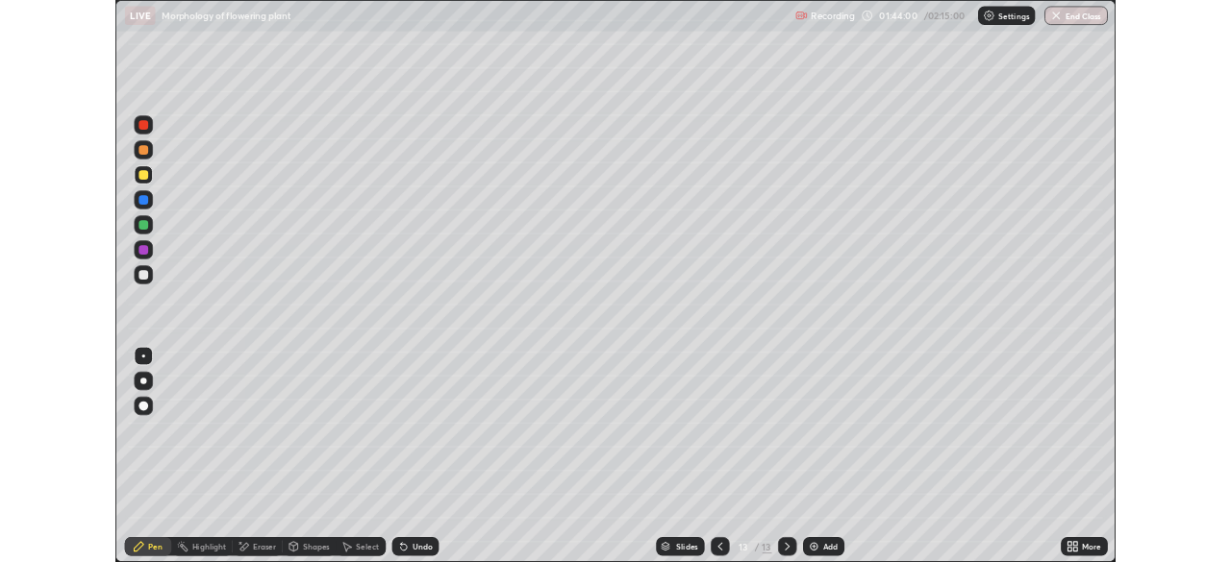
scroll to position [692, 1231]
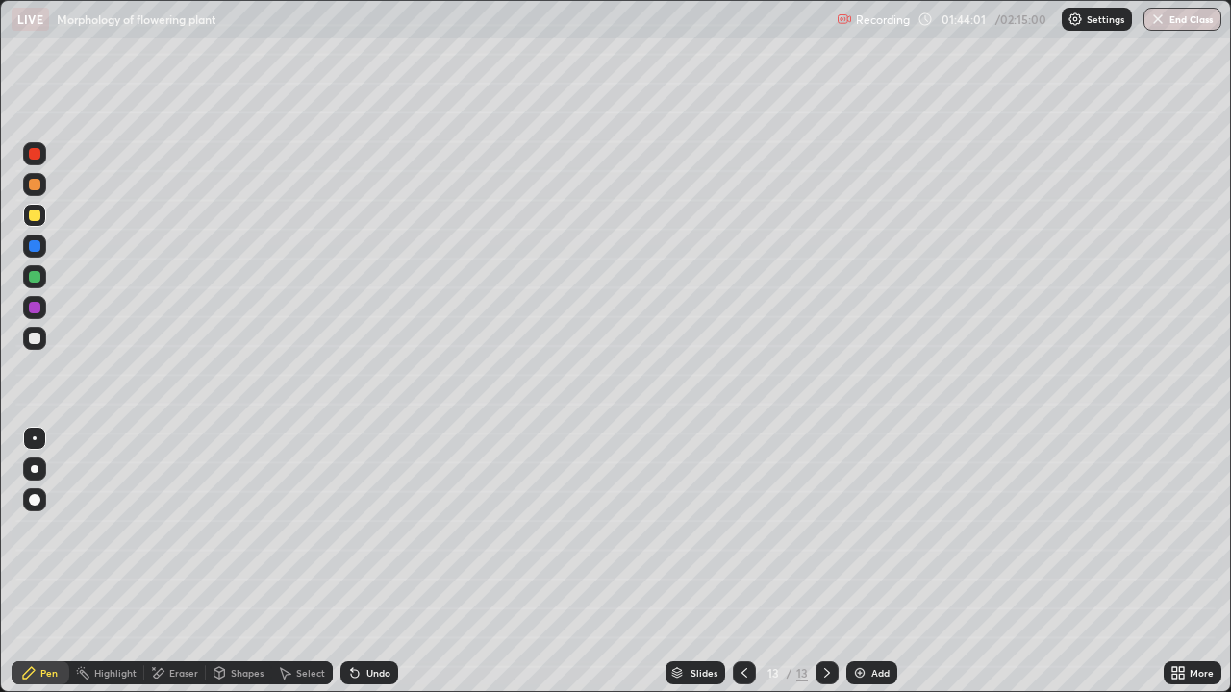
click at [33, 158] on div at bounding box center [35, 154] width 12 height 12
click at [31, 214] on div at bounding box center [35, 216] width 12 height 12
click at [34, 151] on div at bounding box center [35, 154] width 12 height 12
click at [1195, 562] on div "More" at bounding box center [1201, 673] width 24 height 10
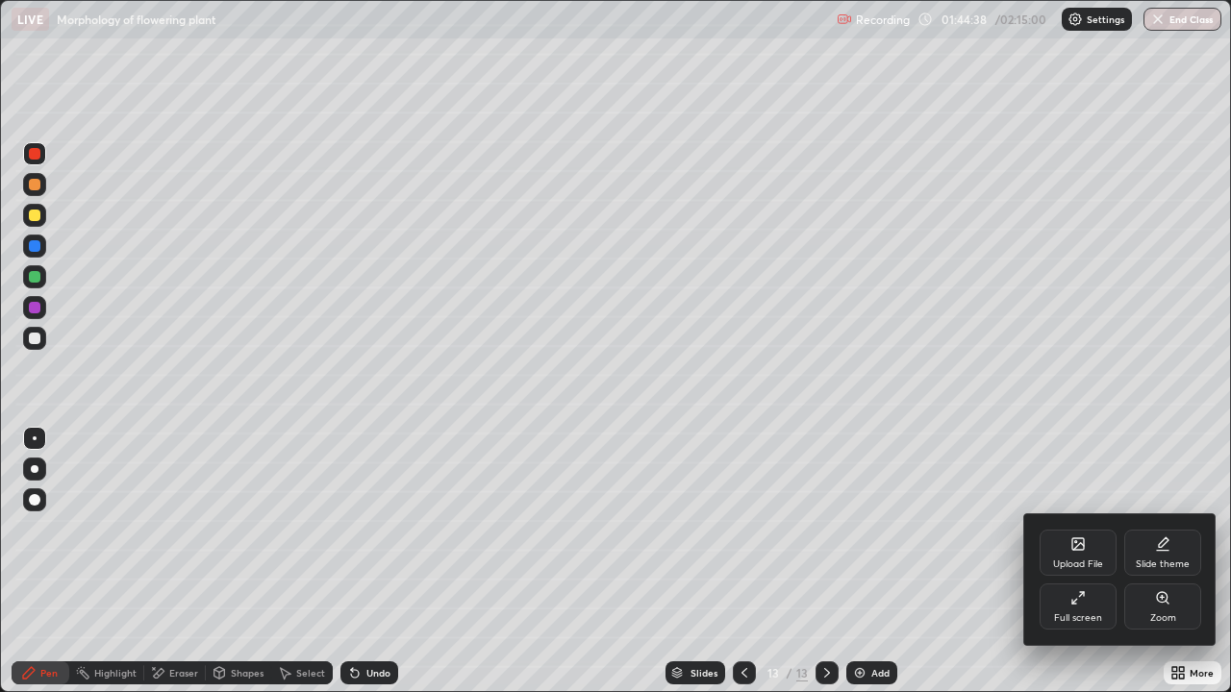
click at [1072, 562] on icon at bounding box center [1074, 601] width 5 height 5
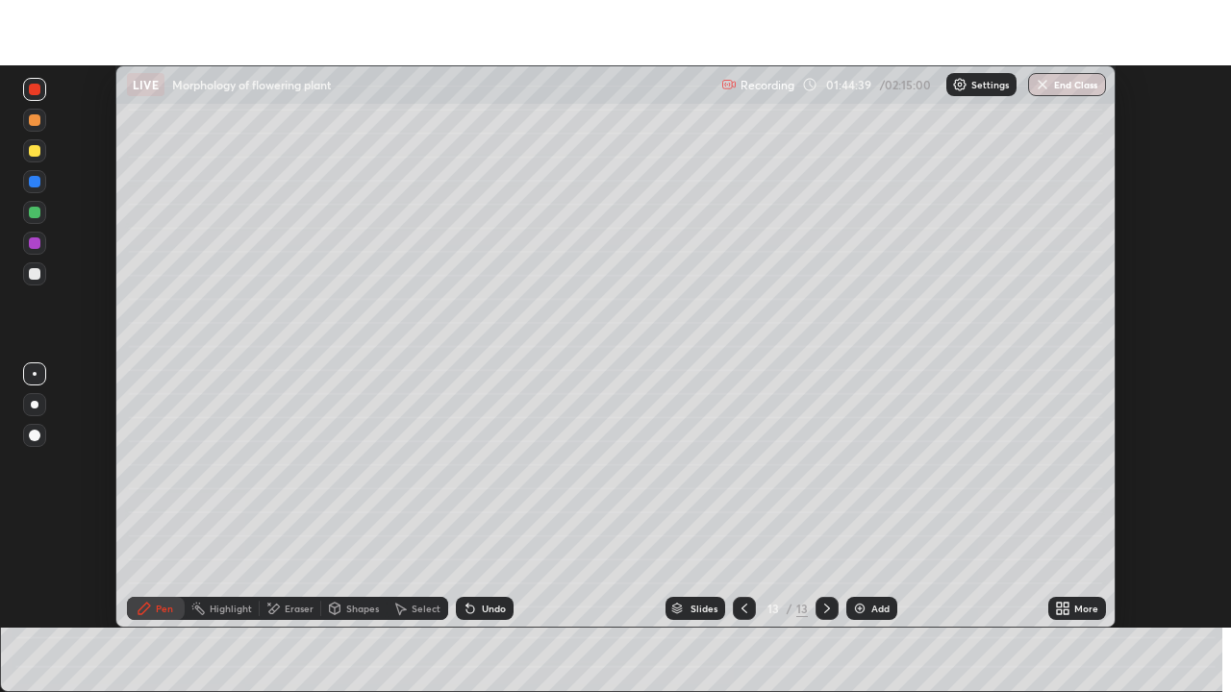
scroll to position [95586, 94918]
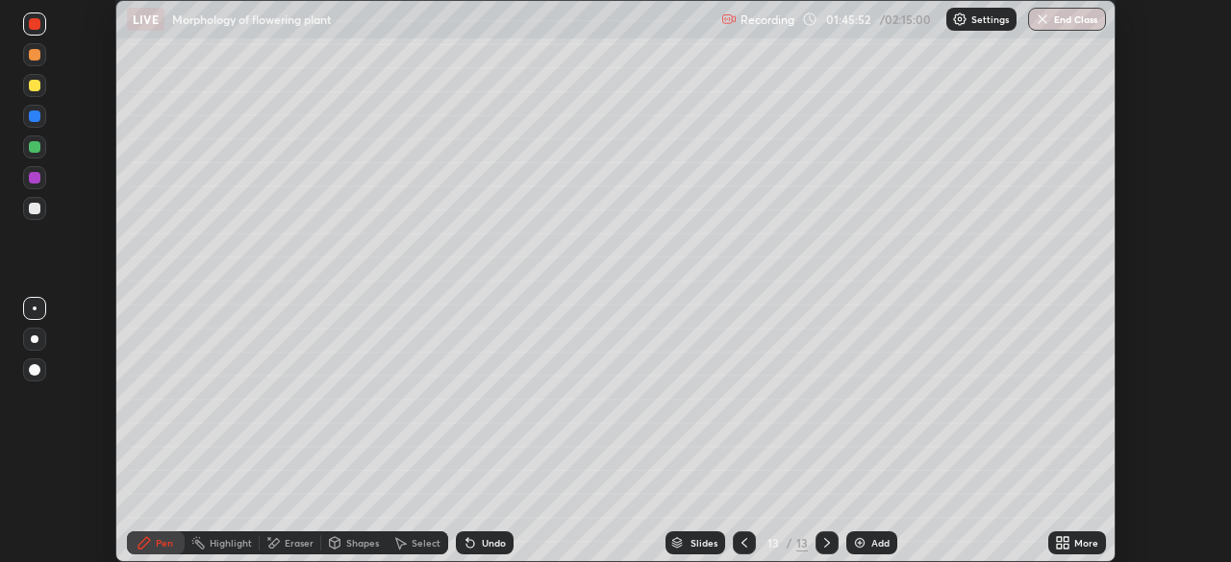
click at [1065, 546] on icon at bounding box center [1065, 546] width 5 height 5
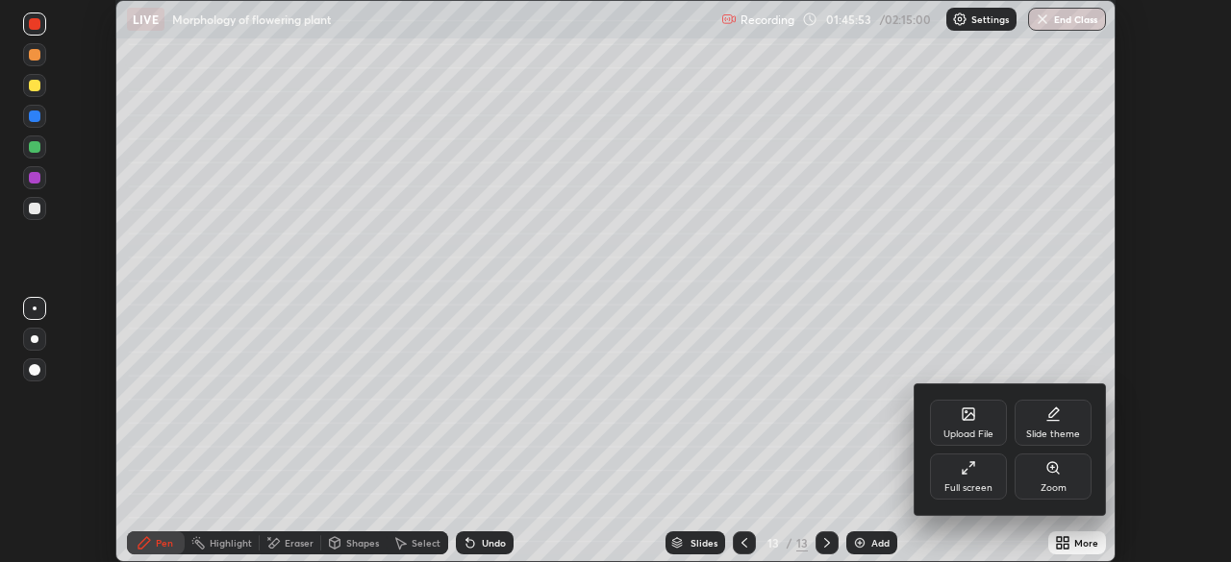
click at [967, 485] on div "Full screen" at bounding box center [968, 489] width 48 height 10
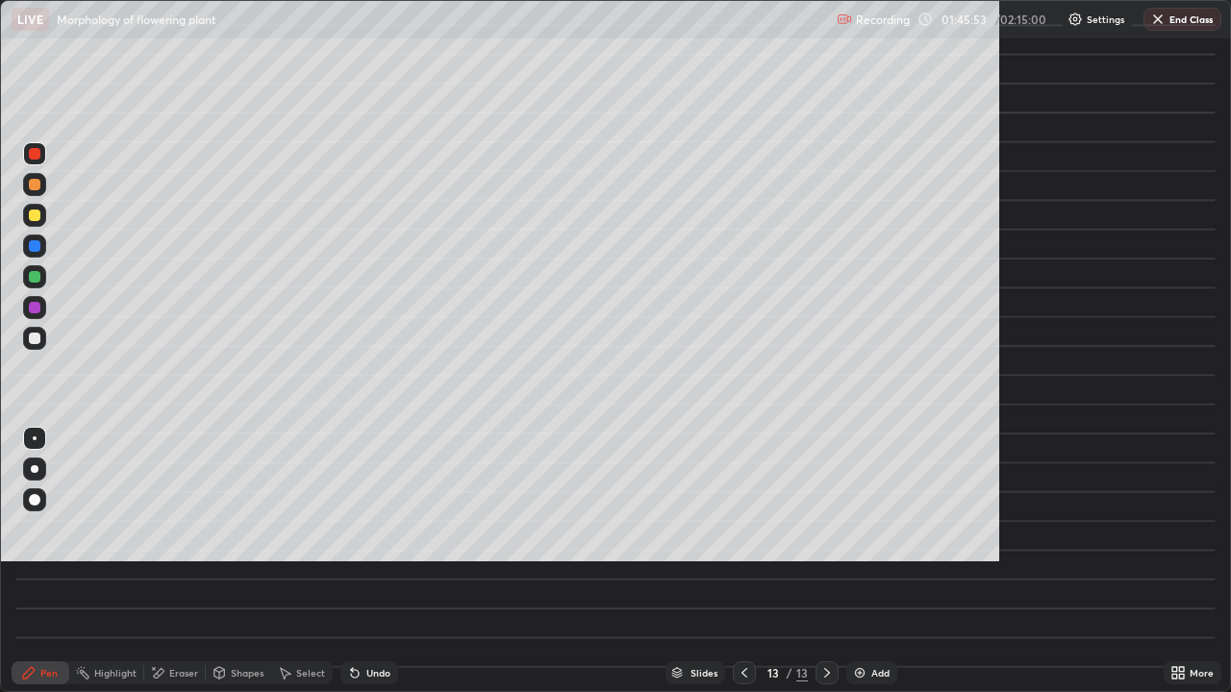
scroll to position [692, 1231]
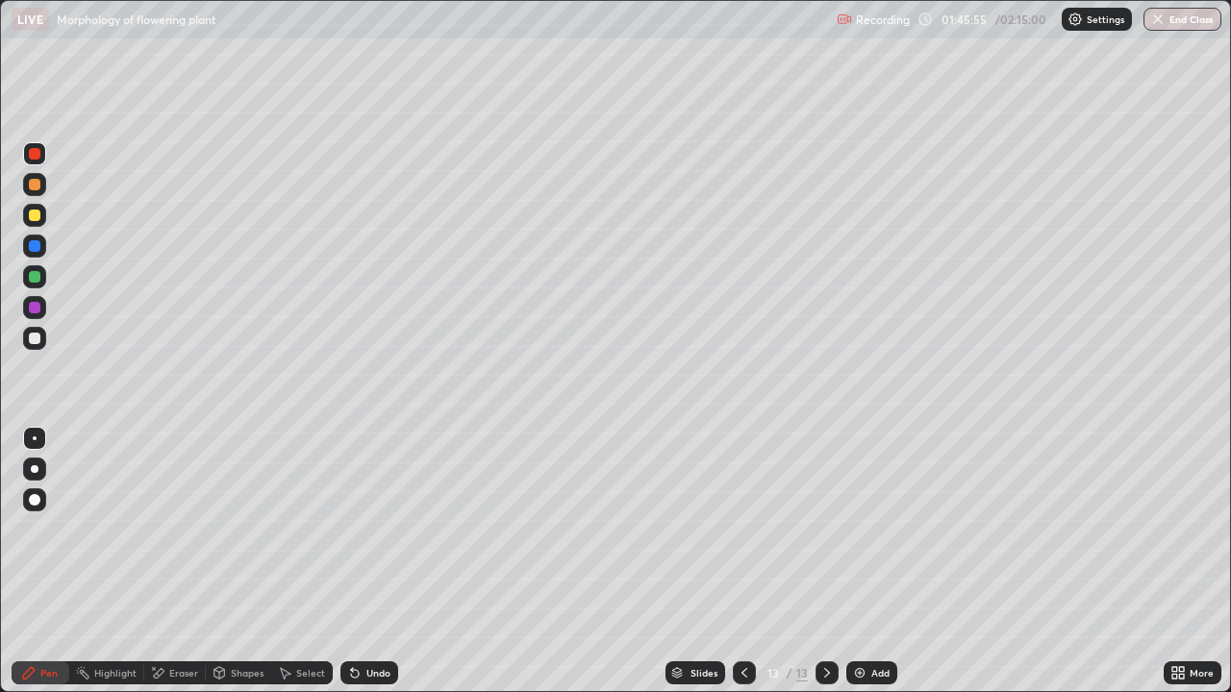
click at [42, 188] on div at bounding box center [34, 184] width 23 height 23
click at [37, 207] on div at bounding box center [34, 215] width 23 height 23
click at [35, 157] on div at bounding box center [35, 154] width 12 height 12
click at [37, 215] on div at bounding box center [35, 216] width 12 height 12
click at [39, 276] on div at bounding box center [35, 277] width 12 height 12
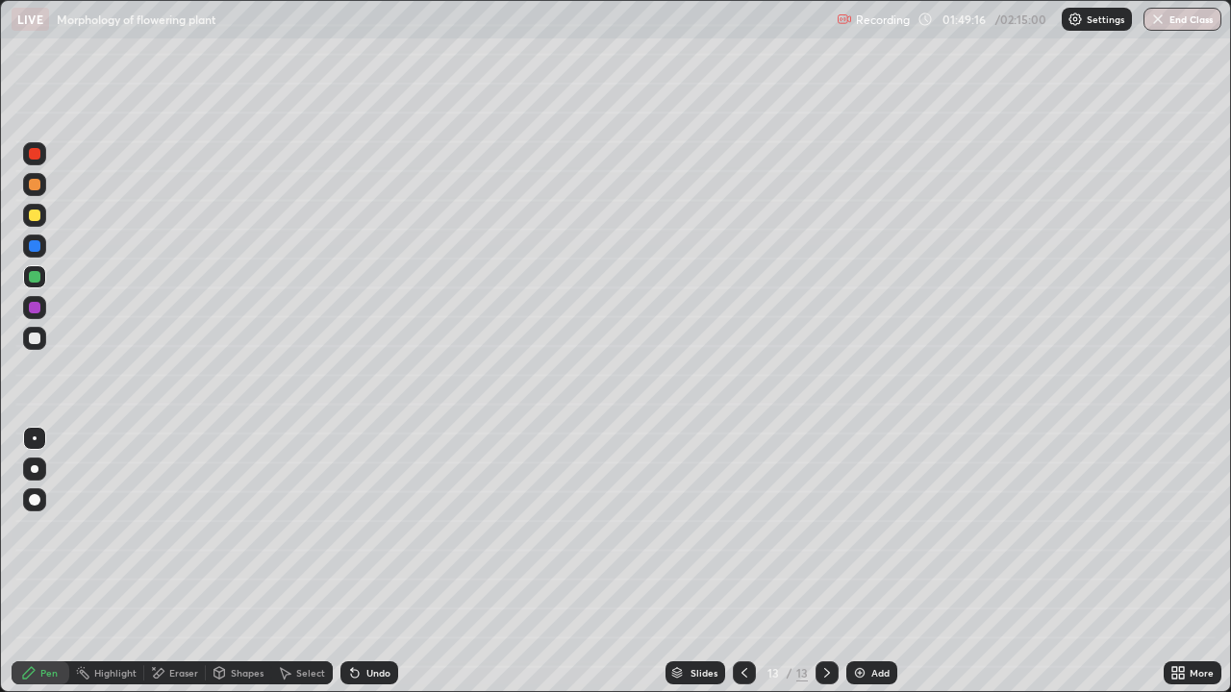
click at [34, 348] on div at bounding box center [34, 338] width 23 height 23
click at [36, 153] on div at bounding box center [35, 154] width 12 height 12
click at [38, 220] on div at bounding box center [34, 215] width 23 height 23
click at [366, 562] on div "Undo" at bounding box center [378, 673] width 24 height 10
click at [33, 338] on div at bounding box center [35, 339] width 12 height 12
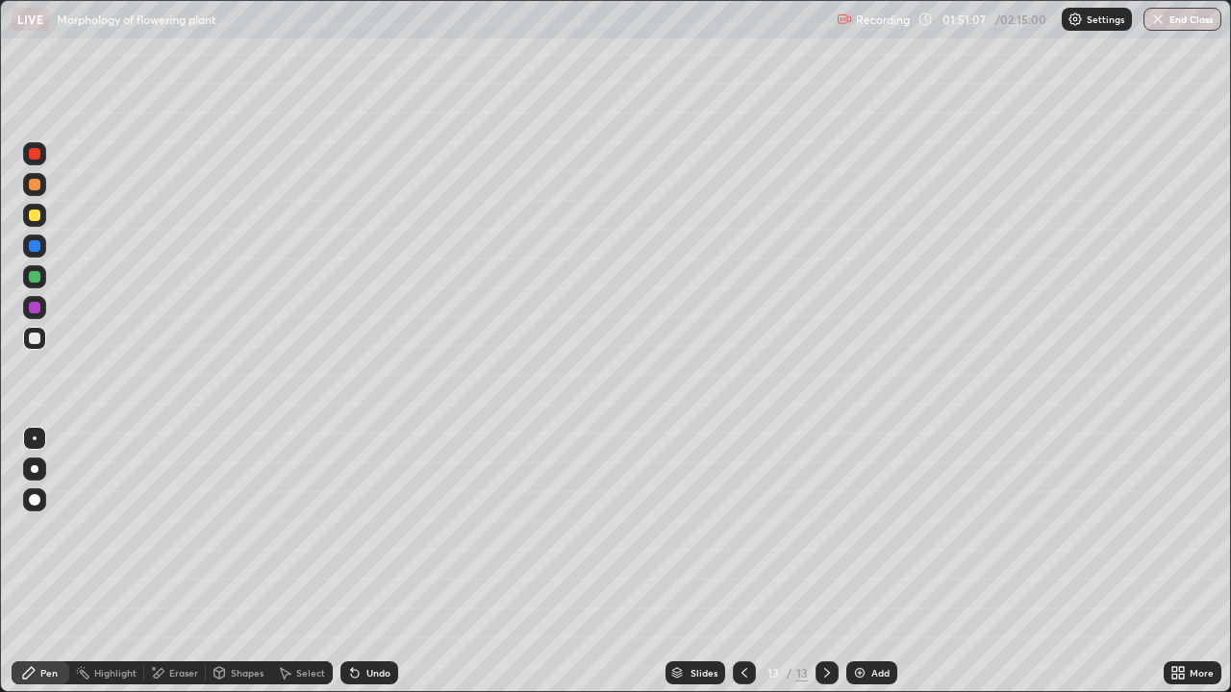
click at [38, 188] on div at bounding box center [35, 185] width 12 height 12
click at [33, 155] on div at bounding box center [35, 154] width 12 height 12
click at [824, 562] on div at bounding box center [826, 673] width 23 height 38
click at [1189, 562] on div "More" at bounding box center [1201, 673] width 24 height 10
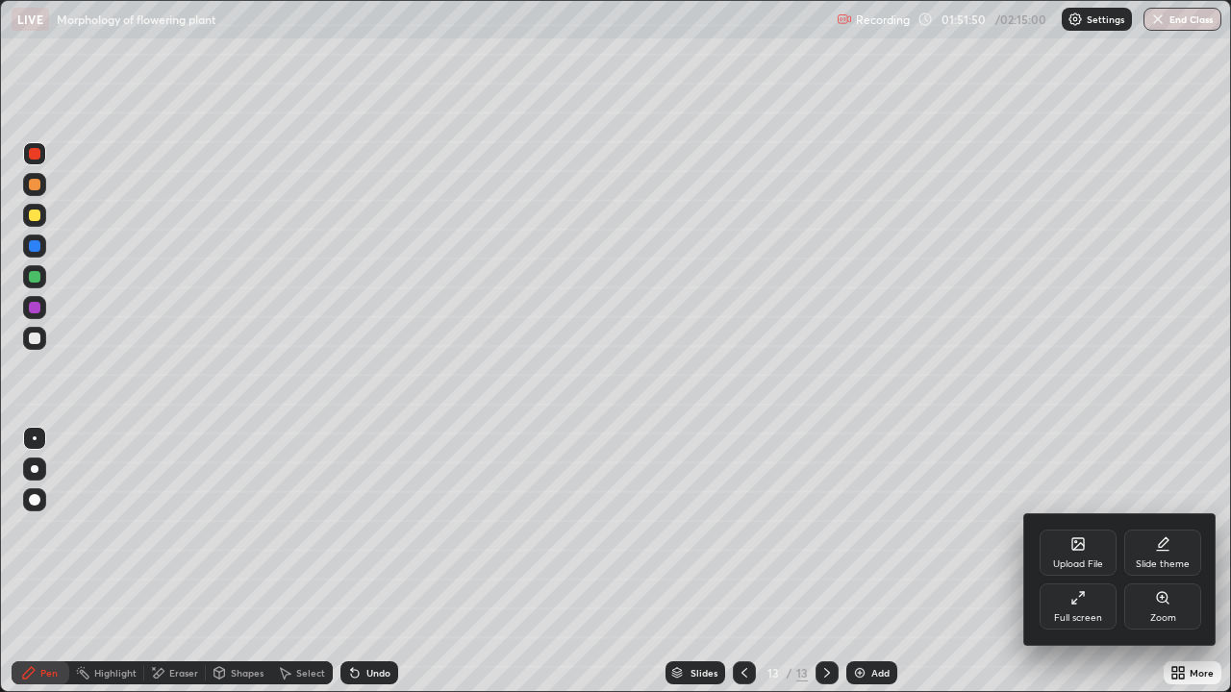
click at [1047, 562] on div at bounding box center [615, 346] width 1231 height 692
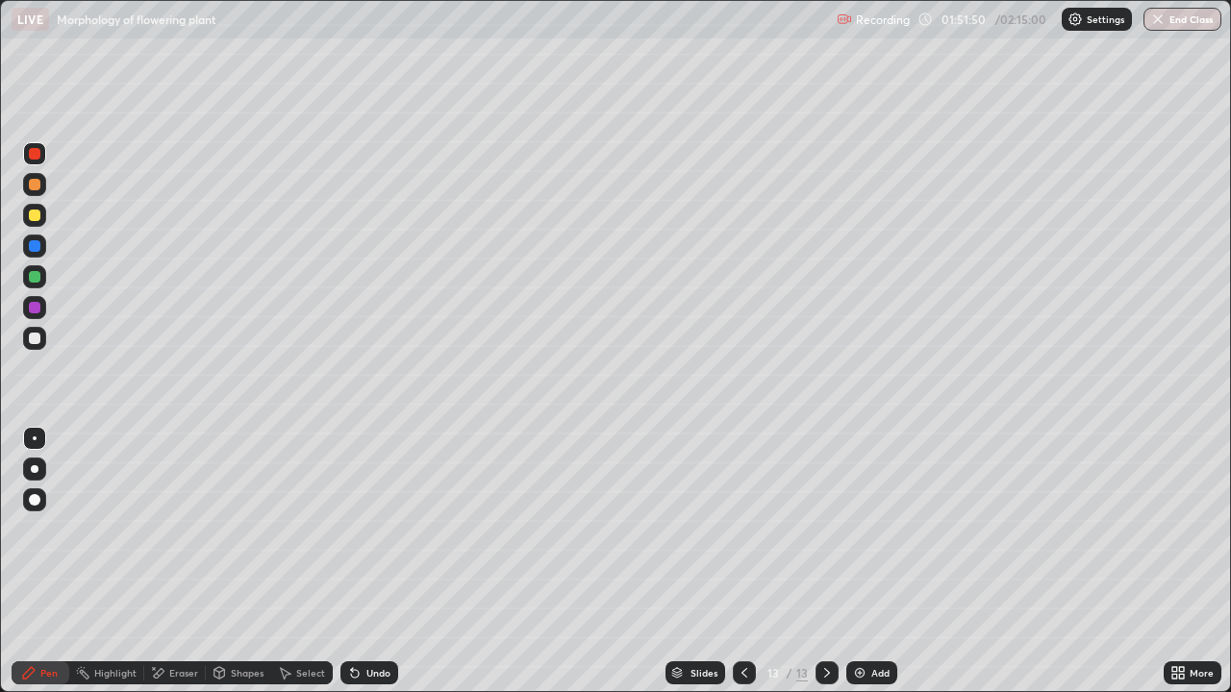
click at [871, 562] on div "Add" at bounding box center [880, 673] width 18 height 10
click at [34, 210] on div at bounding box center [35, 216] width 12 height 12
click at [370, 562] on div "Undo" at bounding box center [369, 673] width 58 height 23
click at [32, 347] on div at bounding box center [34, 338] width 23 height 23
click at [37, 185] on div at bounding box center [35, 185] width 12 height 12
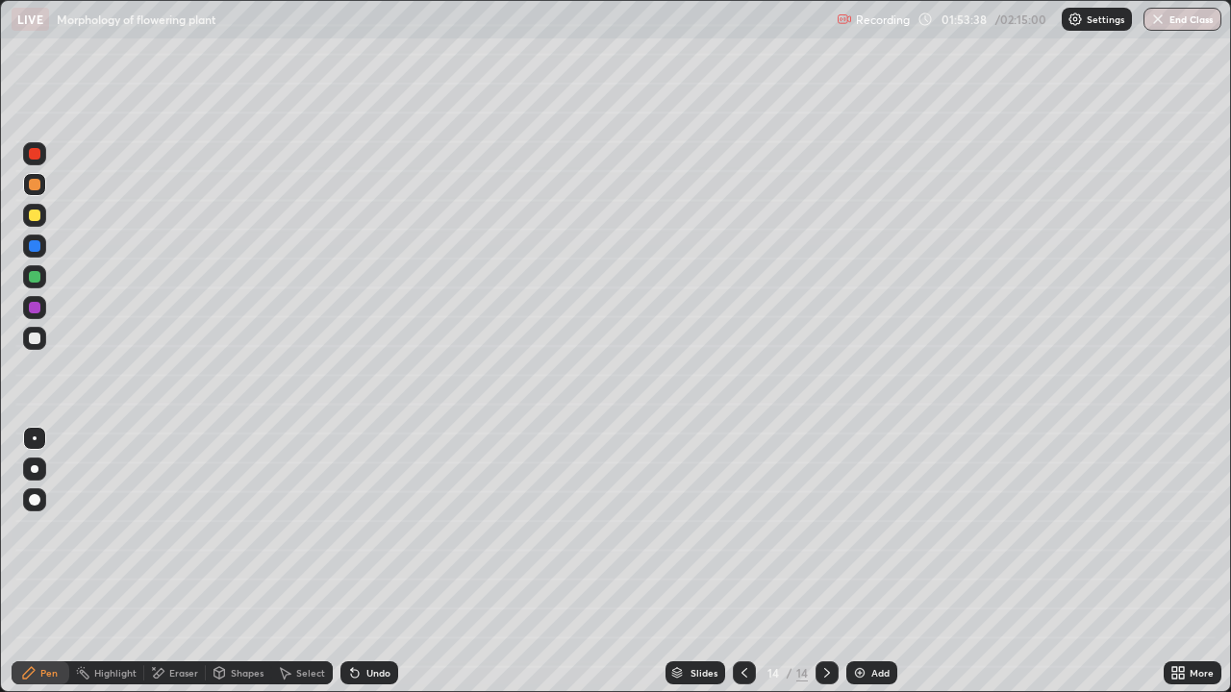
click at [37, 495] on div at bounding box center [35, 500] width 12 height 12
click at [35, 438] on div at bounding box center [35, 439] width 4 height 4
click at [360, 562] on div "Undo" at bounding box center [369, 673] width 58 height 23
click at [366, 562] on div "Undo" at bounding box center [378, 673] width 24 height 10
click at [366, 562] on div "Undo" at bounding box center [369, 673] width 58 height 23
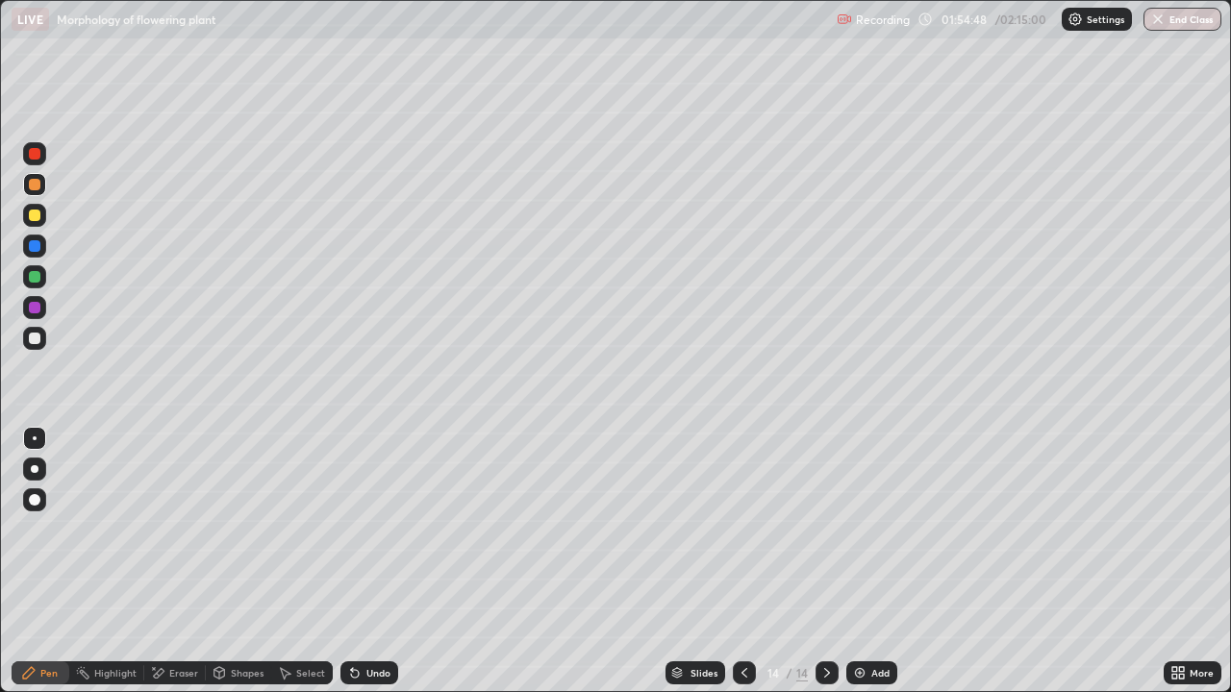
click at [741, 562] on icon at bounding box center [743, 672] width 15 height 15
click at [820, 562] on div at bounding box center [826, 673] width 23 height 23
click at [366, 562] on div "Undo" at bounding box center [378, 673] width 24 height 10
click at [362, 562] on div "Undo" at bounding box center [369, 673] width 58 height 23
click at [741, 562] on icon at bounding box center [743, 672] width 15 height 15
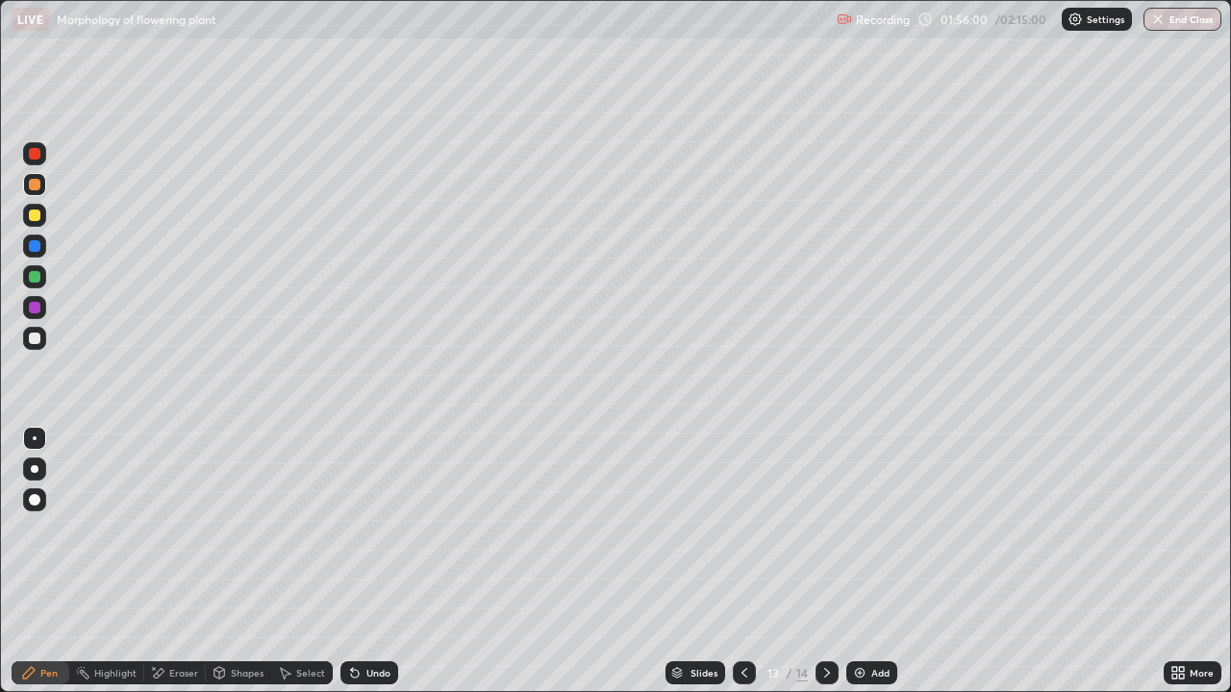
click at [41, 276] on div at bounding box center [34, 276] width 23 height 23
click at [363, 562] on div "Undo" at bounding box center [369, 673] width 58 height 23
click at [38, 155] on div at bounding box center [35, 154] width 12 height 12
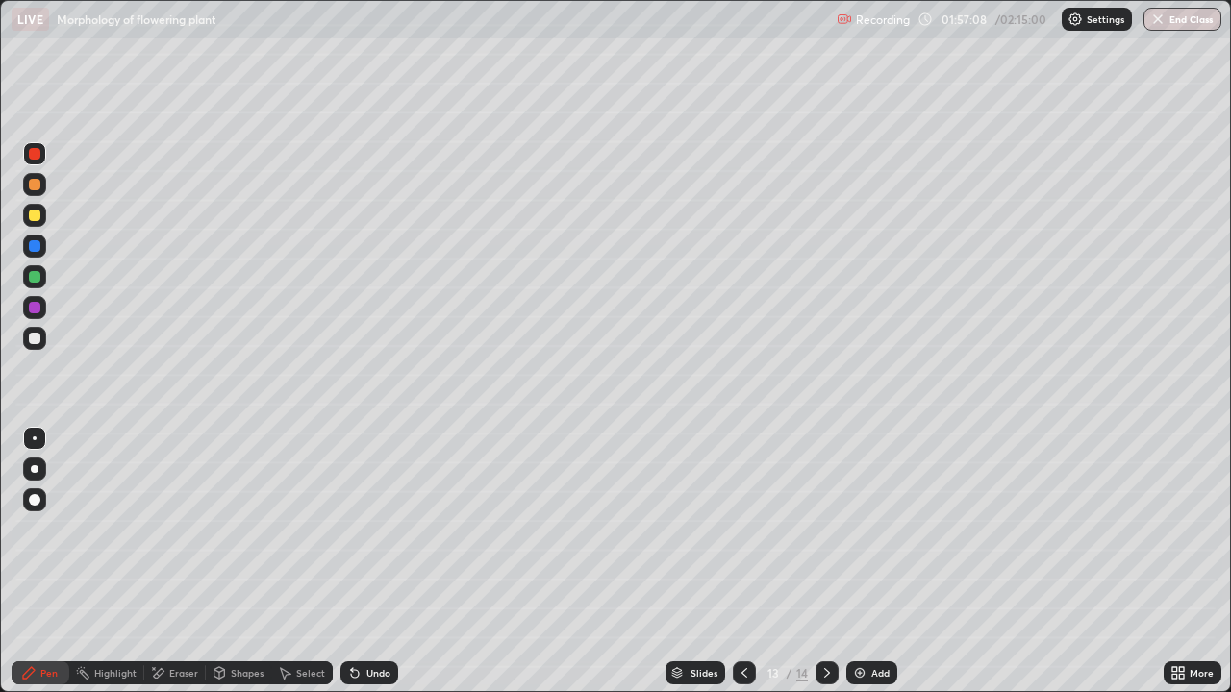
click at [39, 339] on div at bounding box center [35, 339] width 12 height 12
click at [360, 562] on icon at bounding box center [354, 672] width 15 height 15
click at [361, 562] on div "Undo" at bounding box center [369, 673] width 58 height 23
click at [363, 562] on div "Undo" at bounding box center [369, 673] width 58 height 23
click at [37, 151] on div at bounding box center [35, 154] width 12 height 12
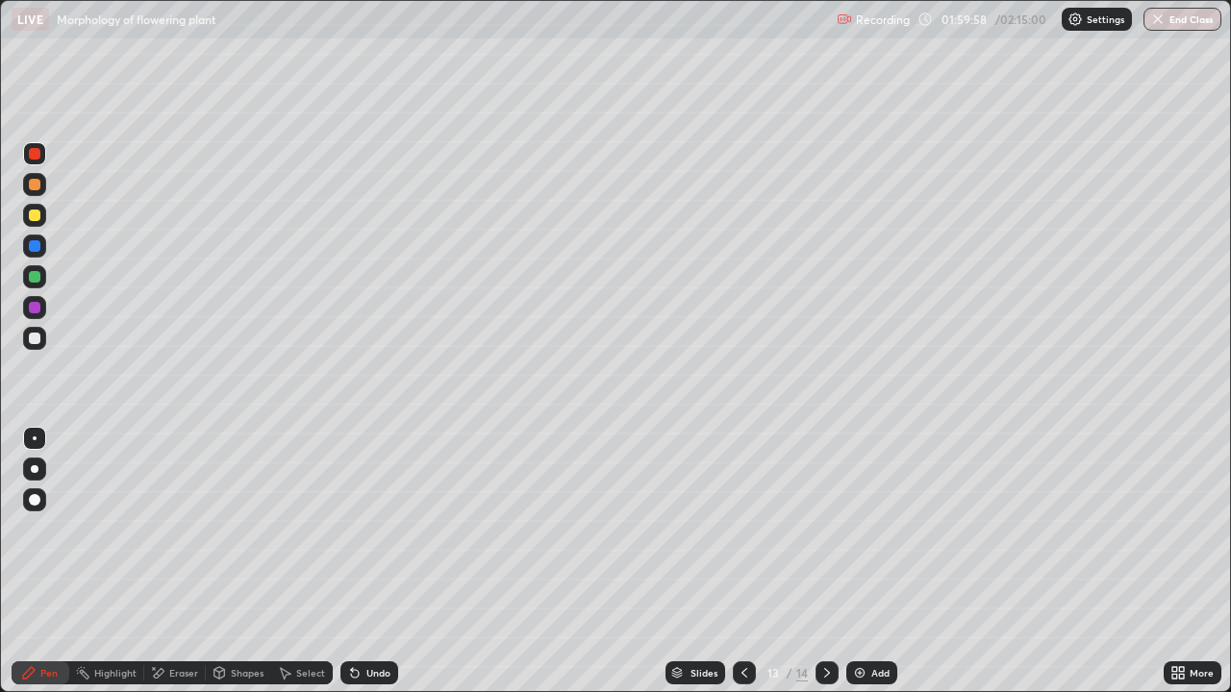
click at [35, 278] on div at bounding box center [35, 277] width 12 height 12
click at [35, 152] on div at bounding box center [35, 154] width 12 height 12
click at [825, 562] on icon at bounding box center [826, 672] width 15 height 15
click at [29, 211] on div at bounding box center [34, 215] width 23 height 23
click at [352, 562] on icon at bounding box center [355, 674] width 8 height 8
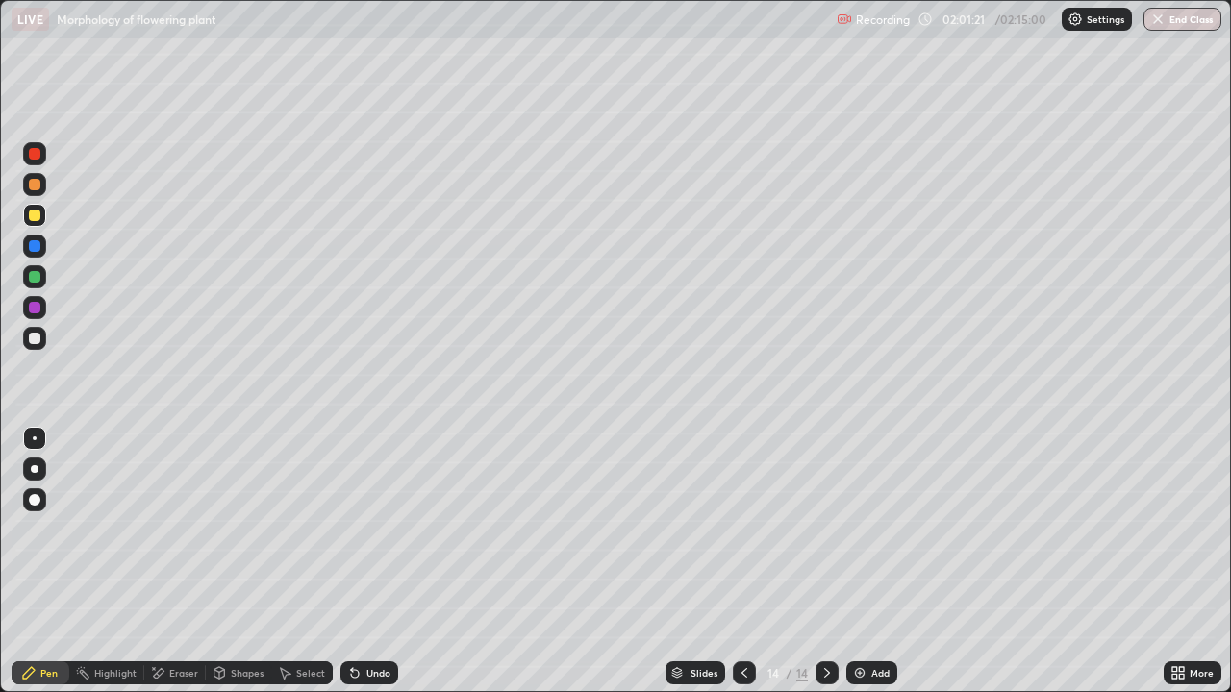
click at [352, 562] on icon at bounding box center [355, 674] width 8 height 8
click at [35, 335] on div at bounding box center [35, 339] width 12 height 12
click at [231, 562] on div "Shapes" at bounding box center [247, 673] width 33 height 10
click at [166, 562] on div "Eraser" at bounding box center [175, 673] width 62 height 23
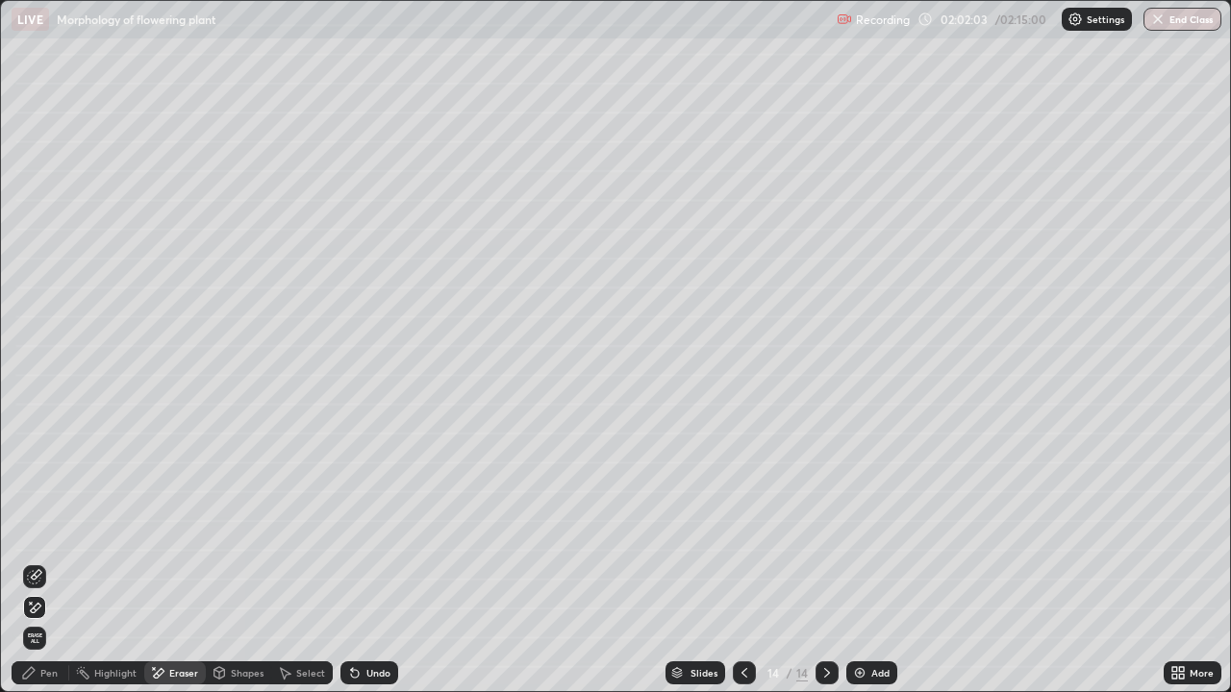
click at [40, 562] on div "Pen" at bounding box center [41, 673] width 58 height 23
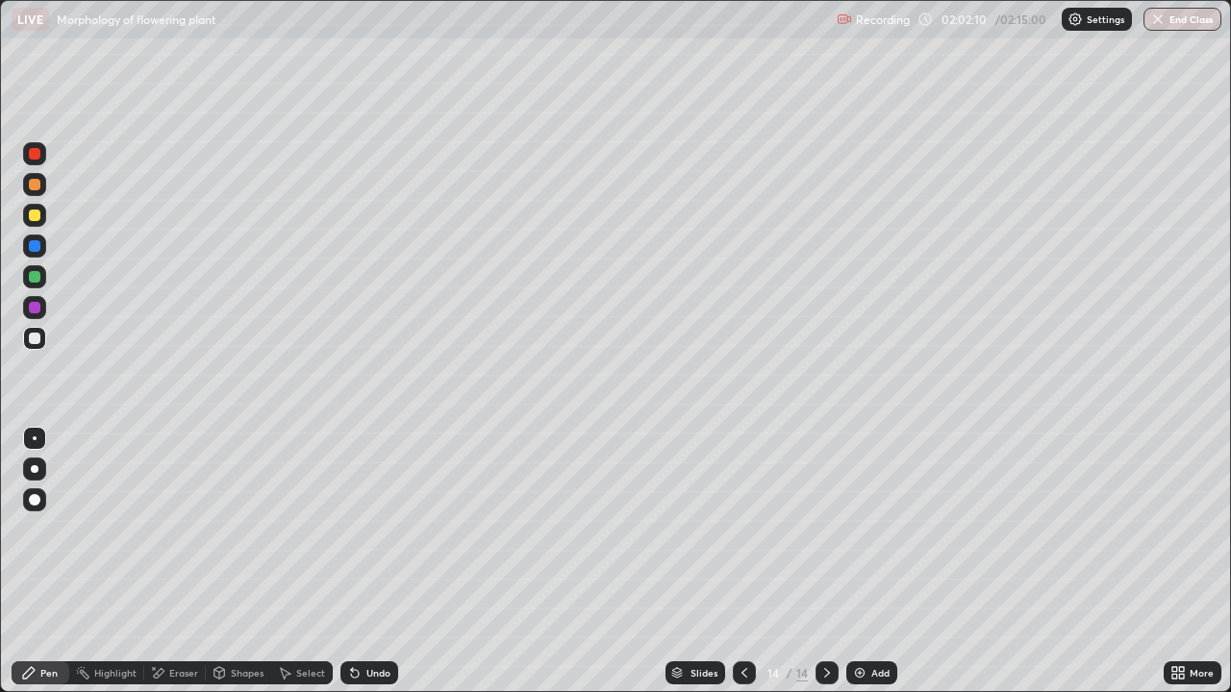
click at [379, 562] on div "Undo" at bounding box center [378, 673] width 24 height 10
click at [377, 562] on div "Undo" at bounding box center [378, 673] width 24 height 10
click at [30, 153] on div at bounding box center [35, 154] width 12 height 12
click at [864, 562] on img at bounding box center [859, 672] width 15 height 15
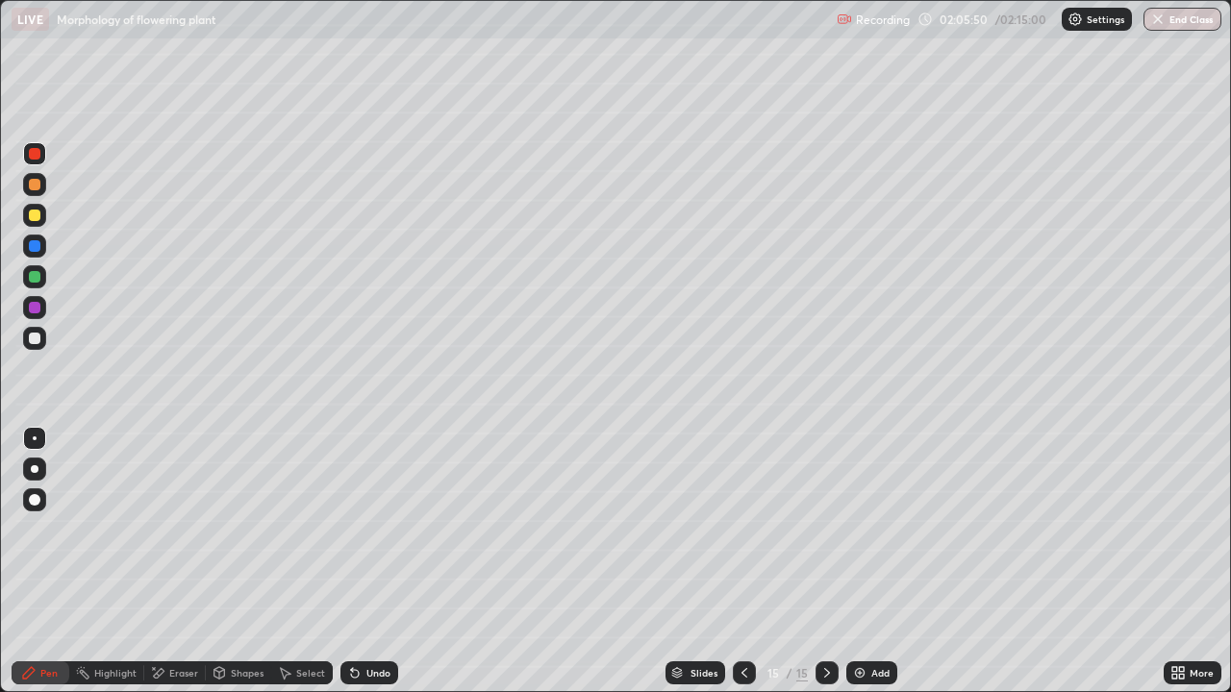
click at [36, 337] on div at bounding box center [35, 339] width 12 height 12
click at [37, 156] on div at bounding box center [35, 154] width 12 height 12
click at [37, 188] on div at bounding box center [35, 185] width 12 height 12
click at [741, 562] on icon at bounding box center [743, 672] width 15 height 15
click at [1179, 24] on button "End Class" at bounding box center [1182, 19] width 78 height 23
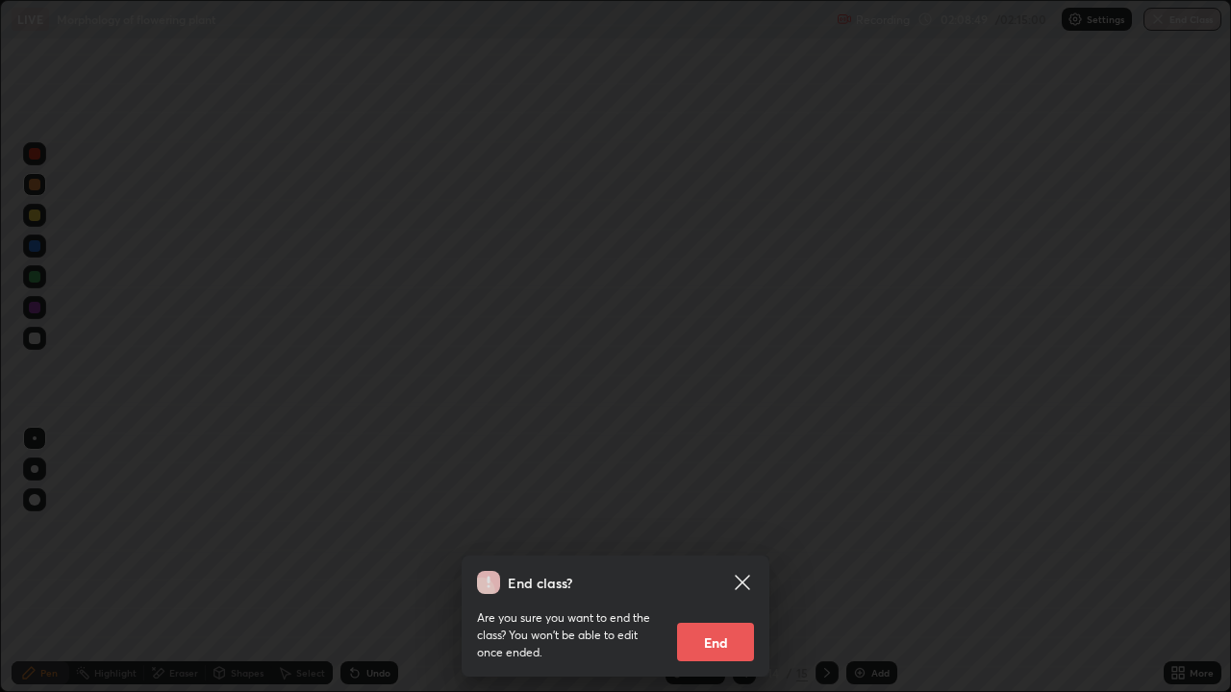
click at [736, 562] on button "End" at bounding box center [715, 642] width 77 height 38
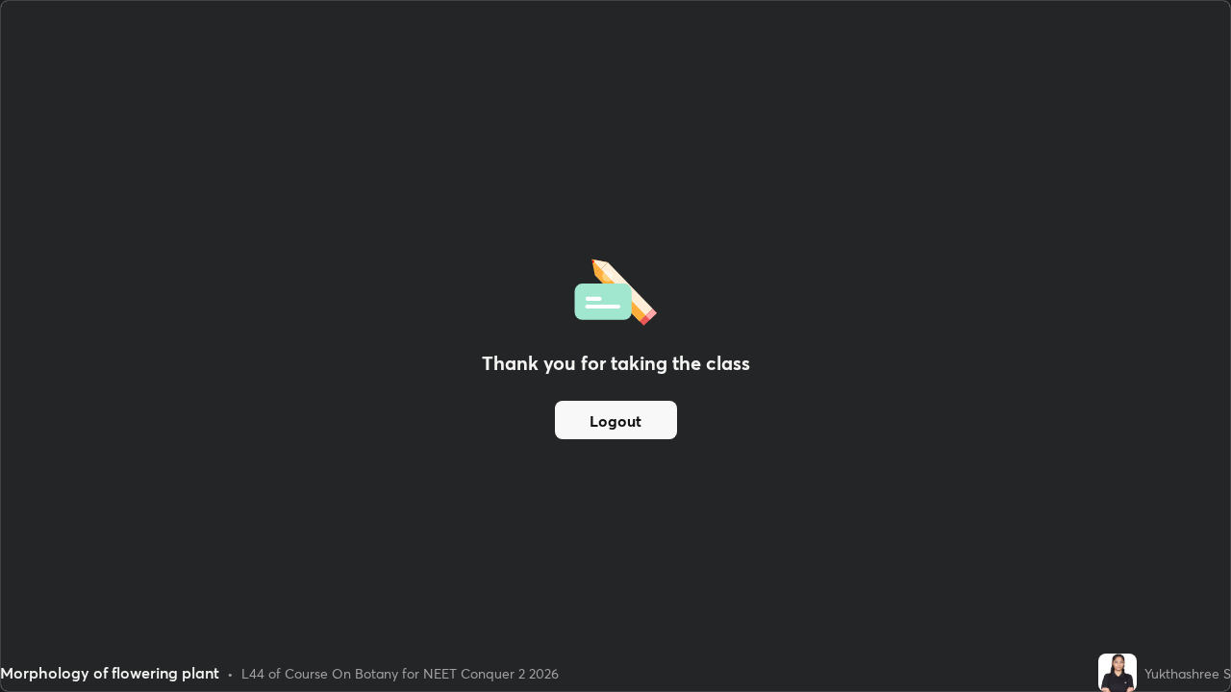
click at [638, 424] on button "Logout" at bounding box center [616, 420] width 122 height 38
